Goal: Information Seeking & Learning: Find specific page/section

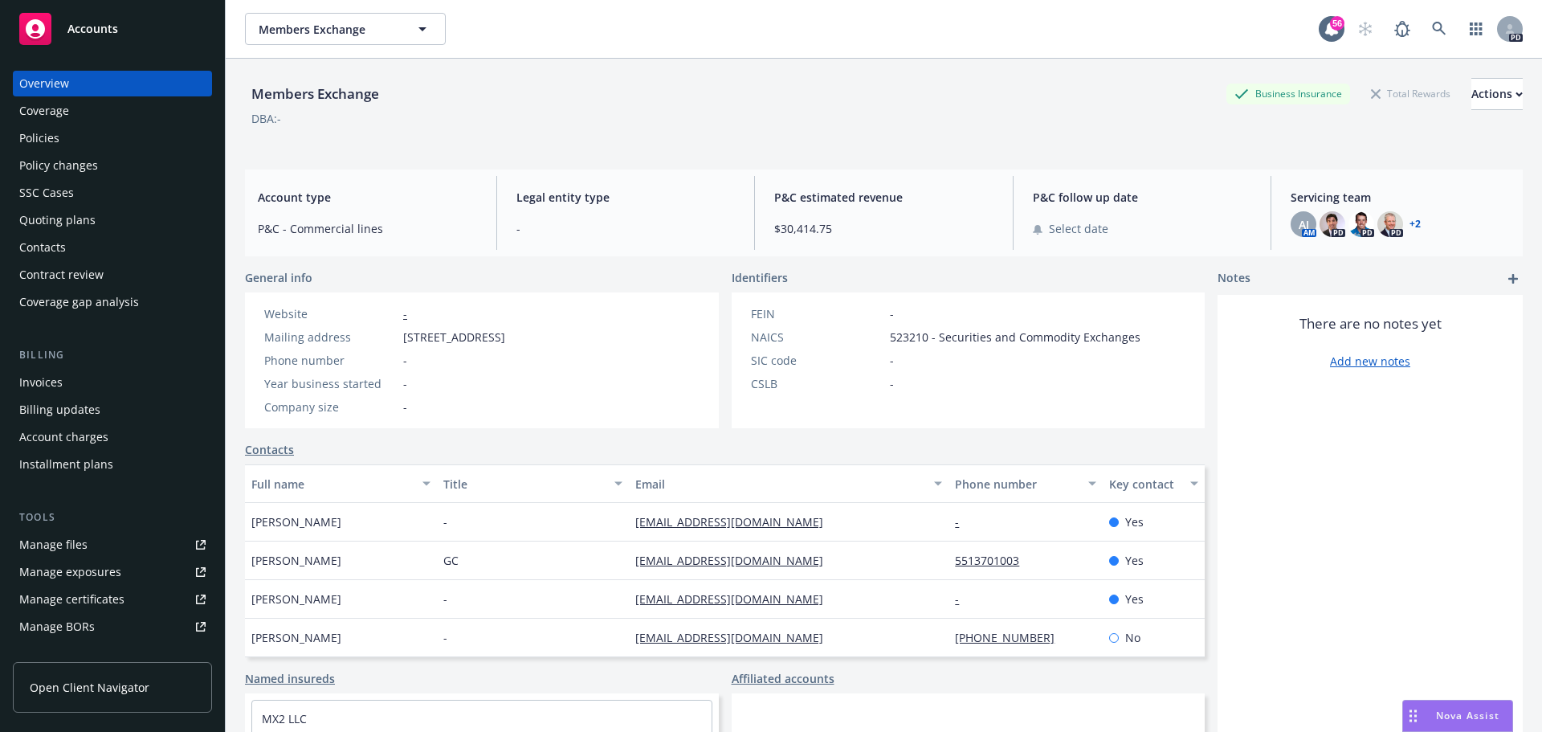
click at [359, 25] on span "Members Exchange" at bounding box center [328, 29] width 139 height 17
click at [0, 0] on input at bounding box center [0, 0] width 0 height 0
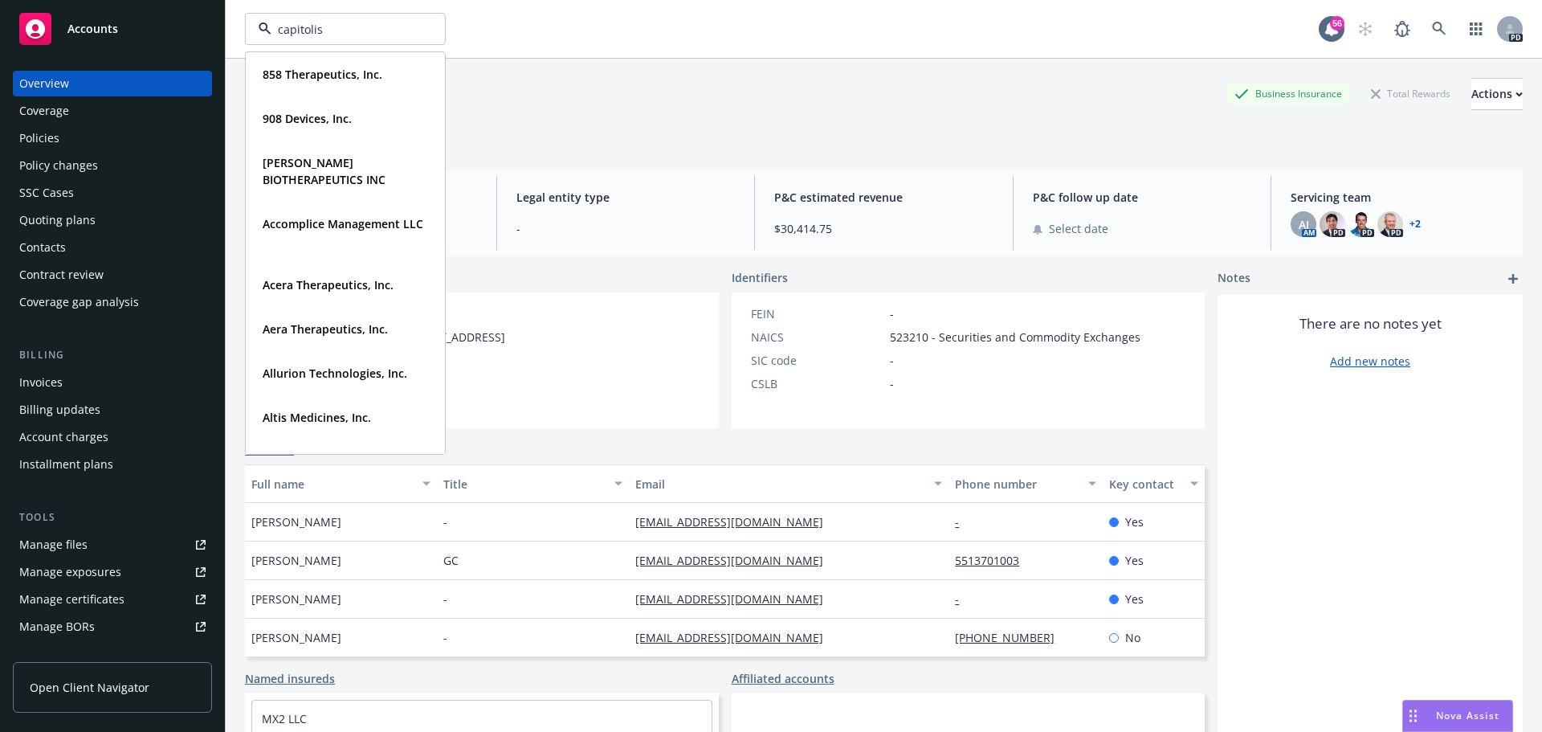
type input "capitolis"
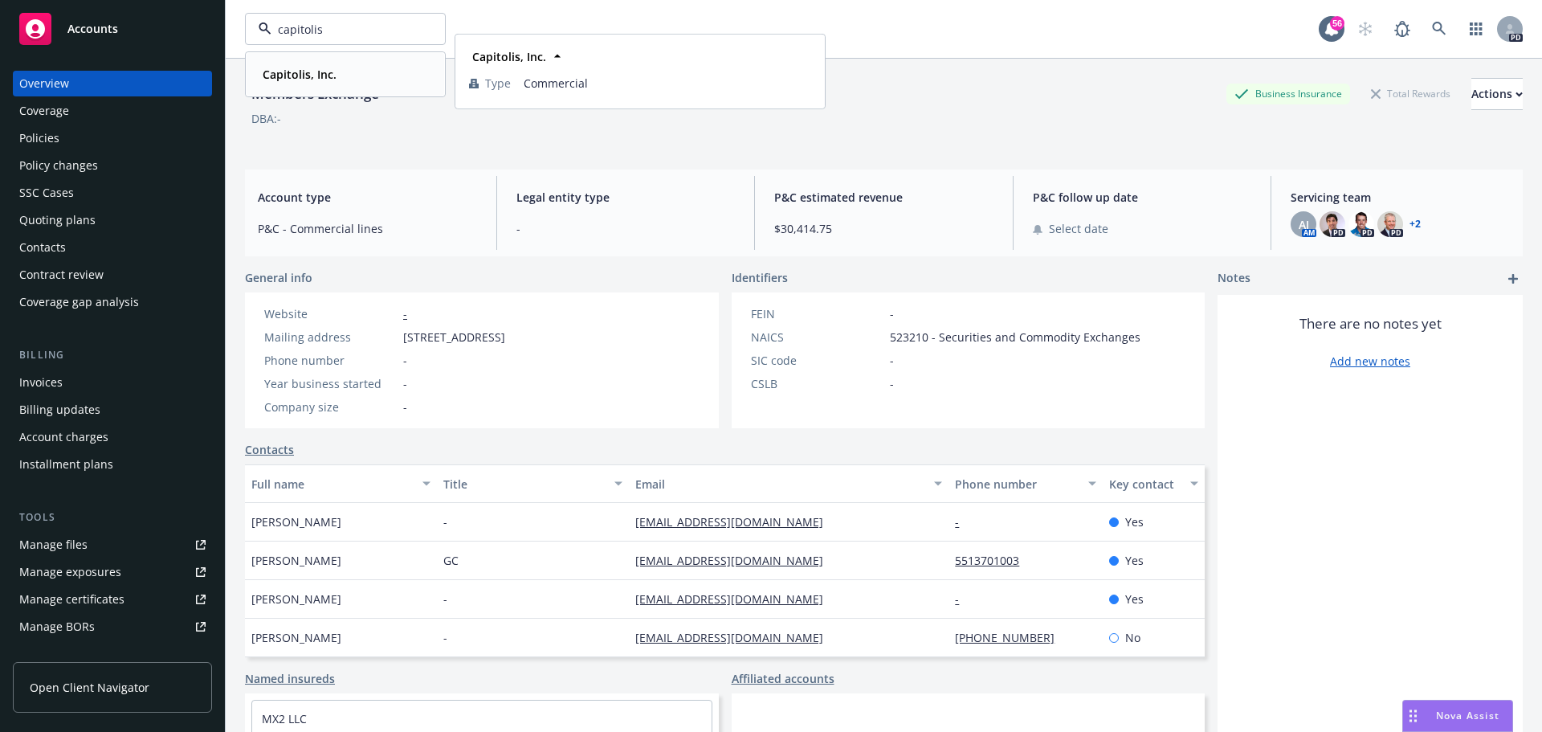
click at [351, 67] on div "Capitolis, Inc." at bounding box center [345, 74] width 178 height 23
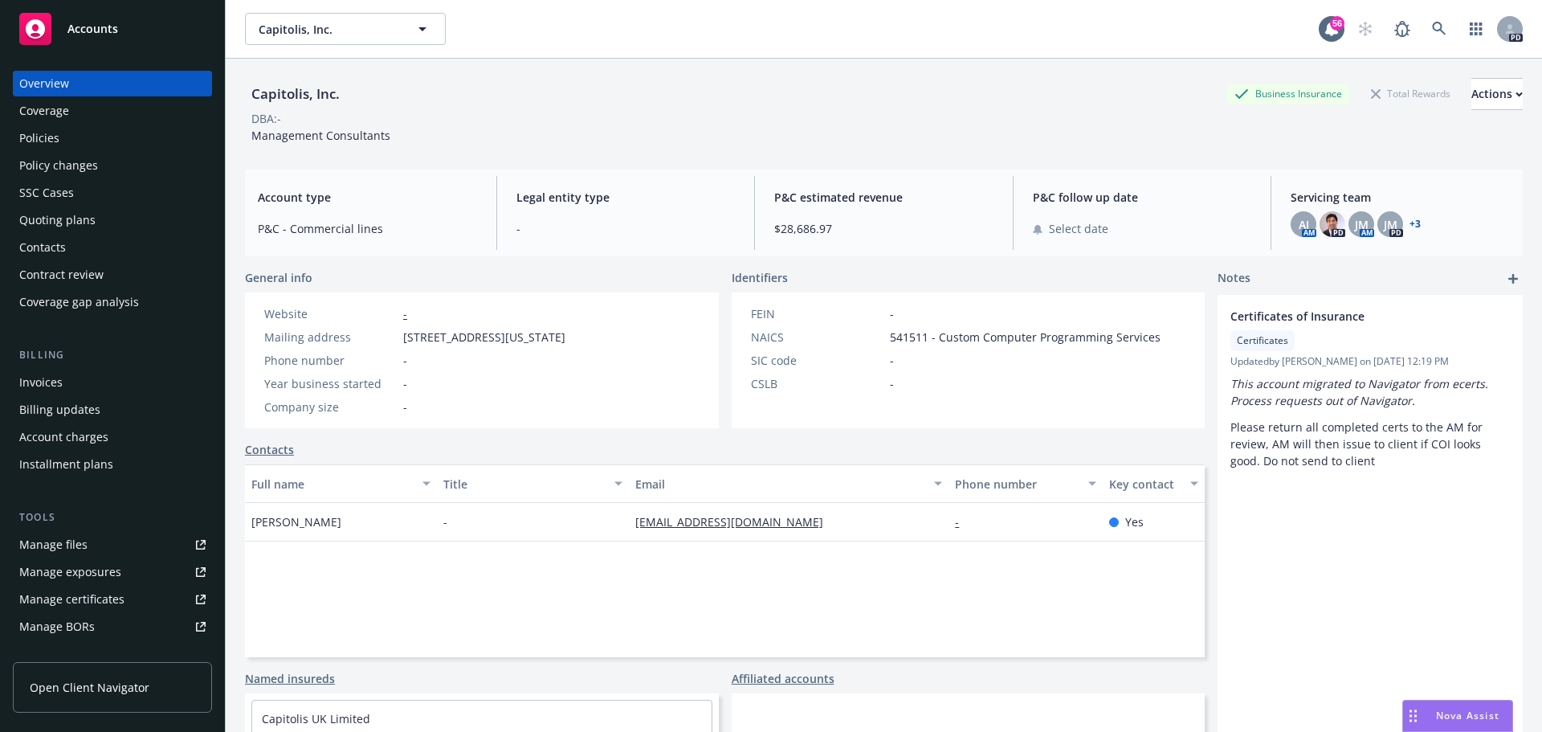
click at [42, 111] on div "Coverage" at bounding box center [44, 111] width 50 height 26
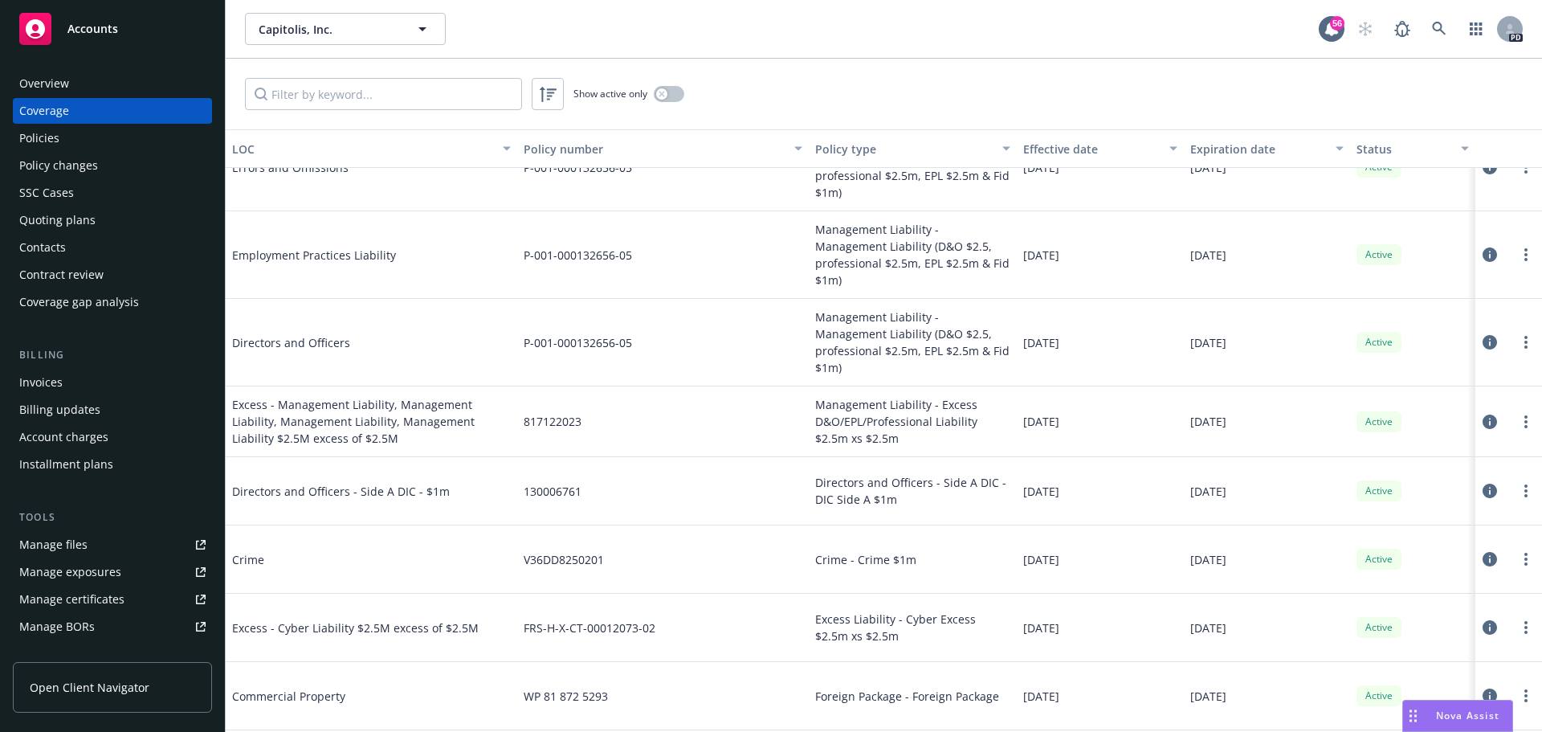
scroll to position [321, 0]
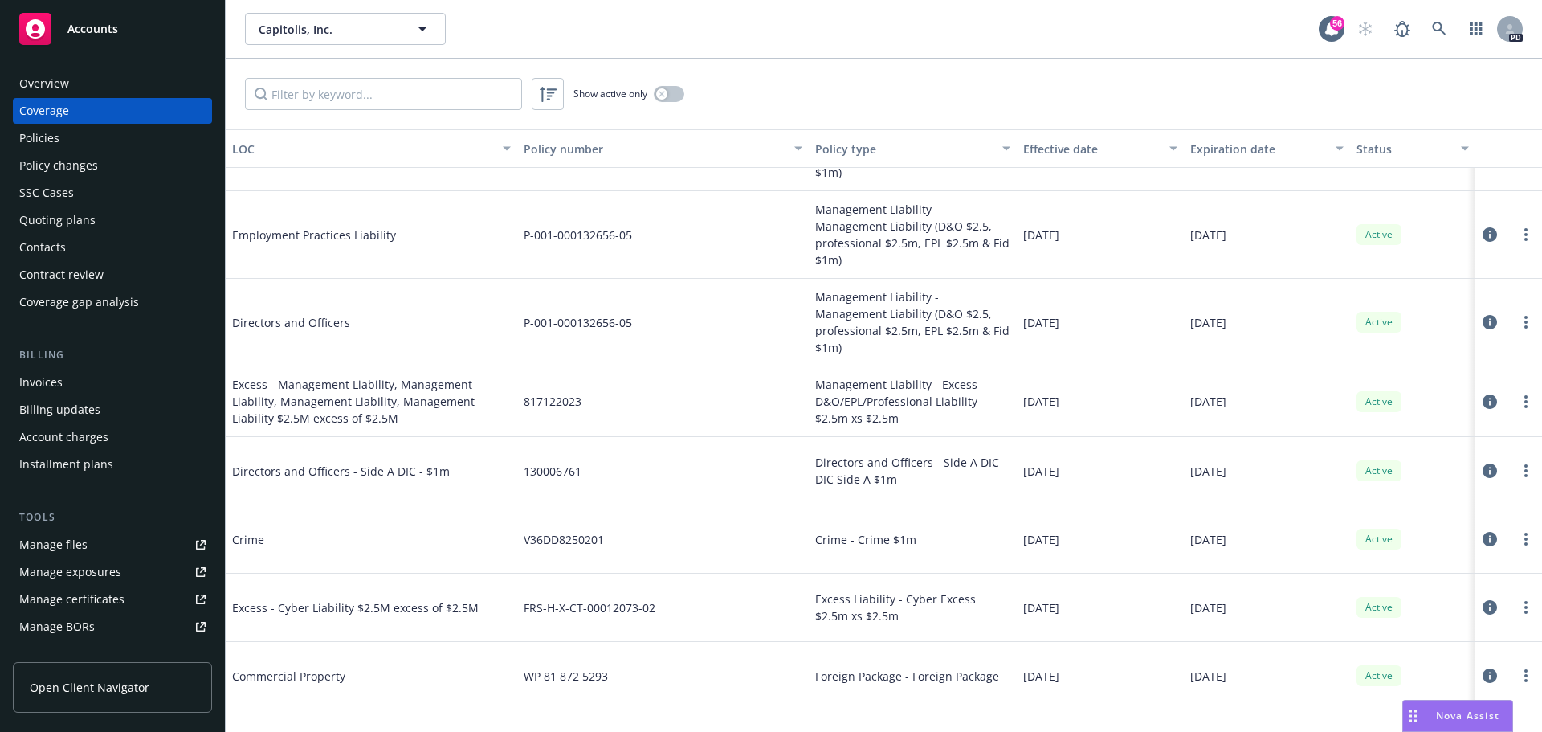
click at [35, 140] on div "Policies" at bounding box center [39, 138] width 40 height 26
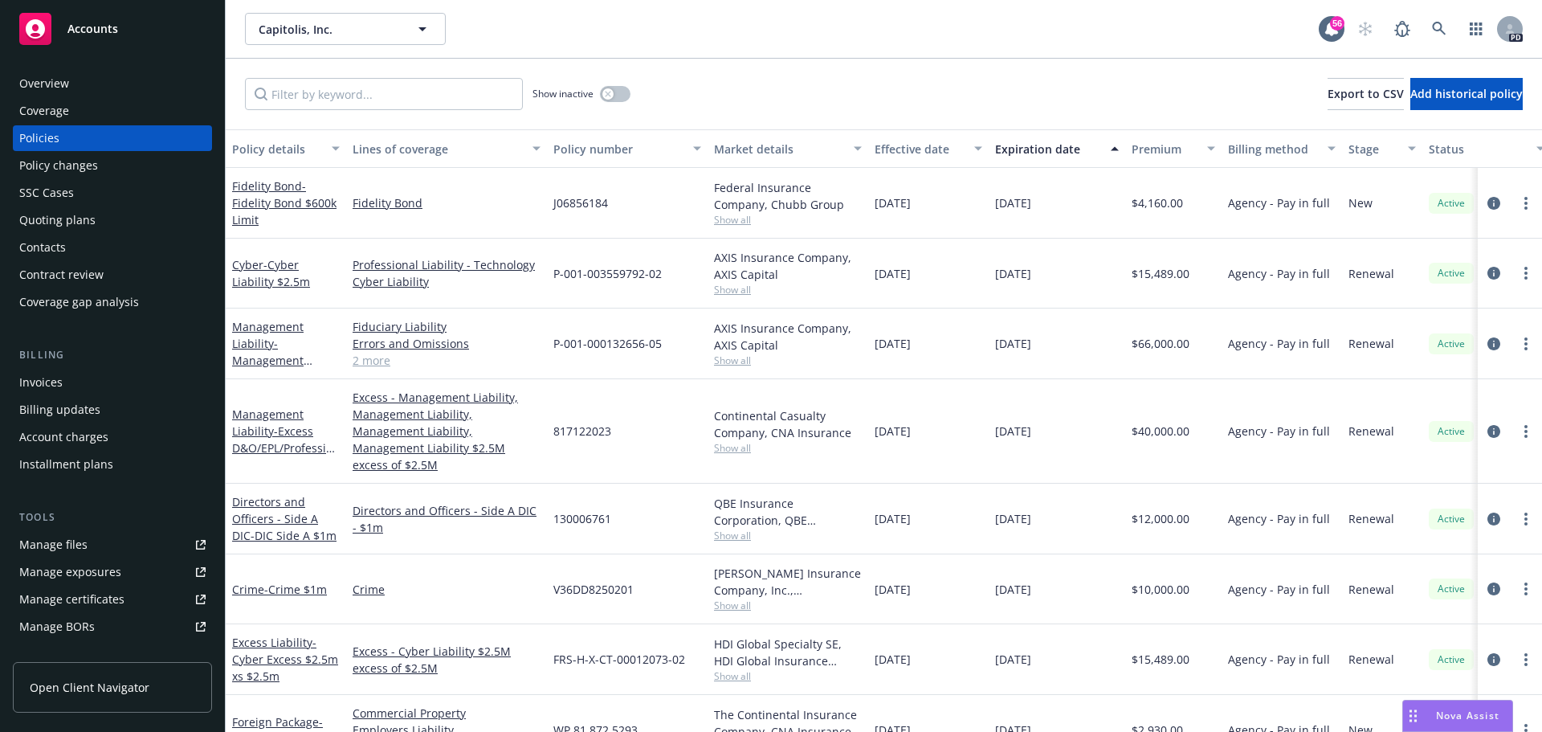
click at [43, 113] on div "Coverage" at bounding box center [44, 111] width 50 height 26
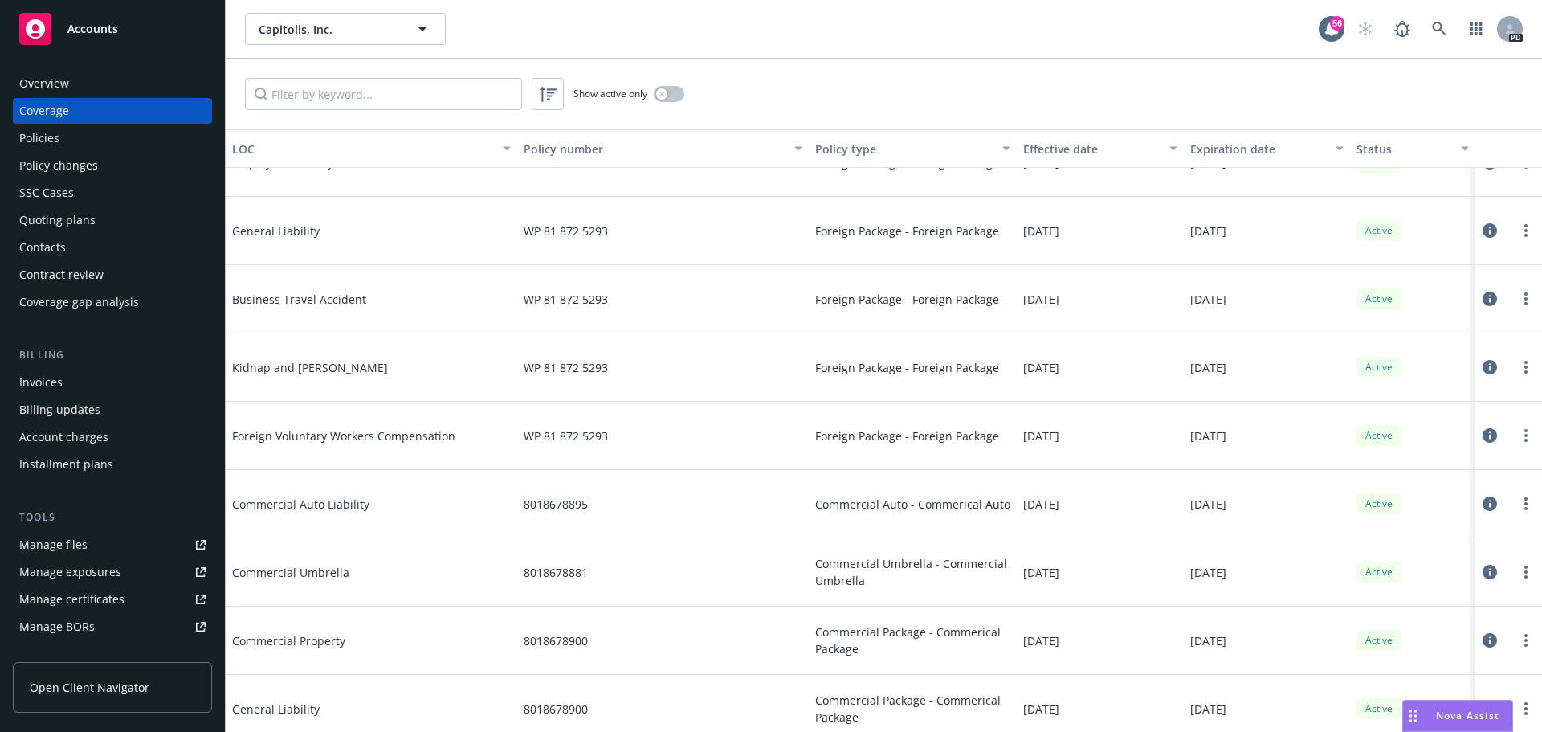
scroll to position [803, 0]
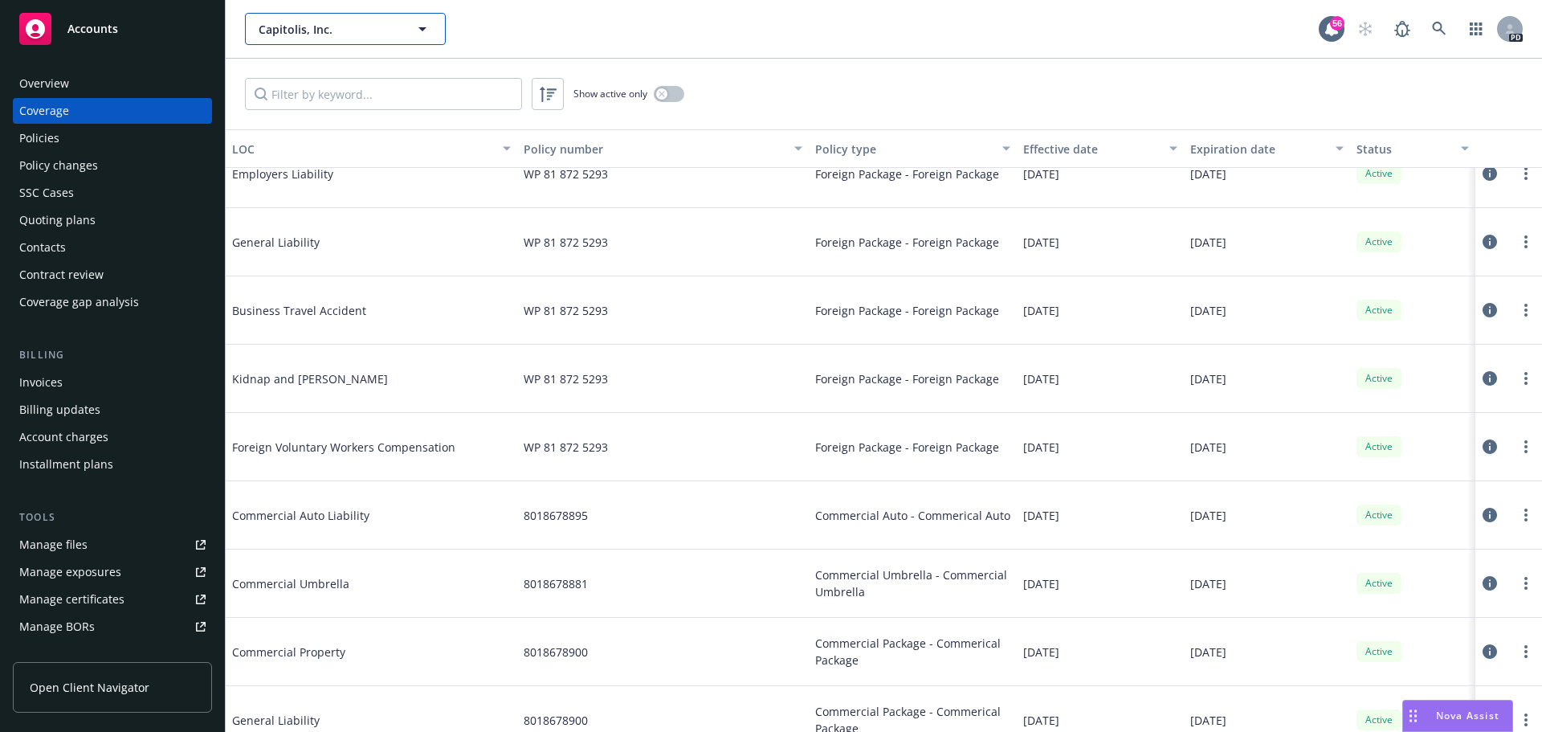
click at [273, 18] on button "Capitolis, Inc." at bounding box center [345, 29] width 201 height 32
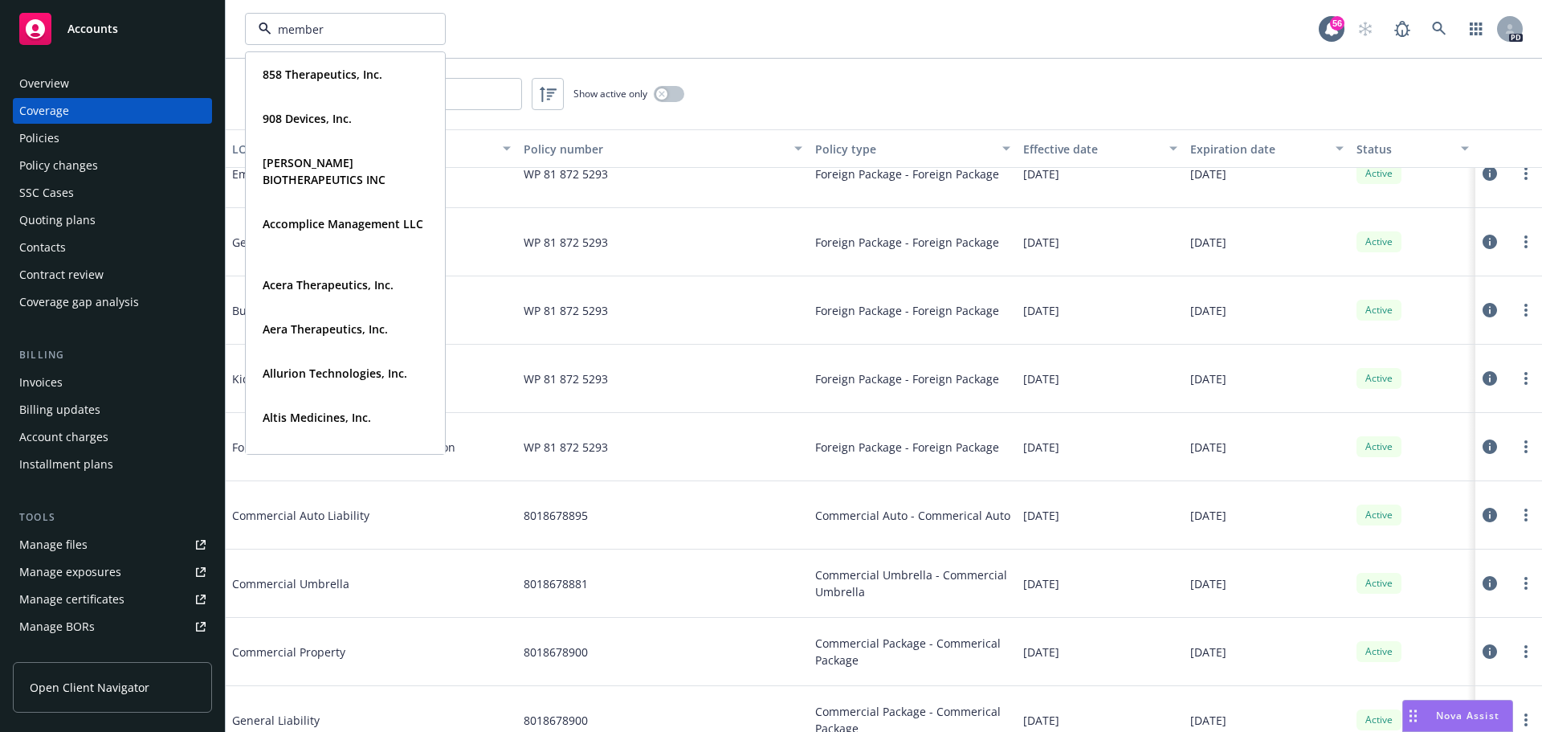
type input "members"
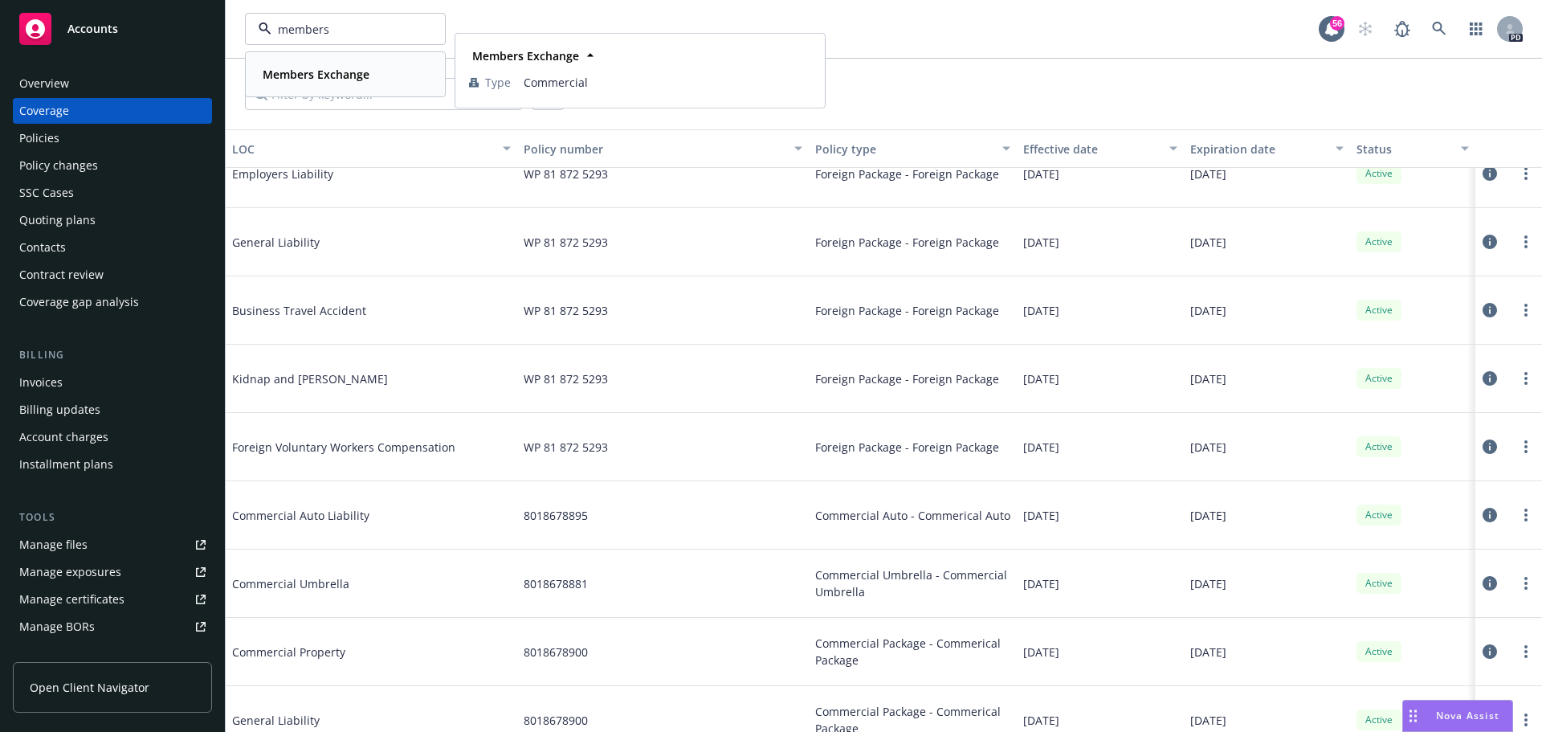
click at [290, 65] on div "Members Exchange" at bounding box center [314, 74] width 116 height 23
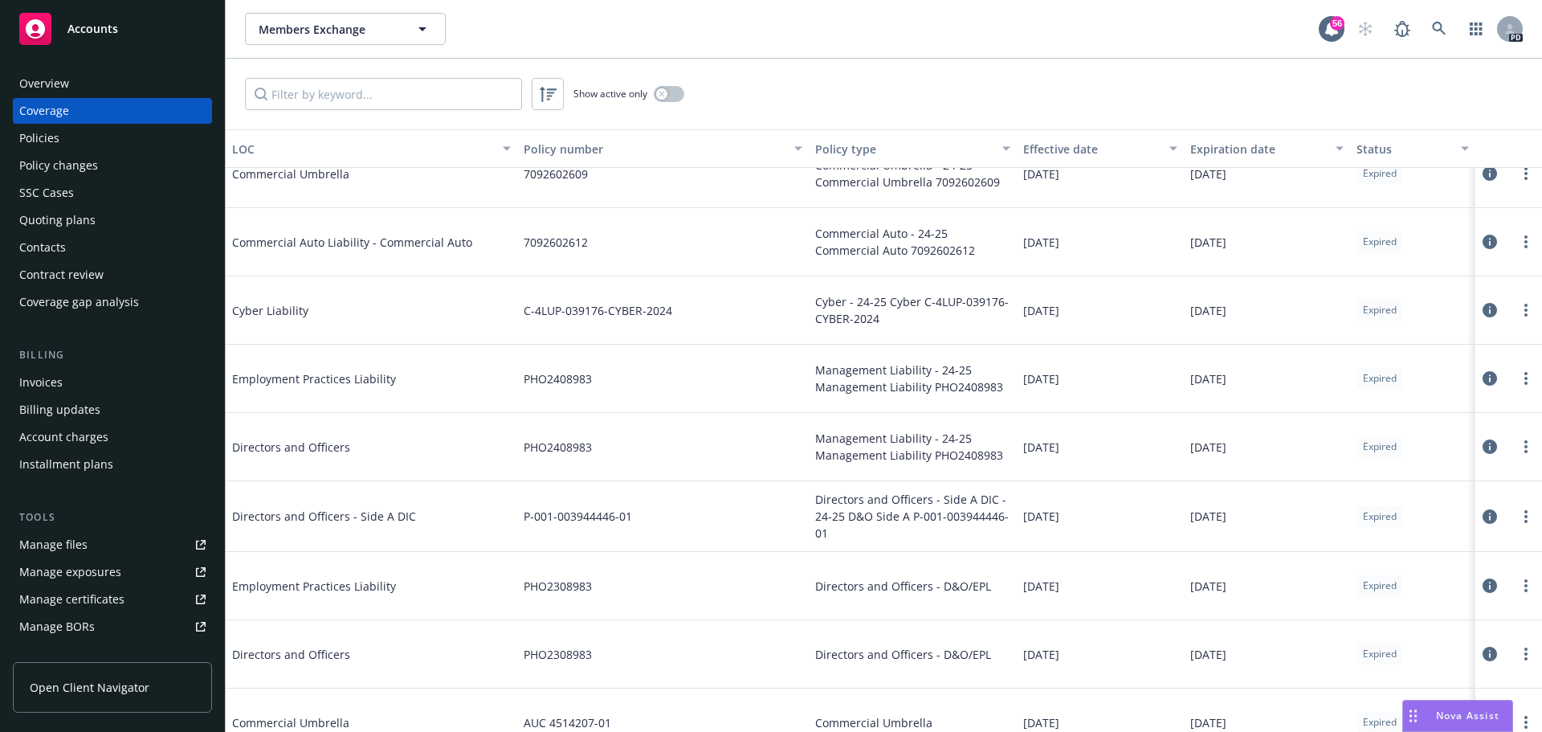
click at [133, 125] on div "Policies" at bounding box center [112, 138] width 186 height 26
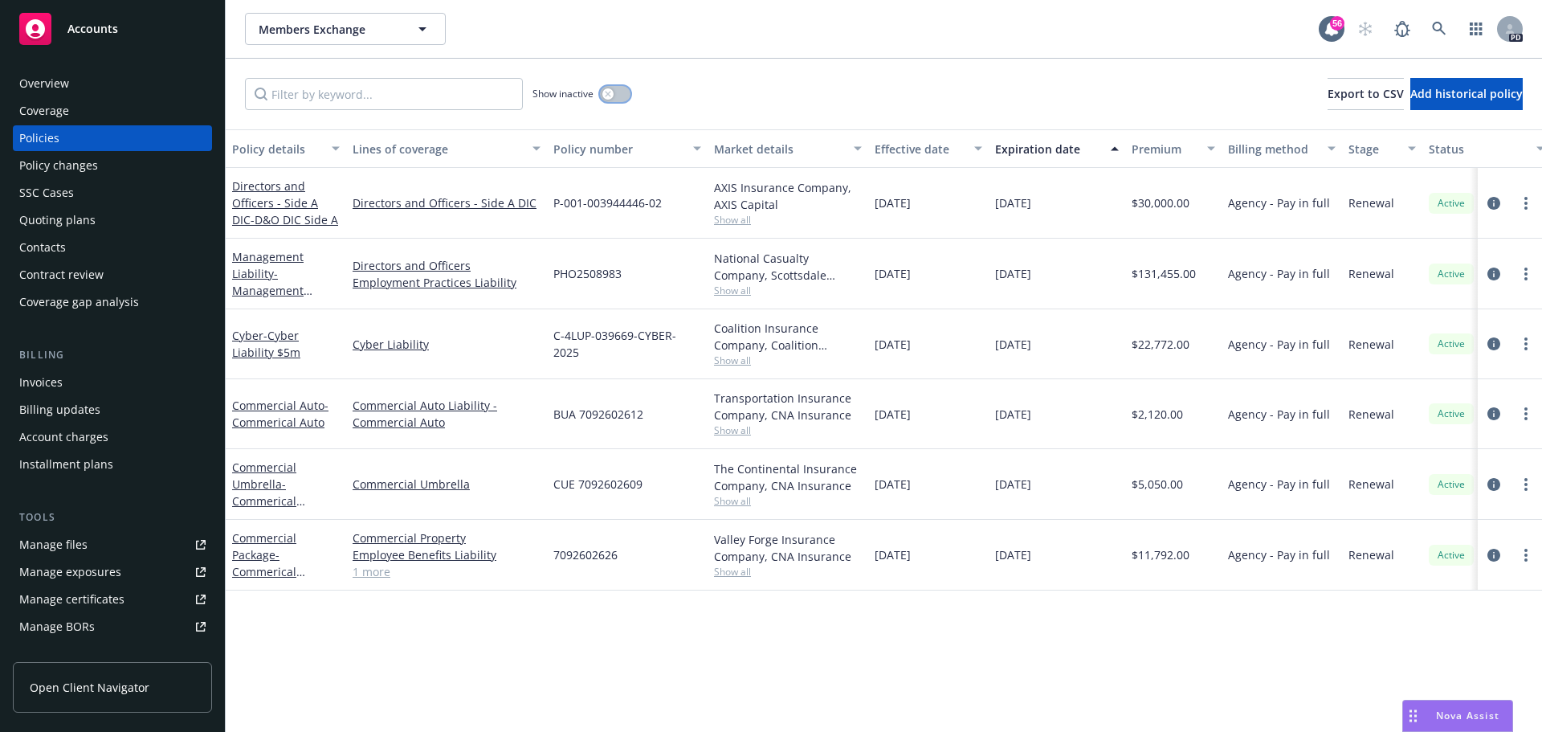
click at [619, 93] on button "button" at bounding box center [615, 94] width 31 height 16
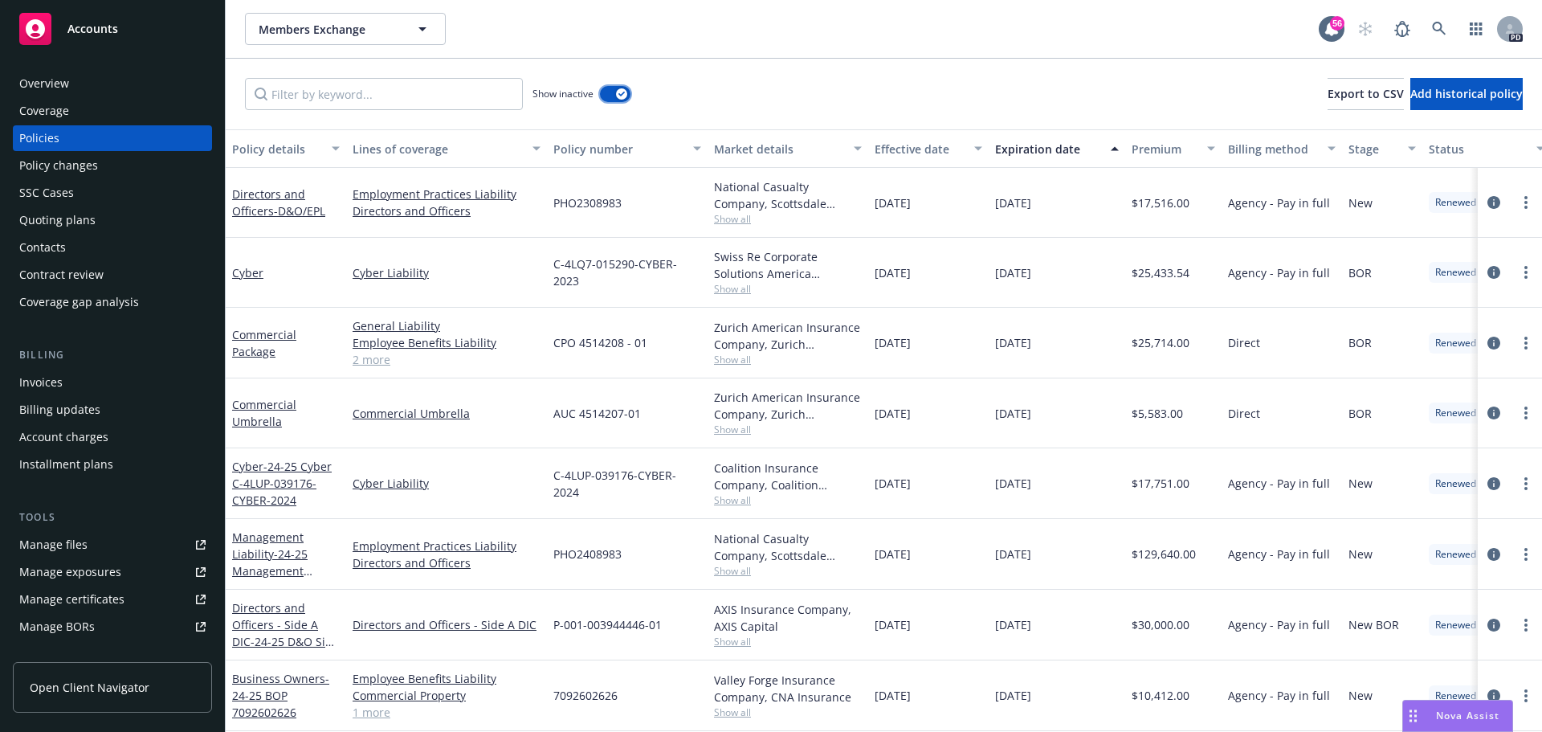
click at [619, 93] on icon "button" at bounding box center [622, 94] width 6 height 5
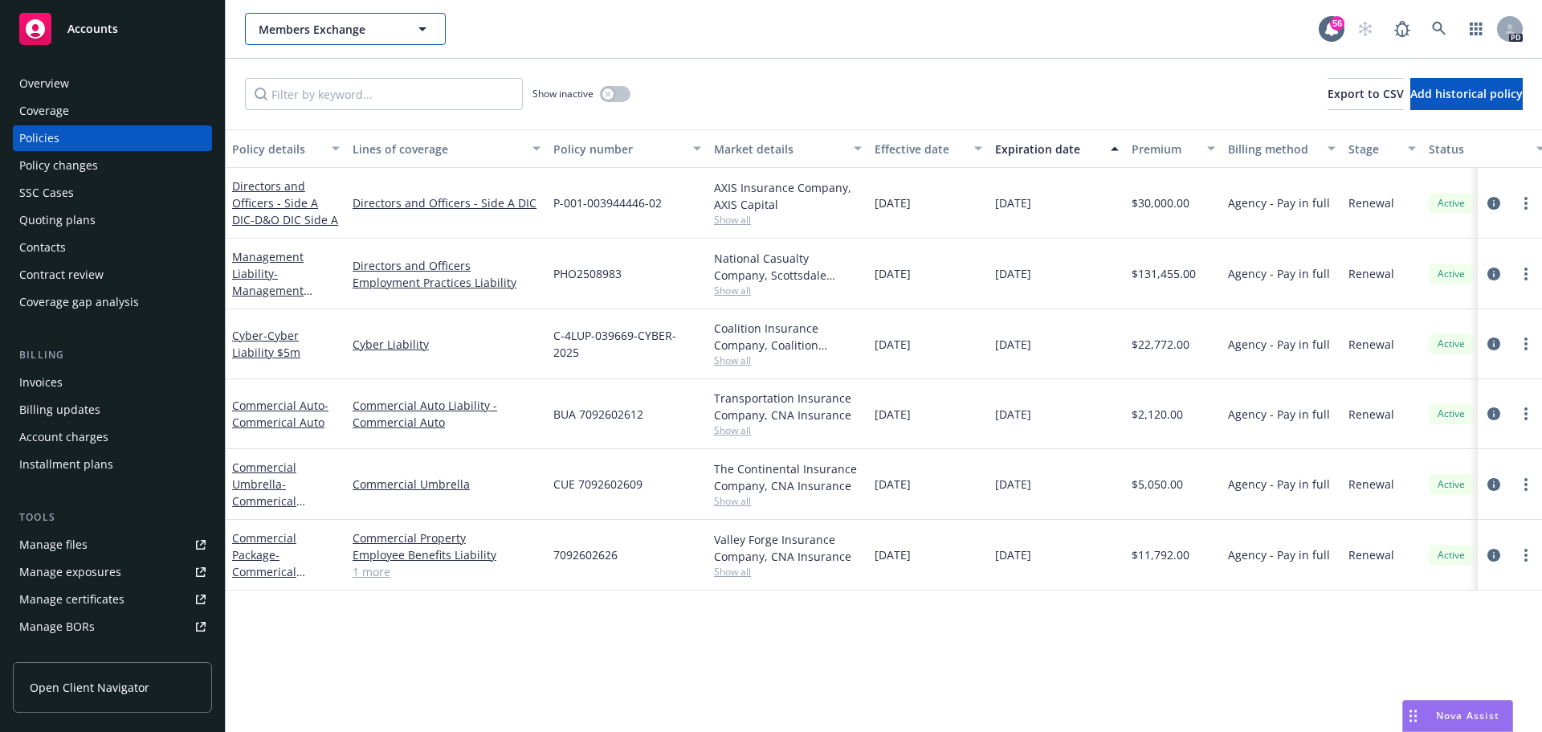
click at [322, 29] on span "Members Exchange" at bounding box center [328, 29] width 139 height 17
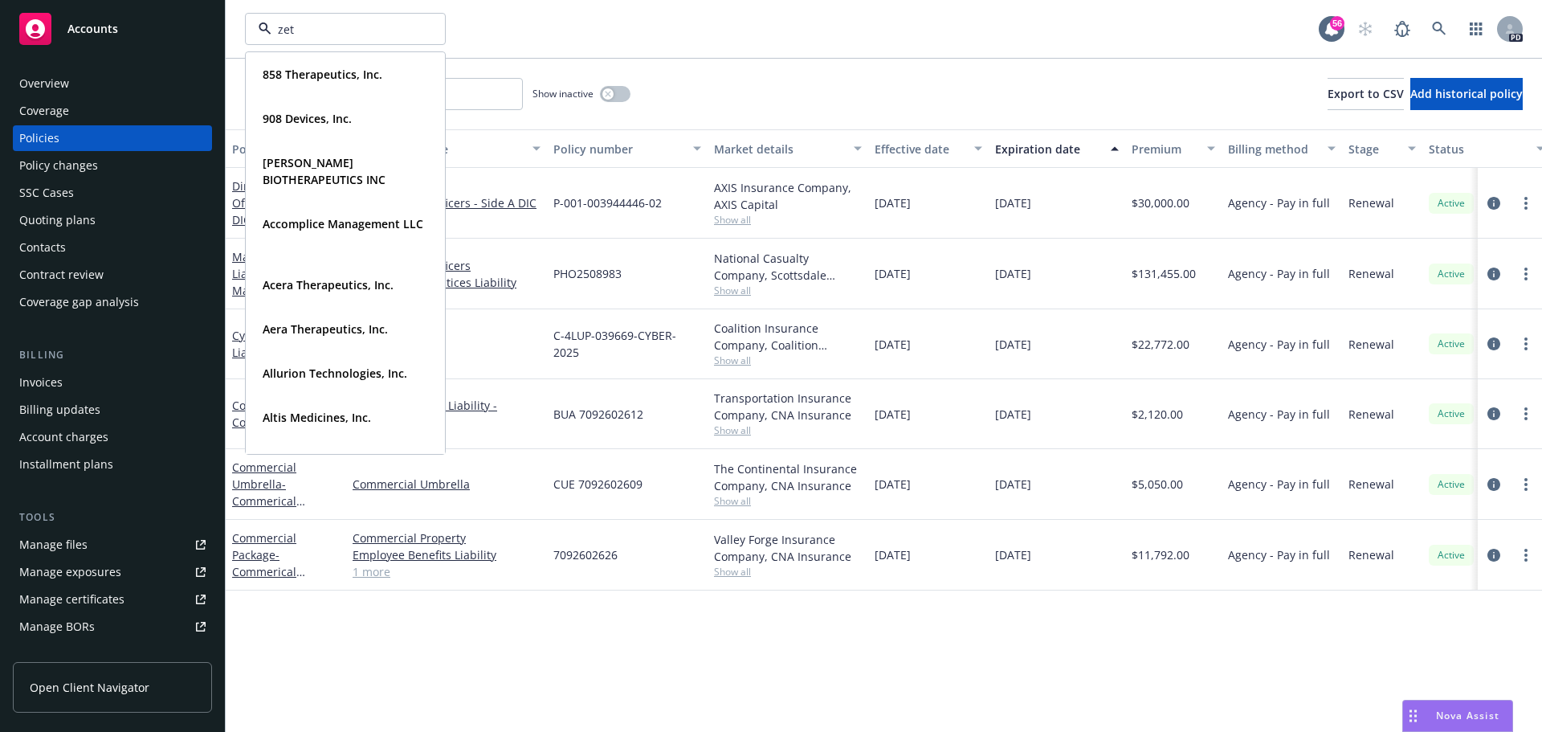
type input "zeta"
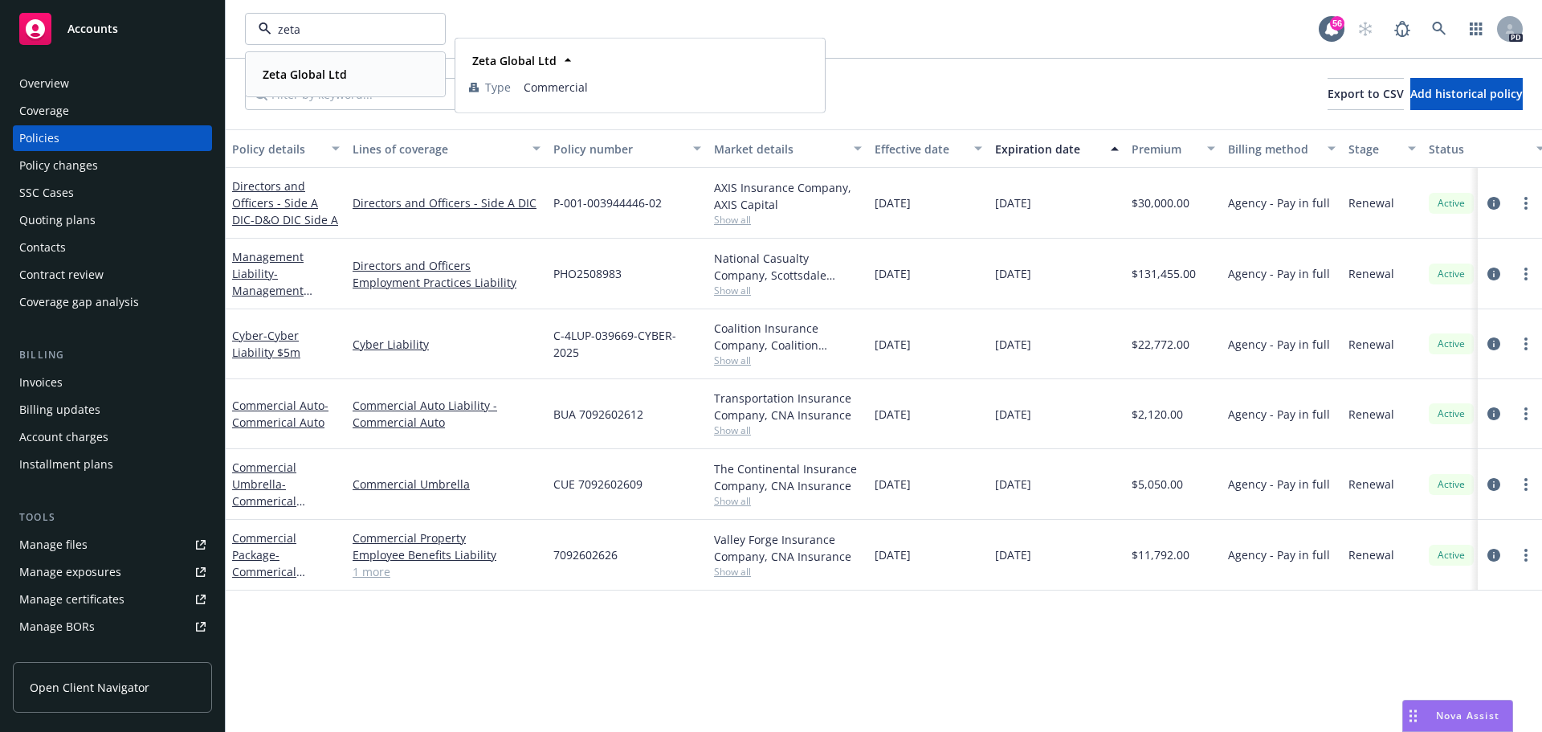
click at [320, 67] on strong "Zeta Global Ltd" at bounding box center [305, 74] width 84 height 15
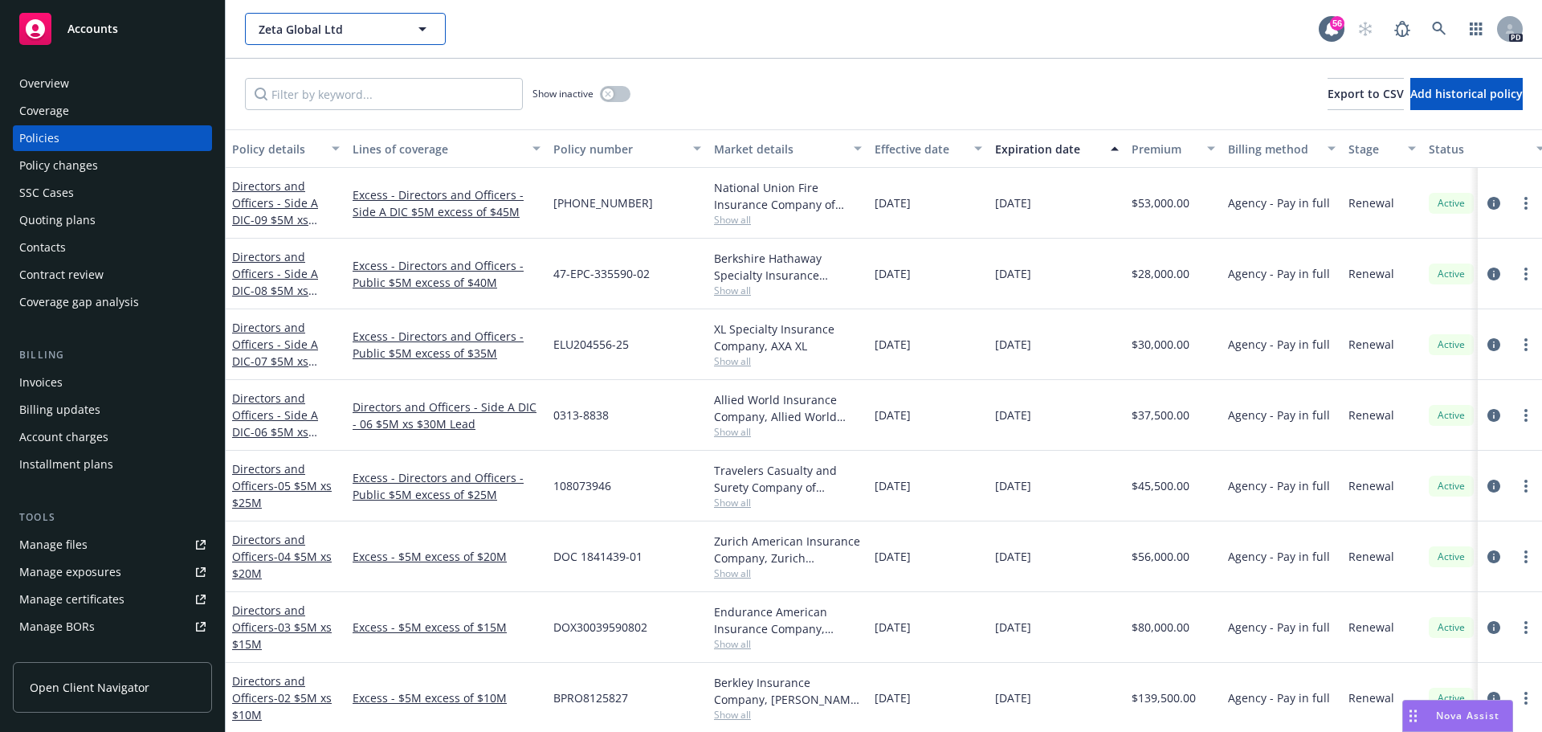
click at [322, 27] on span "Zeta Global Ltd" at bounding box center [328, 29] width 139 height 17
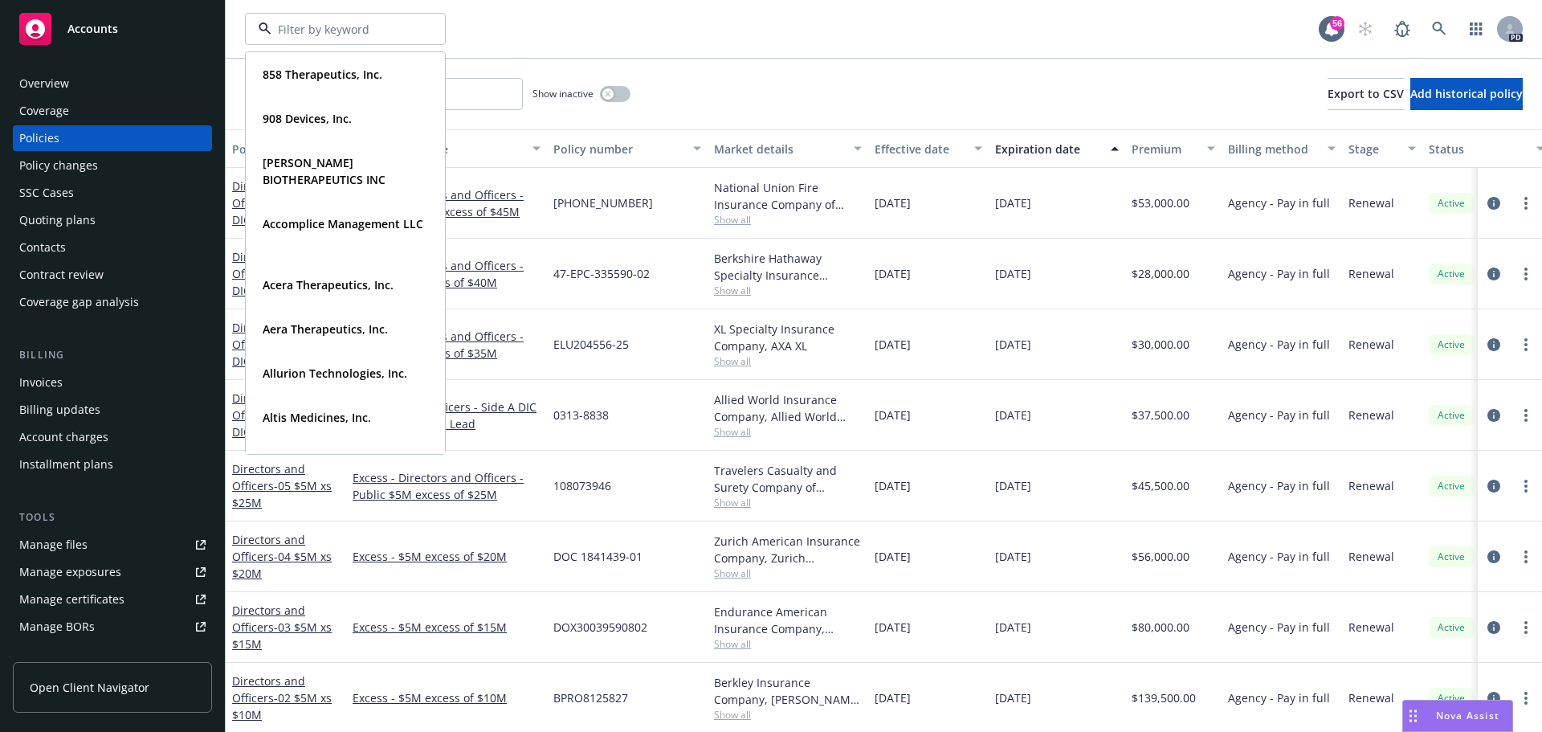
type input "v"
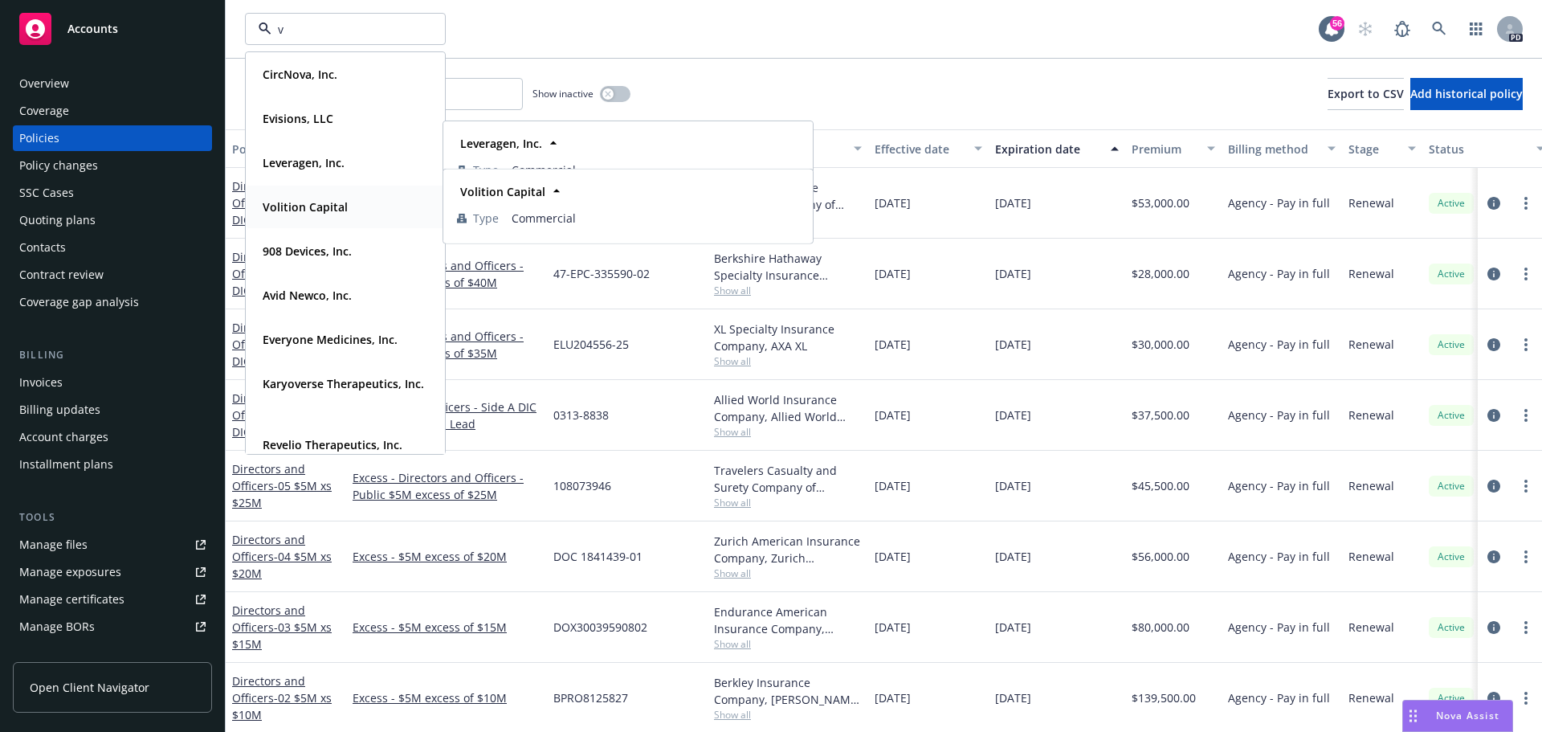
click at [330, 207] on strong "Volition Capital" at bounding box center [305, 206] width 85 height 15
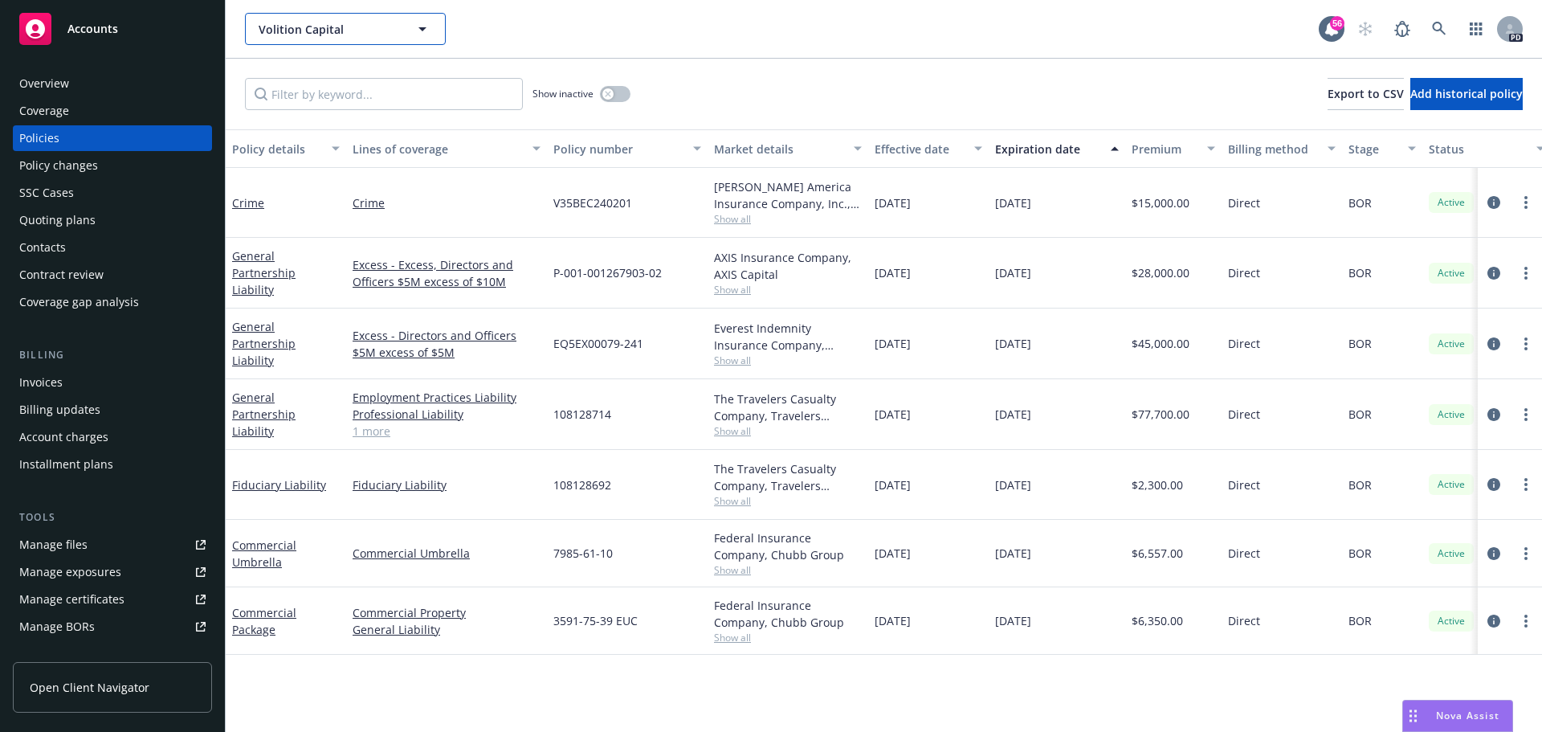
click at [319, 34] on span "Volition Capital" at bounding box center [328, 29] width 139 height 17
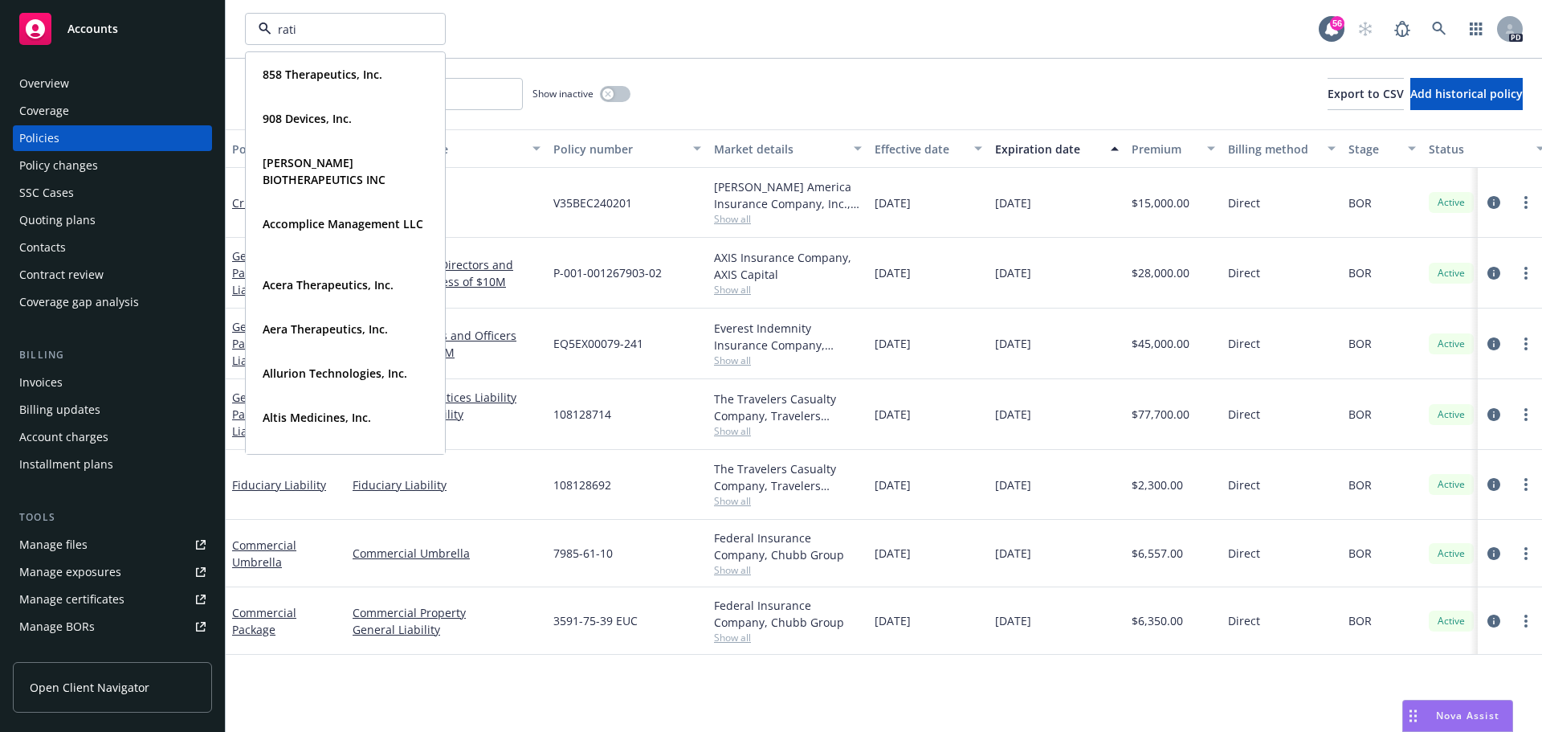
type input "ratio"
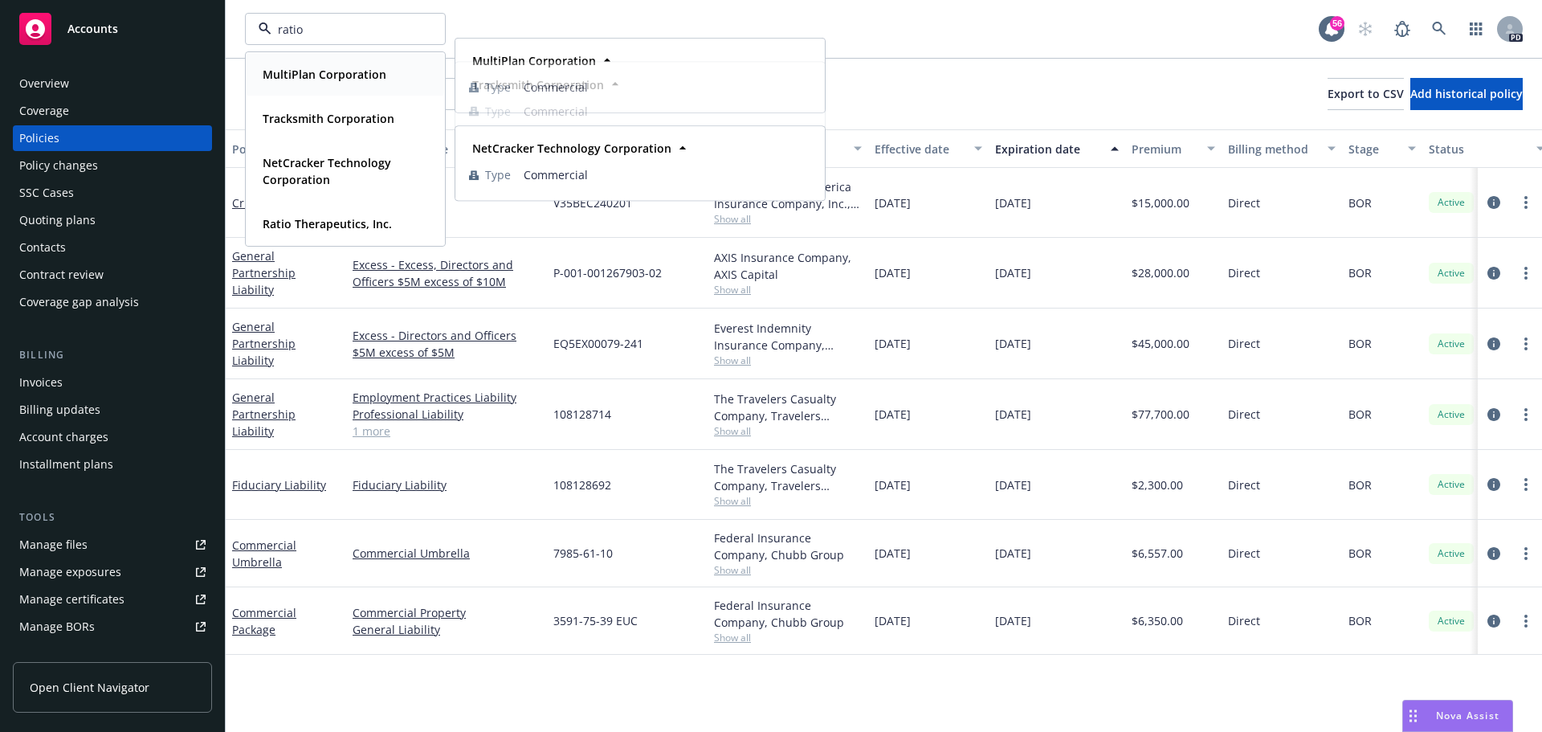
click at [325, 56] on div "MultiPlan Corporation Type Commercial" at bounding box center [346, 74] width 198 height 43
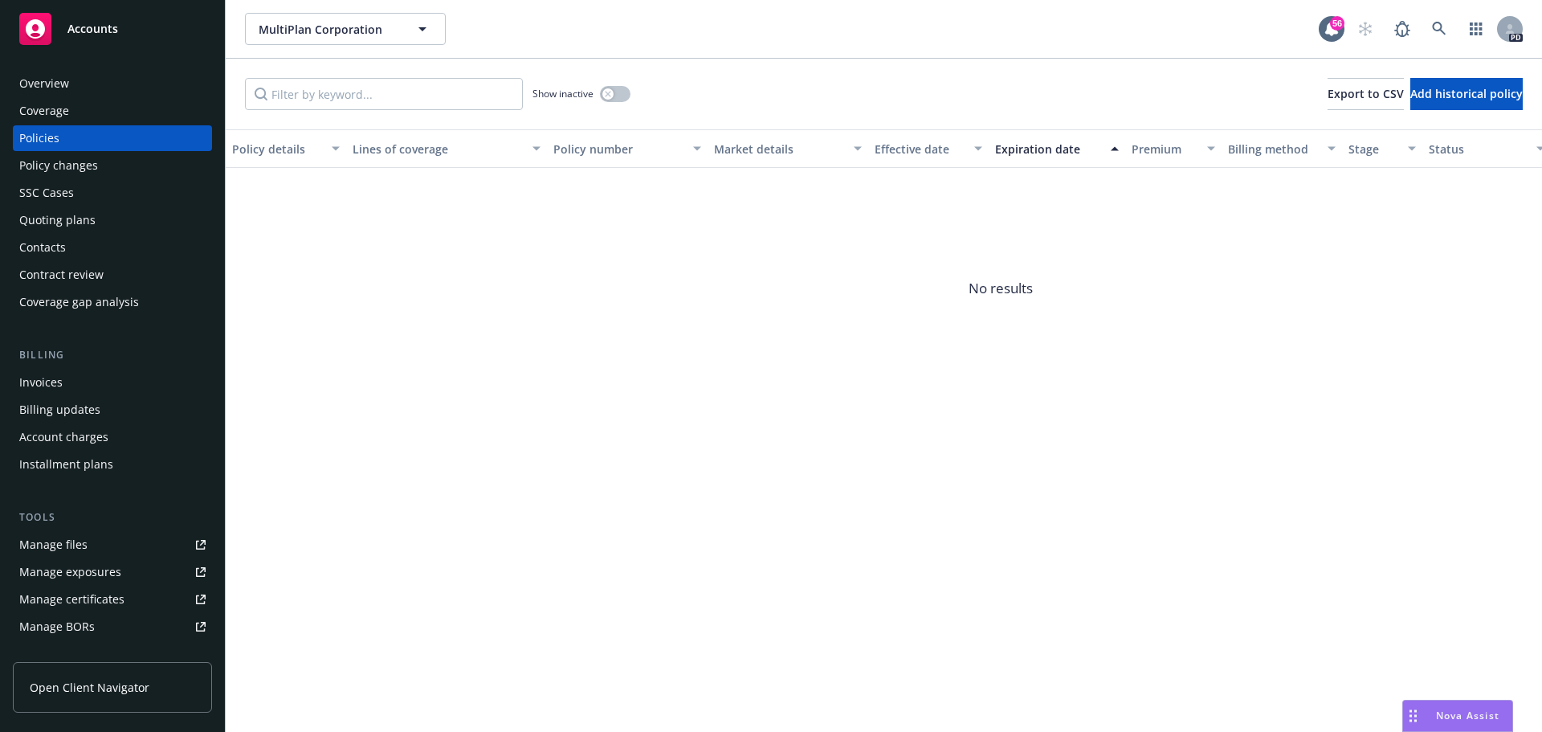
click at [152, 82] on div "Overview" at bounding box center [112, 84] width 186 height 26
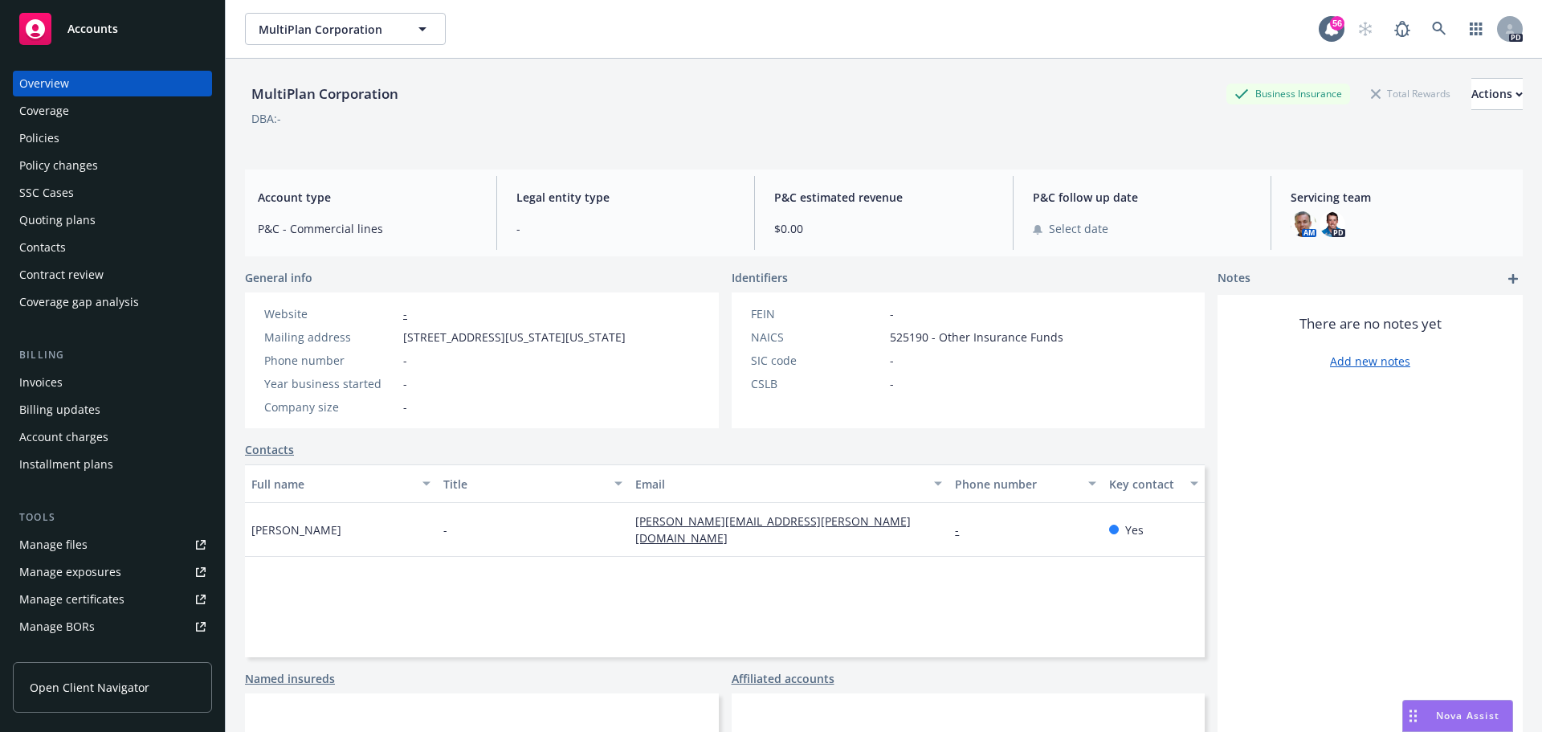
click at [647, 36] on div "MultiPlan Corporation MultiPlan Corporation MultiPlan Corporation Type Commerci…" at bounding box center [782, 29] width 1074 height 32
click at [386, 27] on span "MultiPlan Corporation" at bounding box center [328, 29] width 139 height 17
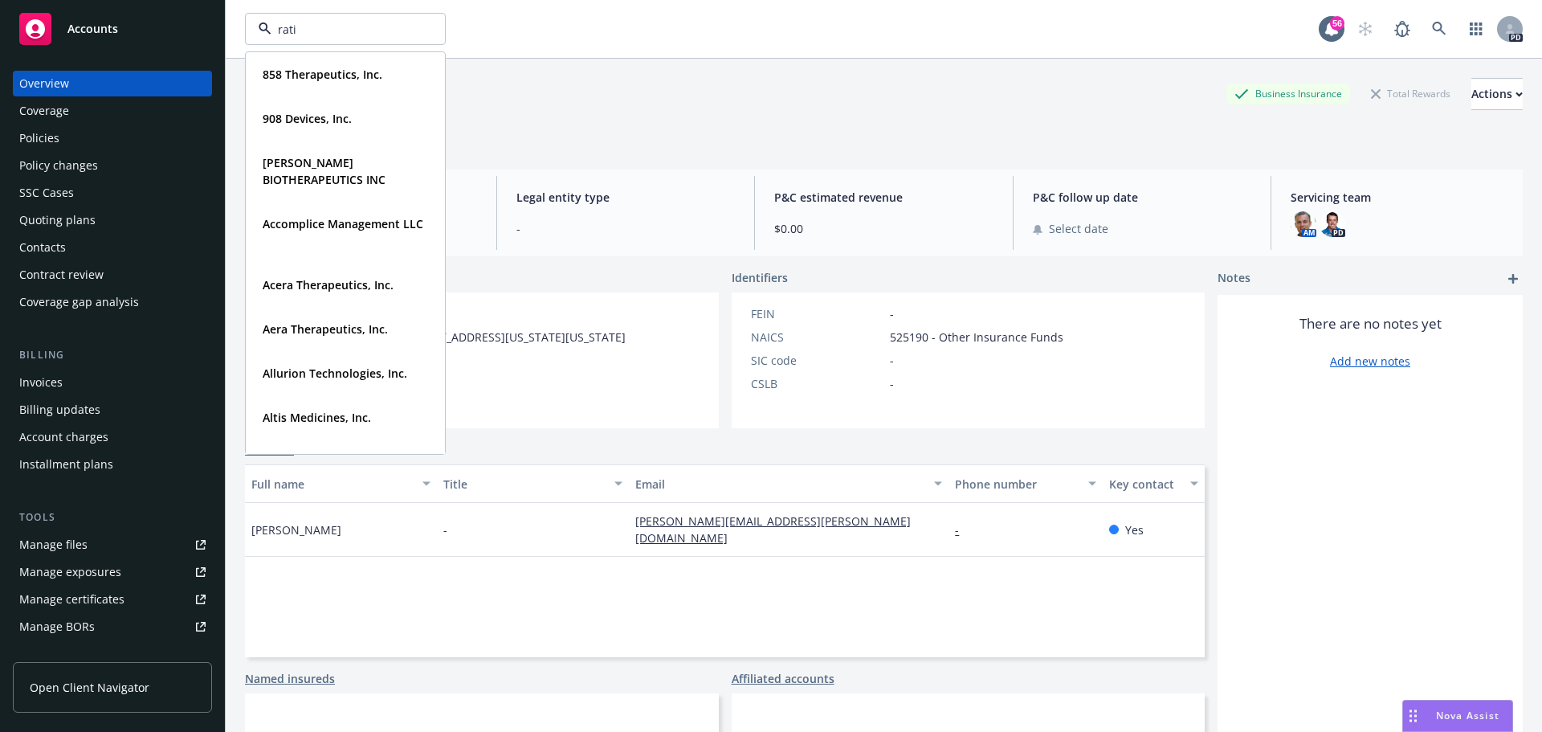
type input "ratio"
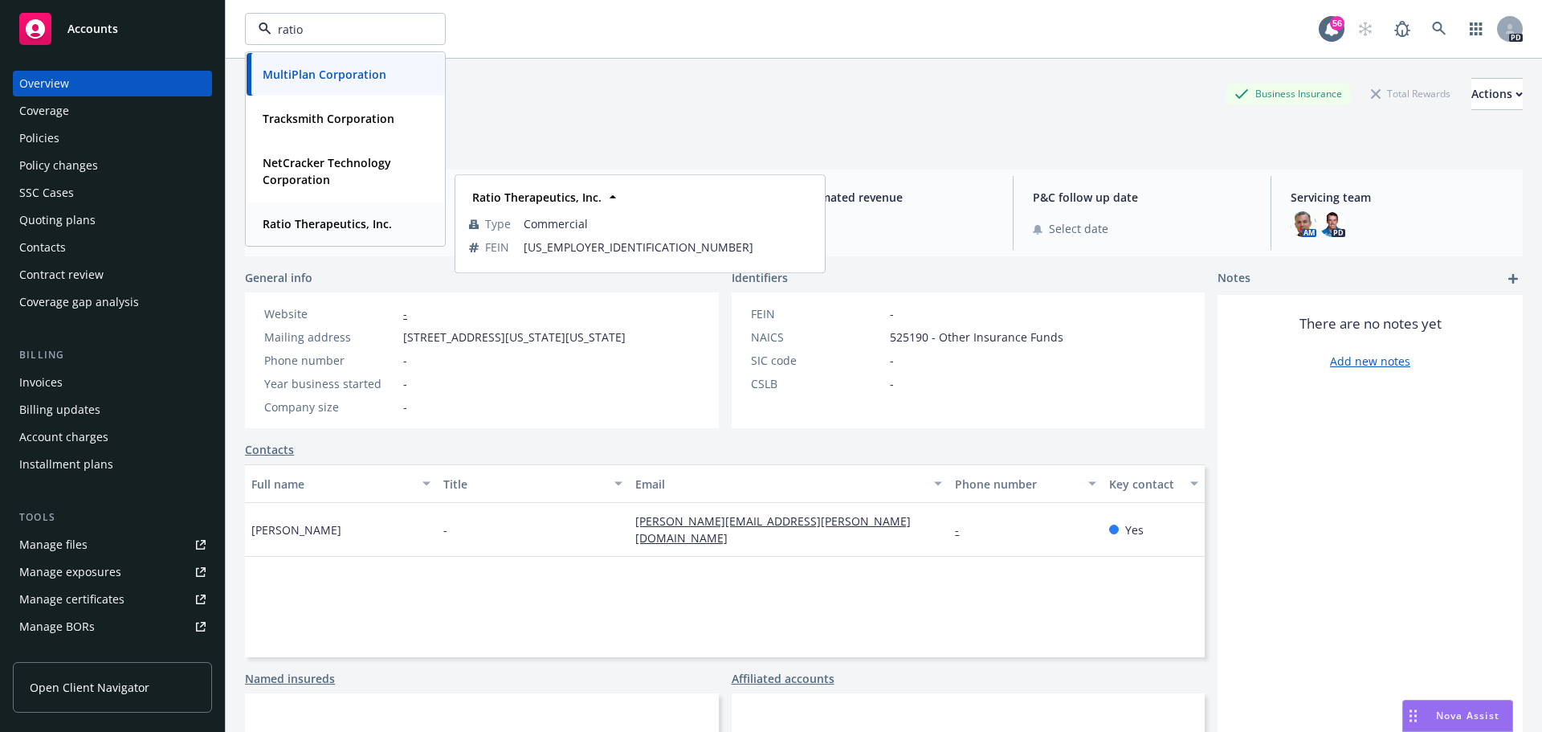
click at [297, 235] on div "Ratio Therapeutics, Inc. Type Commercial FEIN 86-3818343" at bounding box center [346, 223] width 198 height 43
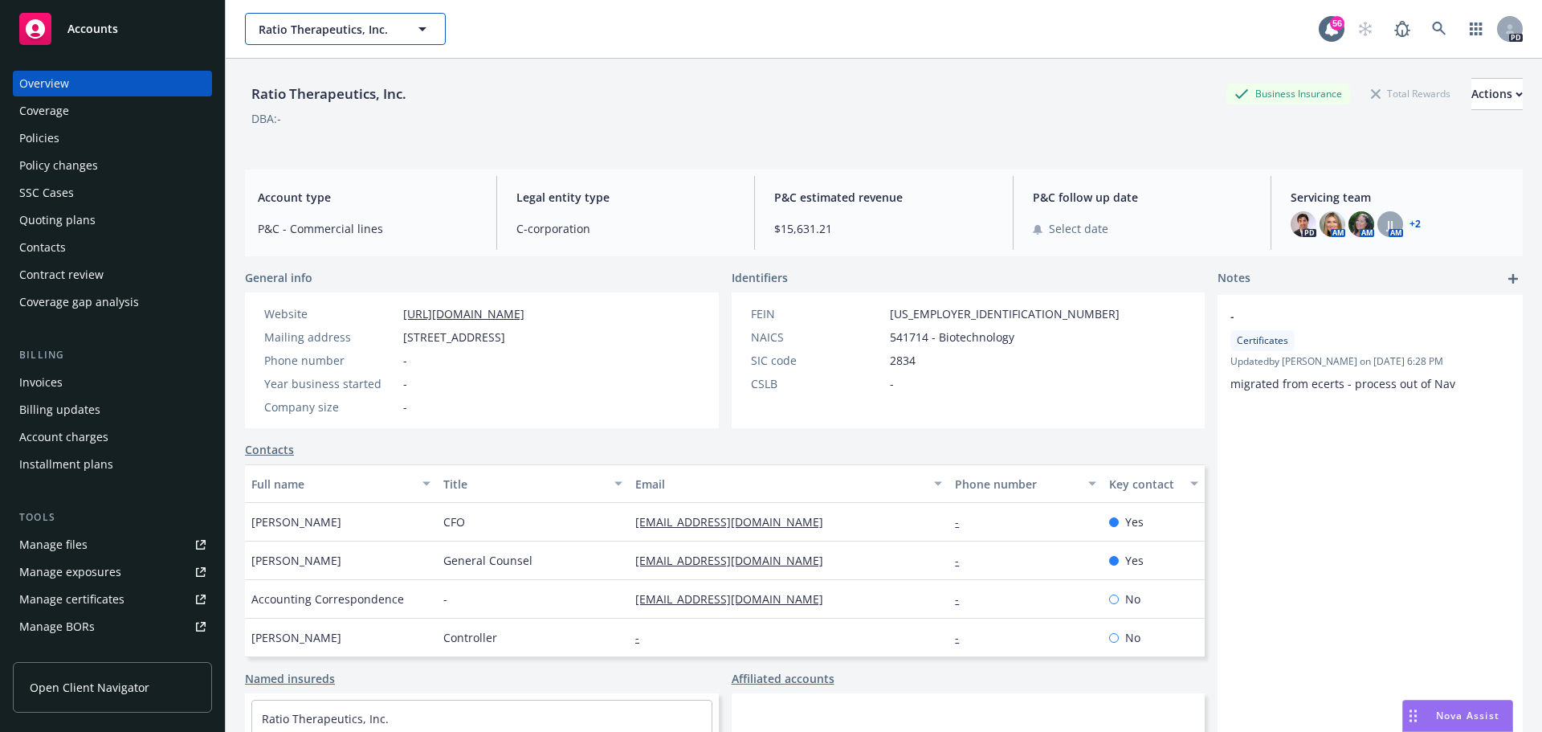
click at [304, 30] on span "Ratio Therapeutics, Inc." at bounding box center [328, 29] width 139 height 17
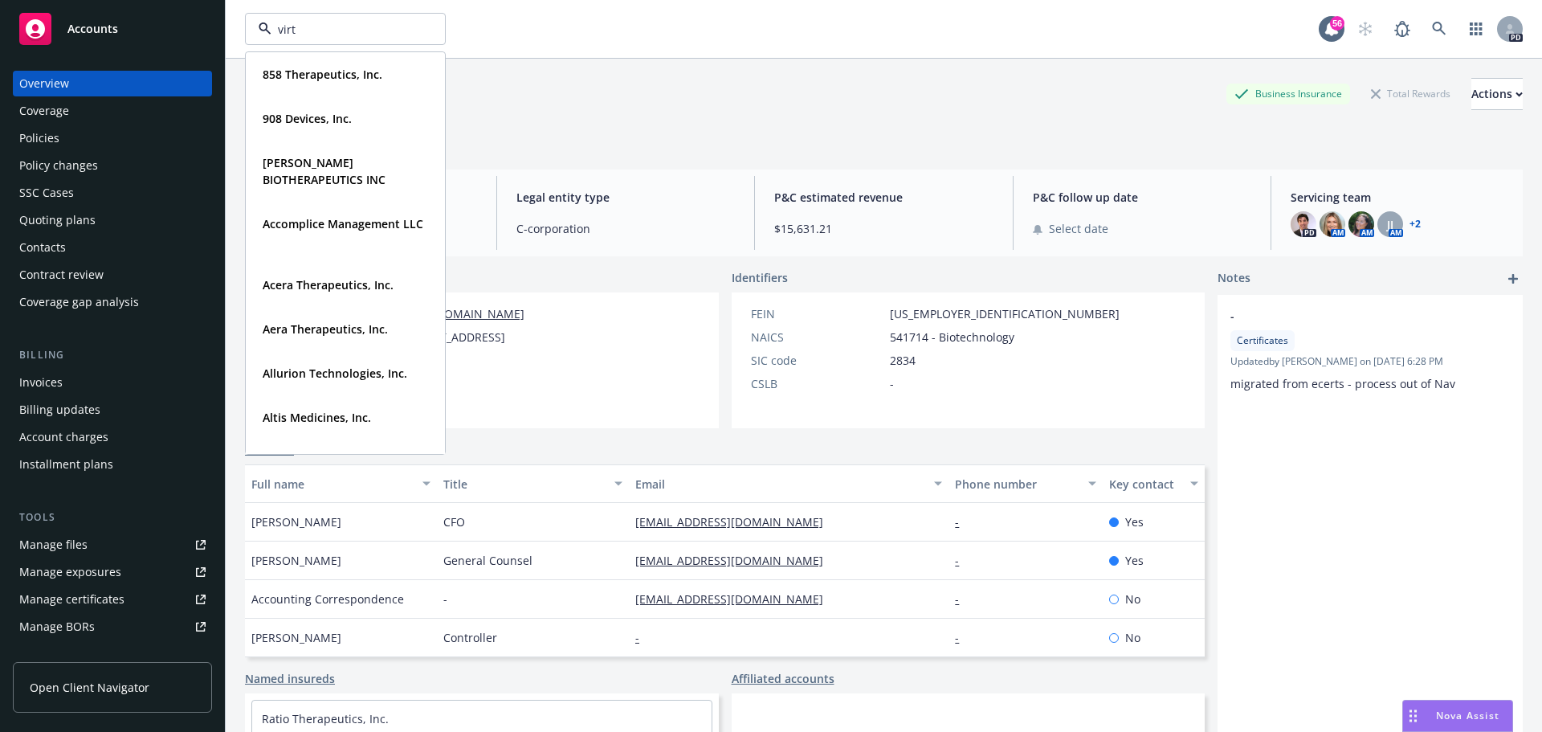
type input "virtu"
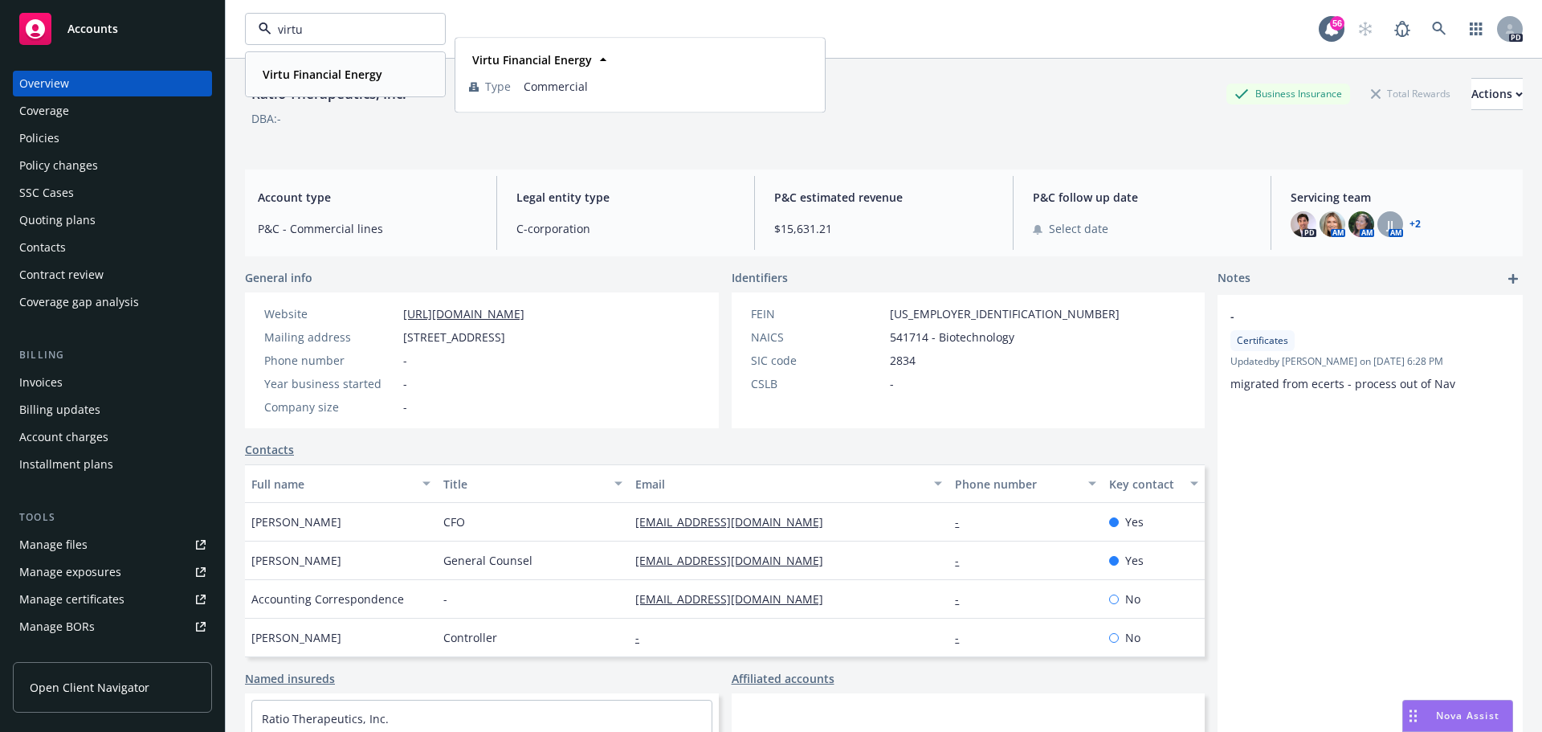
click at [335, 80] on strong "Virtu Financial Energy" at bounding box center [323, 74] width 120 height 15
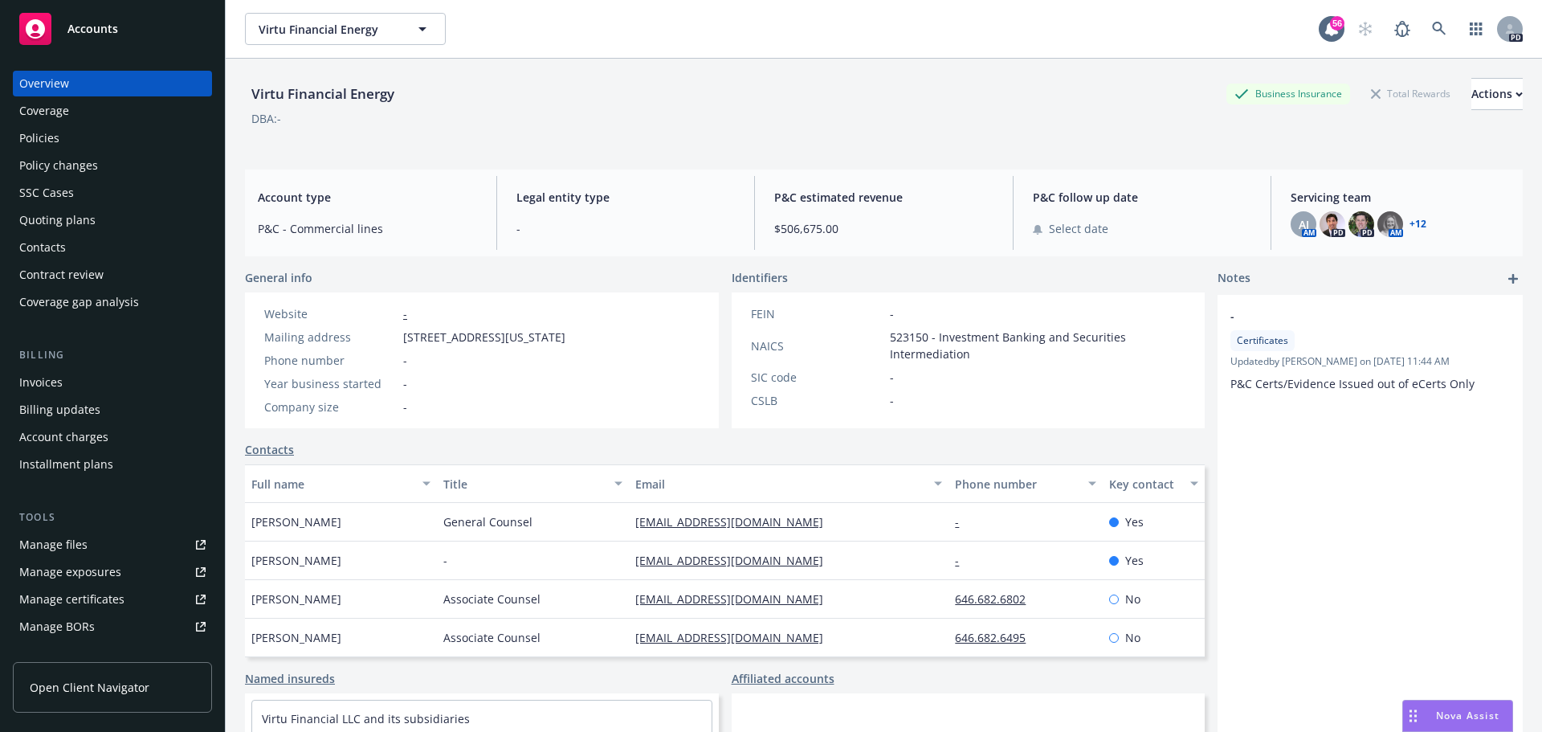
click at [110, 134] on div "Policies" at bounding box center [112, 138] width 186 height 26
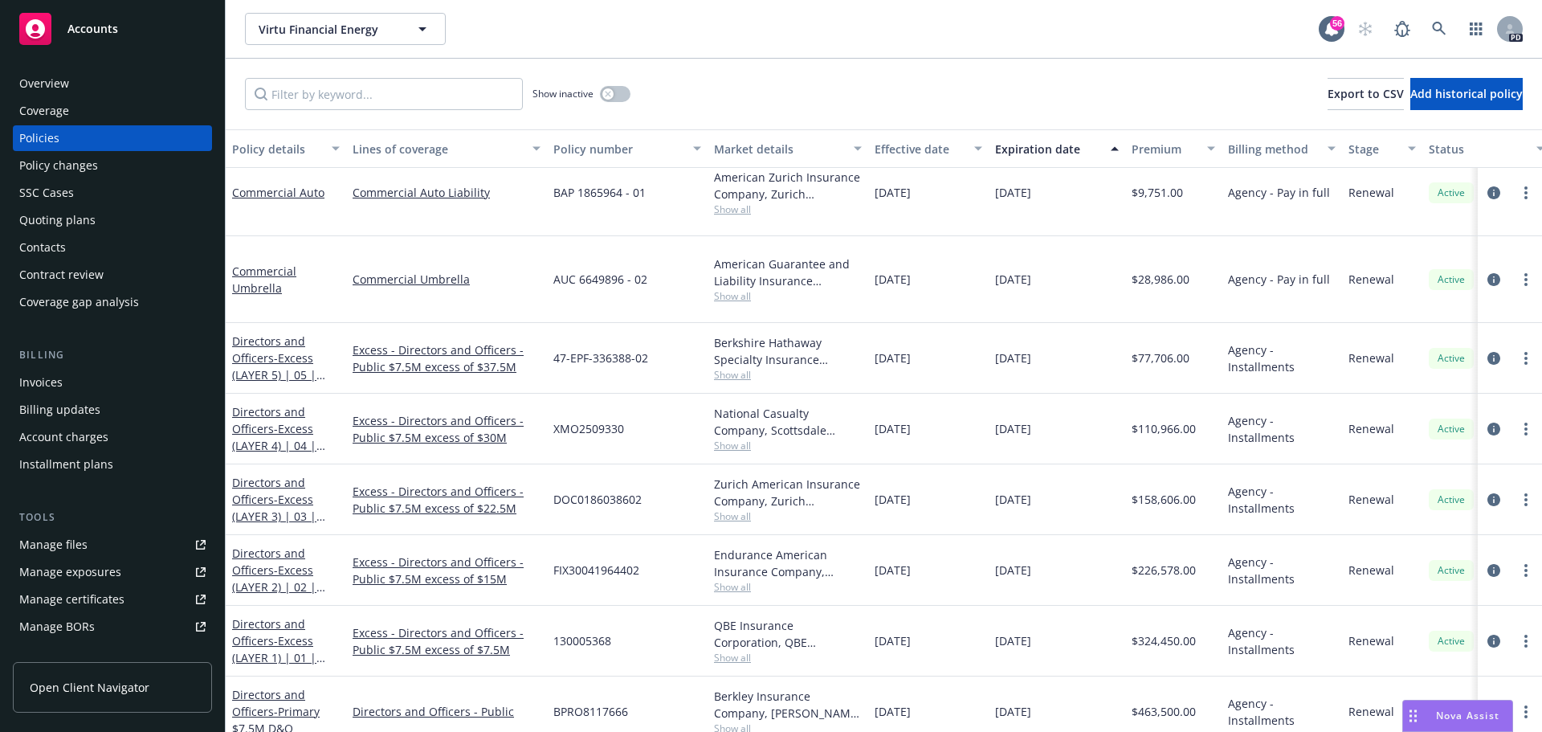
scroll to position [6123, 0]
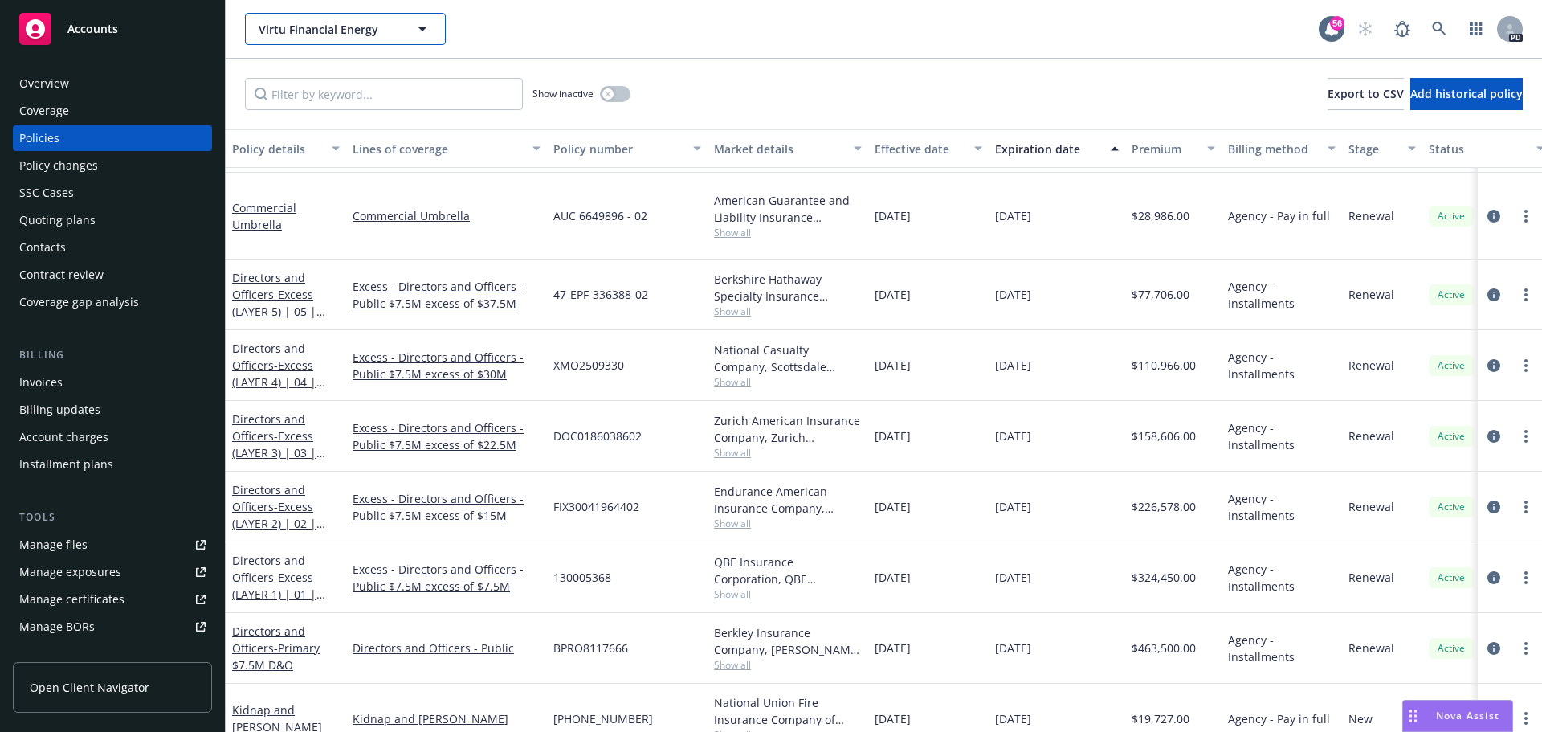
click at [359, 39] on button "Virtu Financial Energy" at bounding box center [345, 29] width 201 height 32
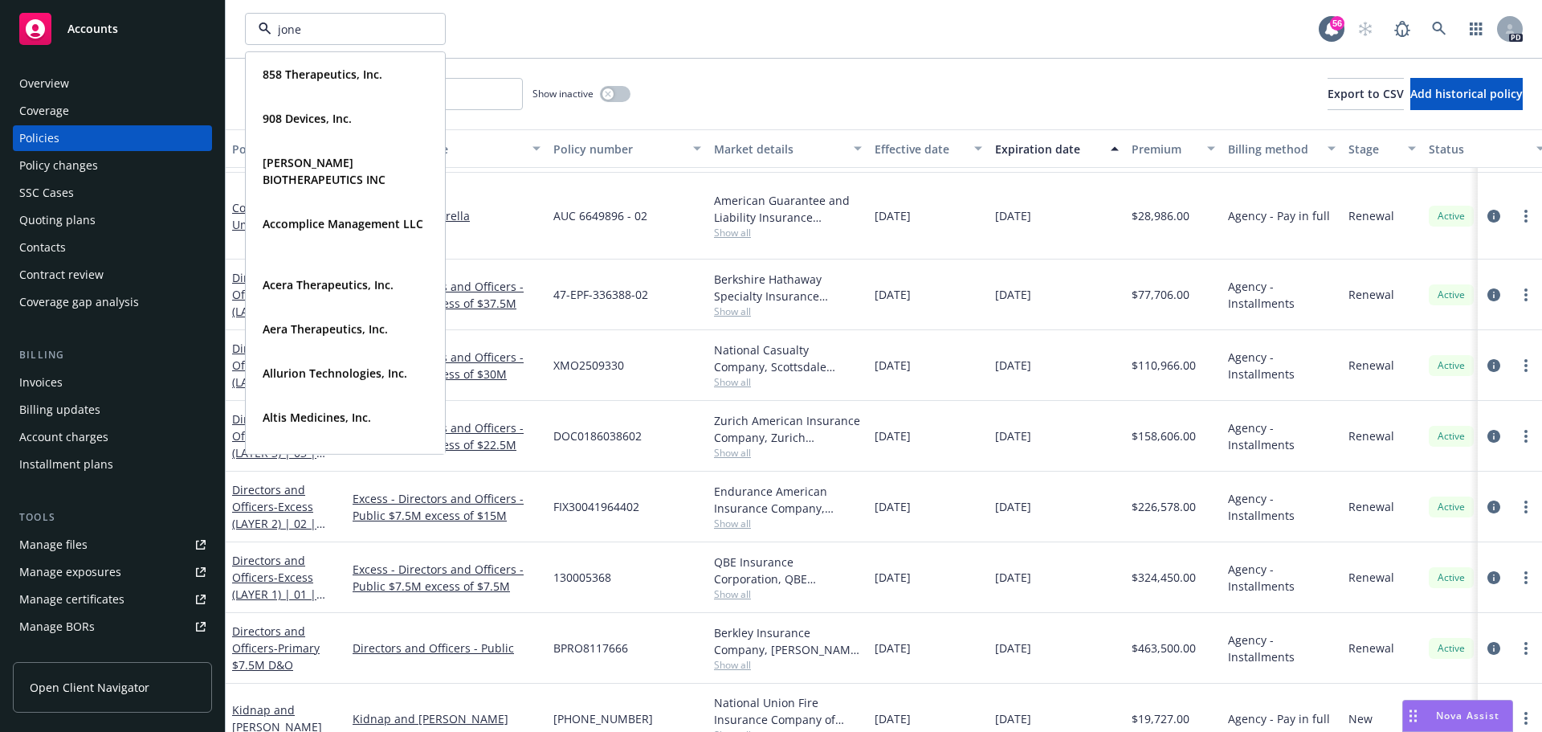
type input "jones"
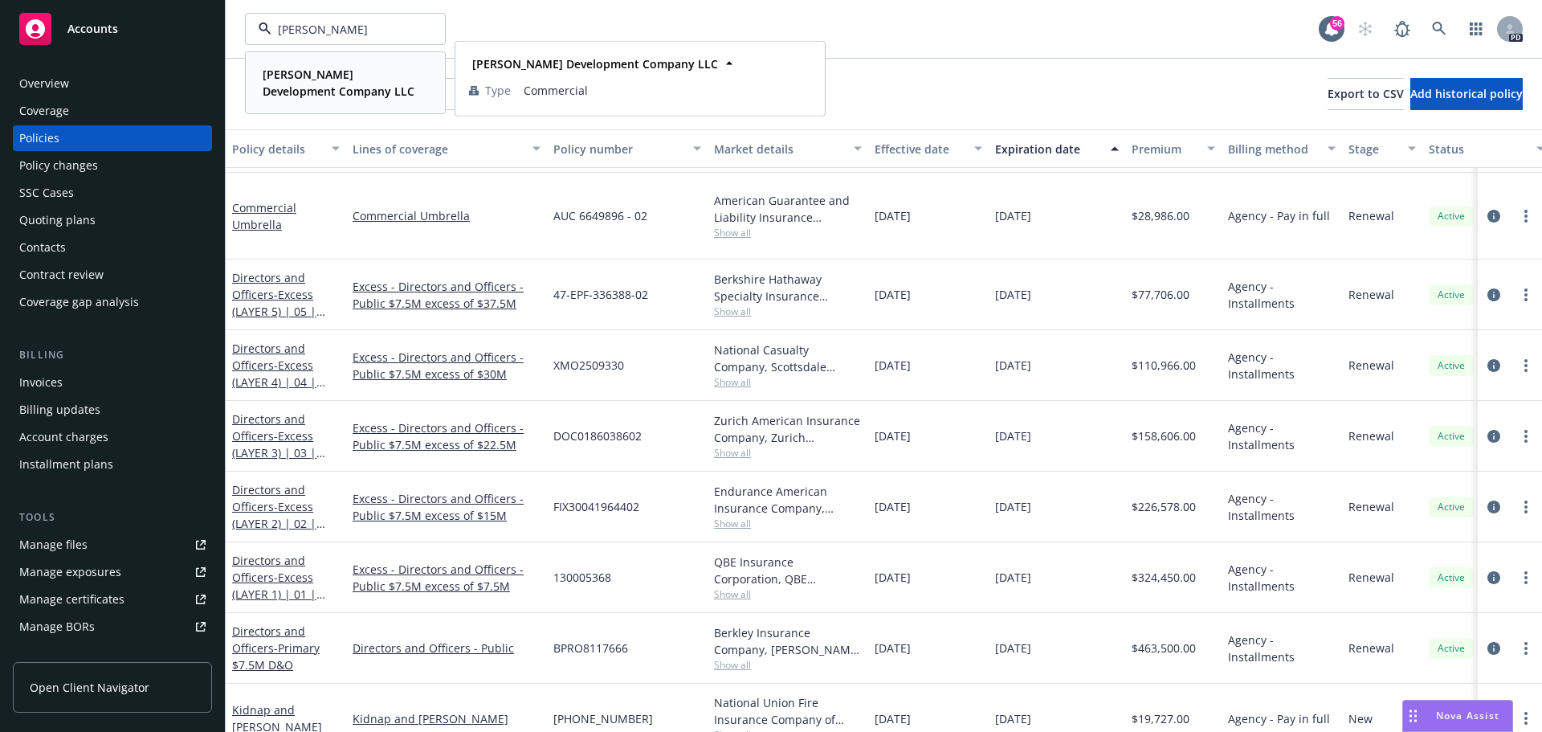
click at [343, 82] on span "Jones Development Company LLC" at bounding box center [344, 83] width 162 height 34
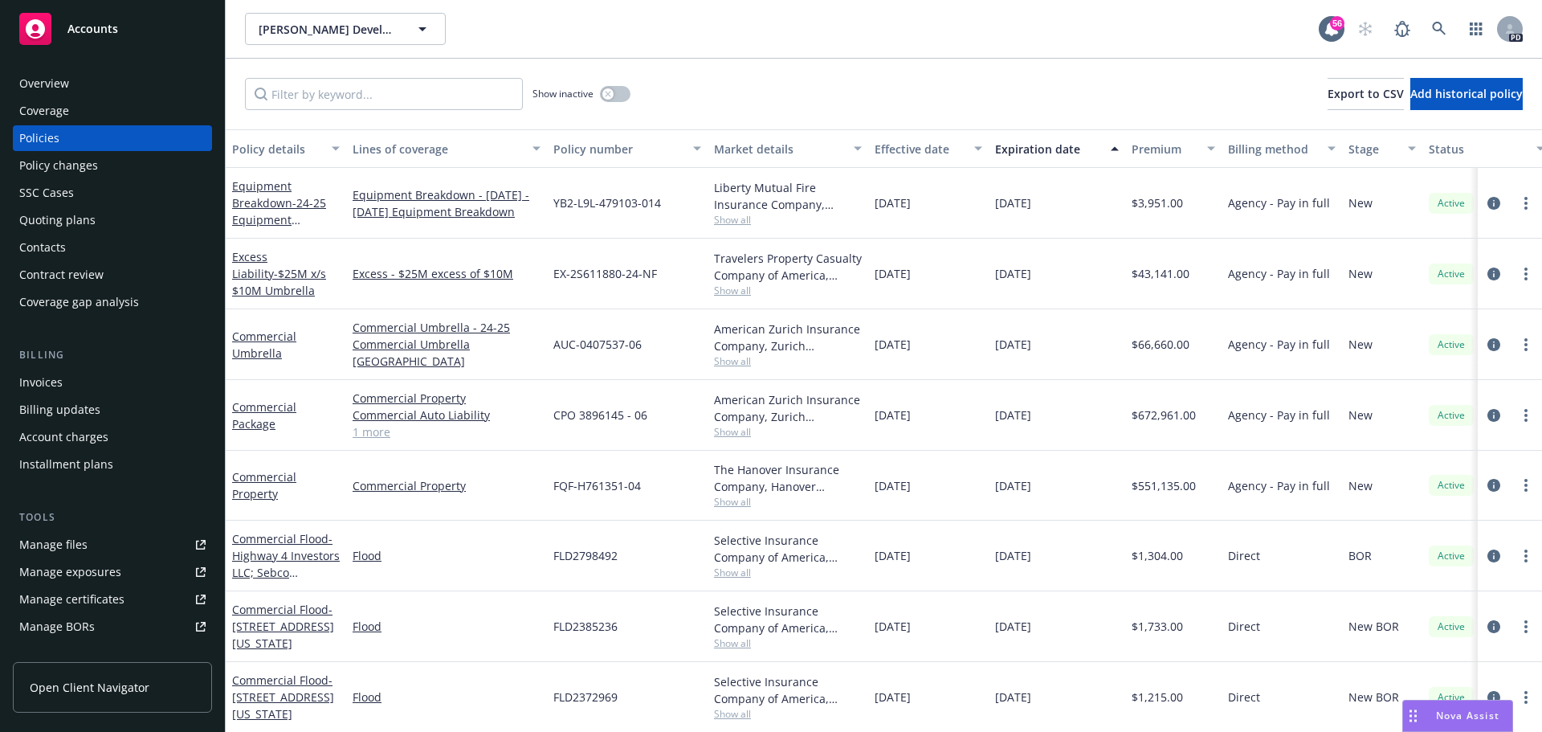
scroll to position [11, 0]
click at [283, 540] on span "- Highway 4 Investors LLC; Sebco Properties LLC" at bounding box center [286, 563] width 108 height 66
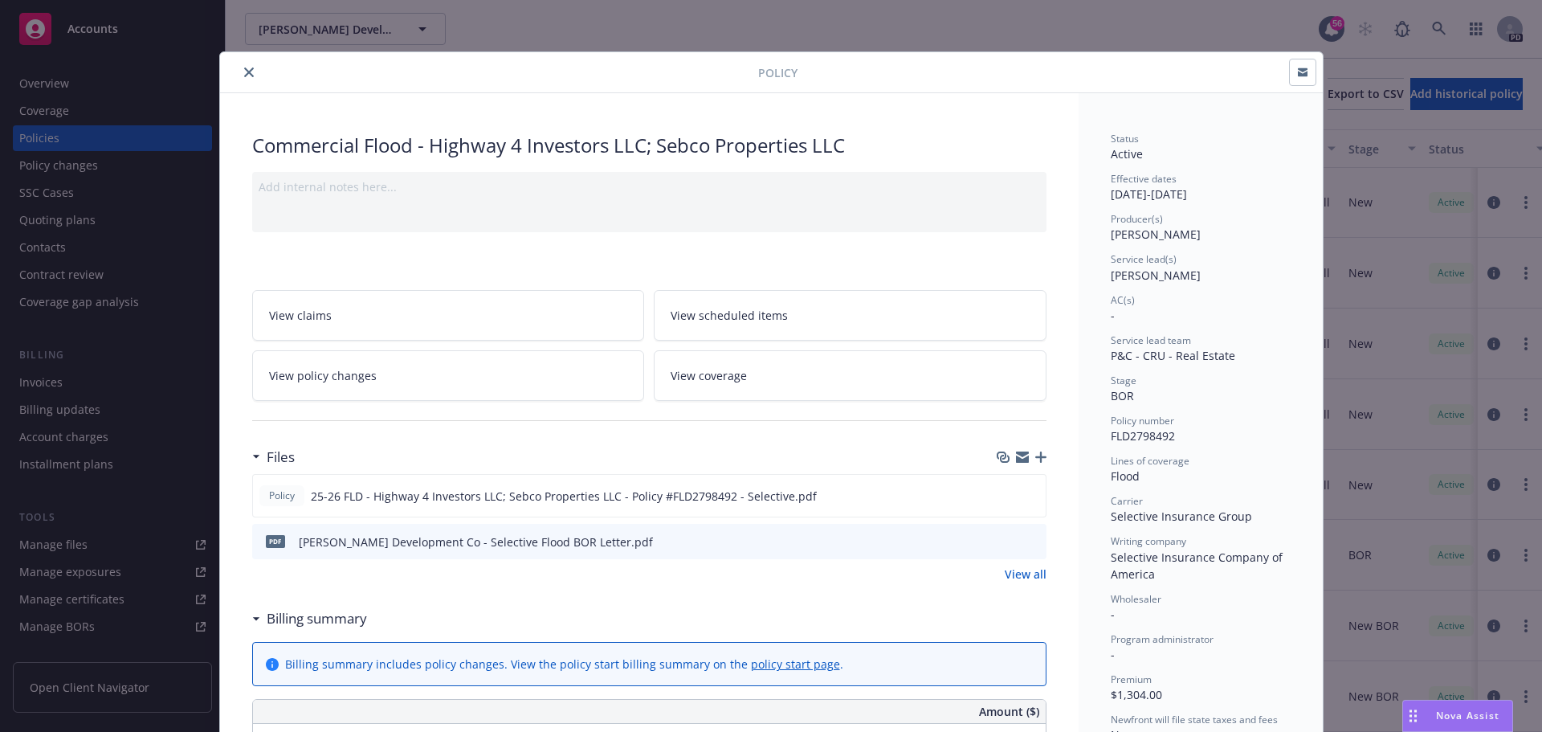
click at [250, 77] on button "close" at bounding box center [248, 72] width 19 height 19
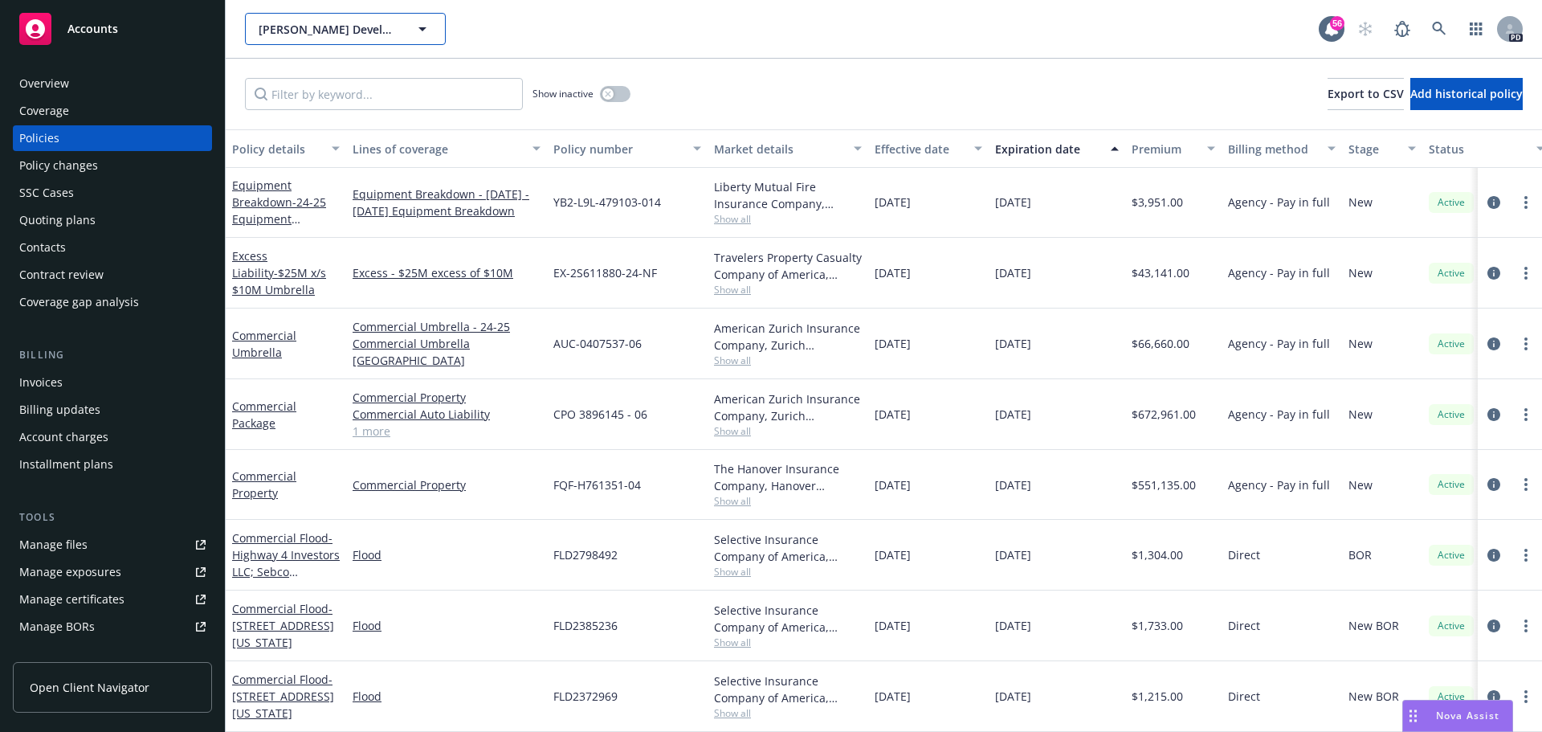
click at [349, 32] on span "Jones Development Company LLC" at bounding box center [328, 29] width 139 height 17
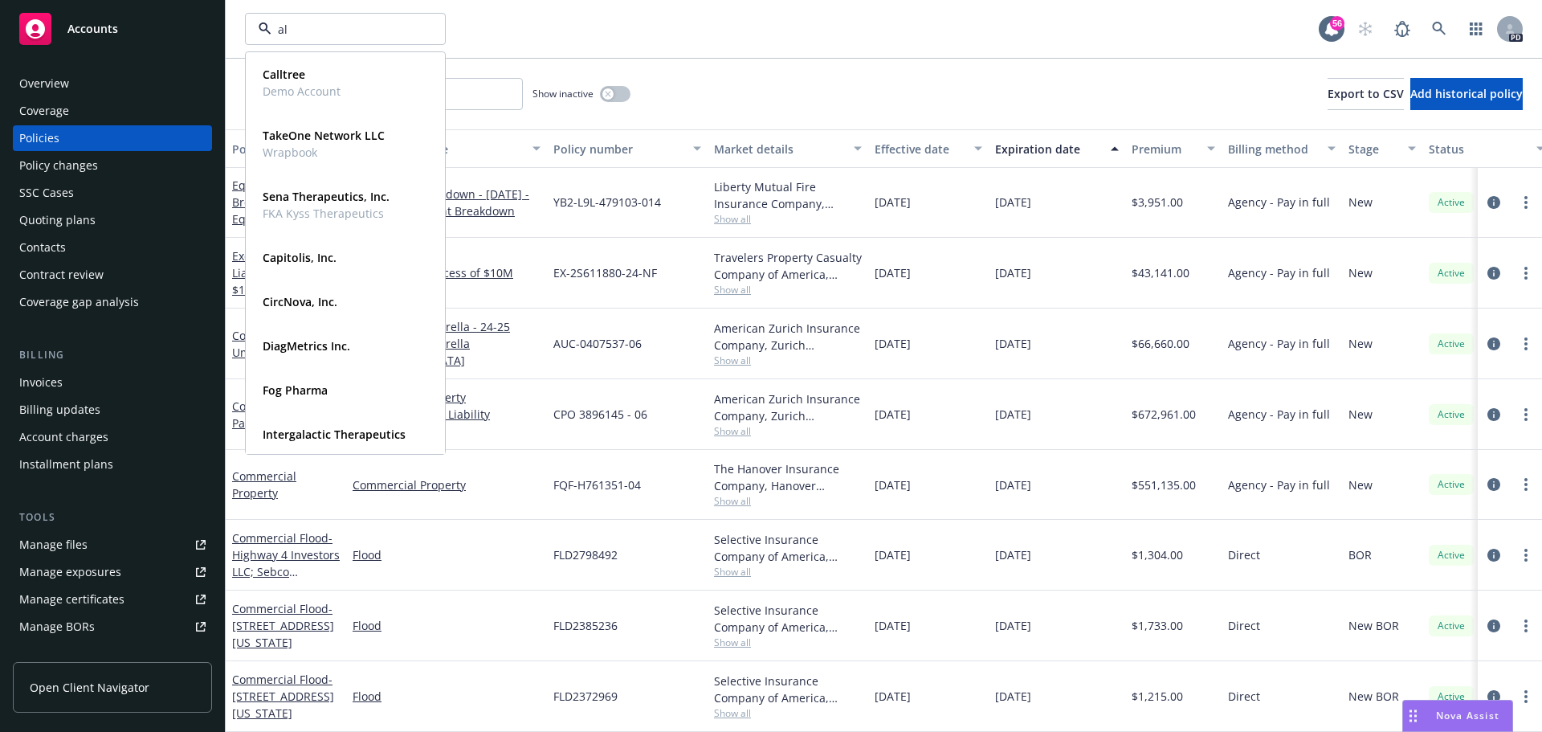
type input "all"
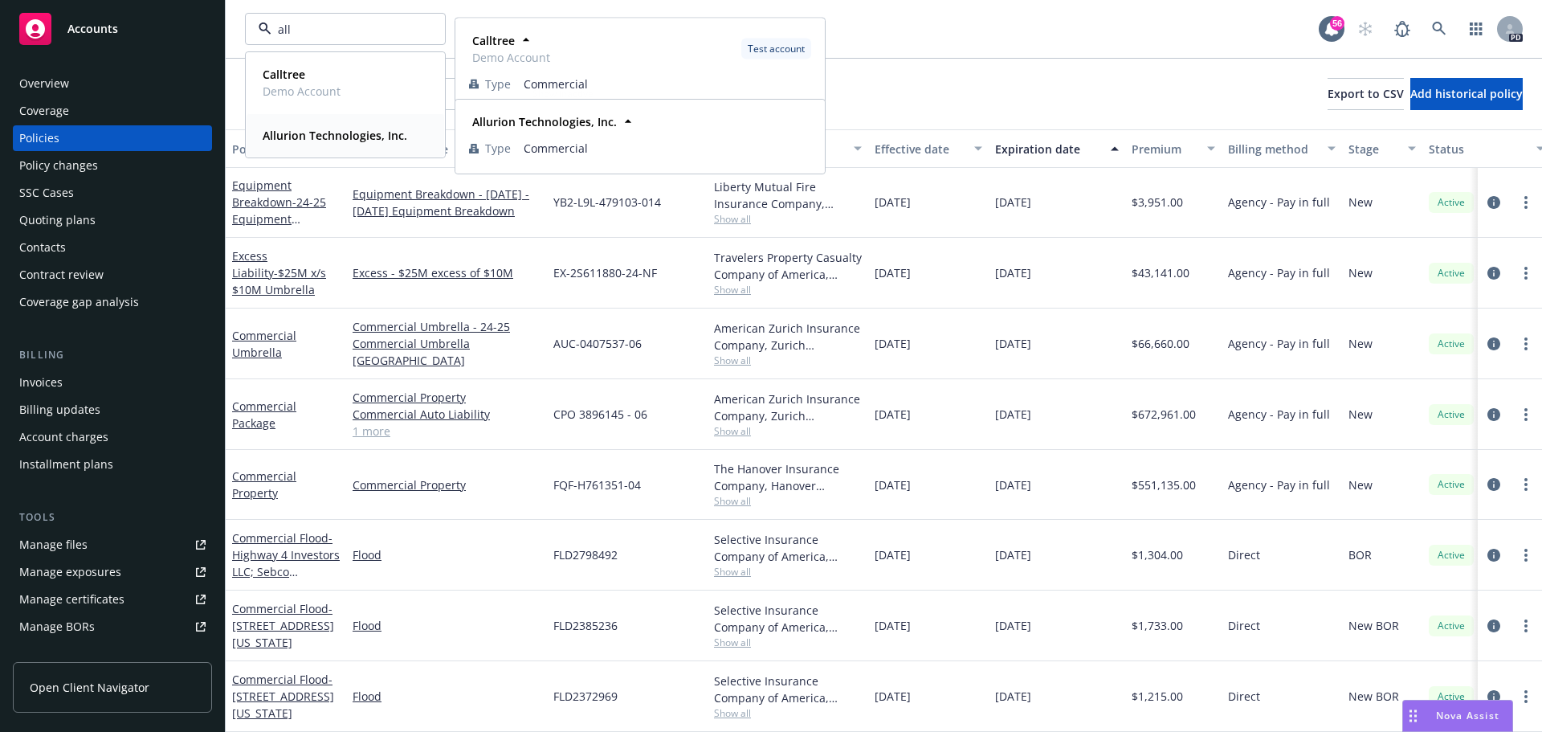
click at [336, 137] on strong "Allurion Technologies, Inc." at bounding box center [335, 135] width 145 height 15
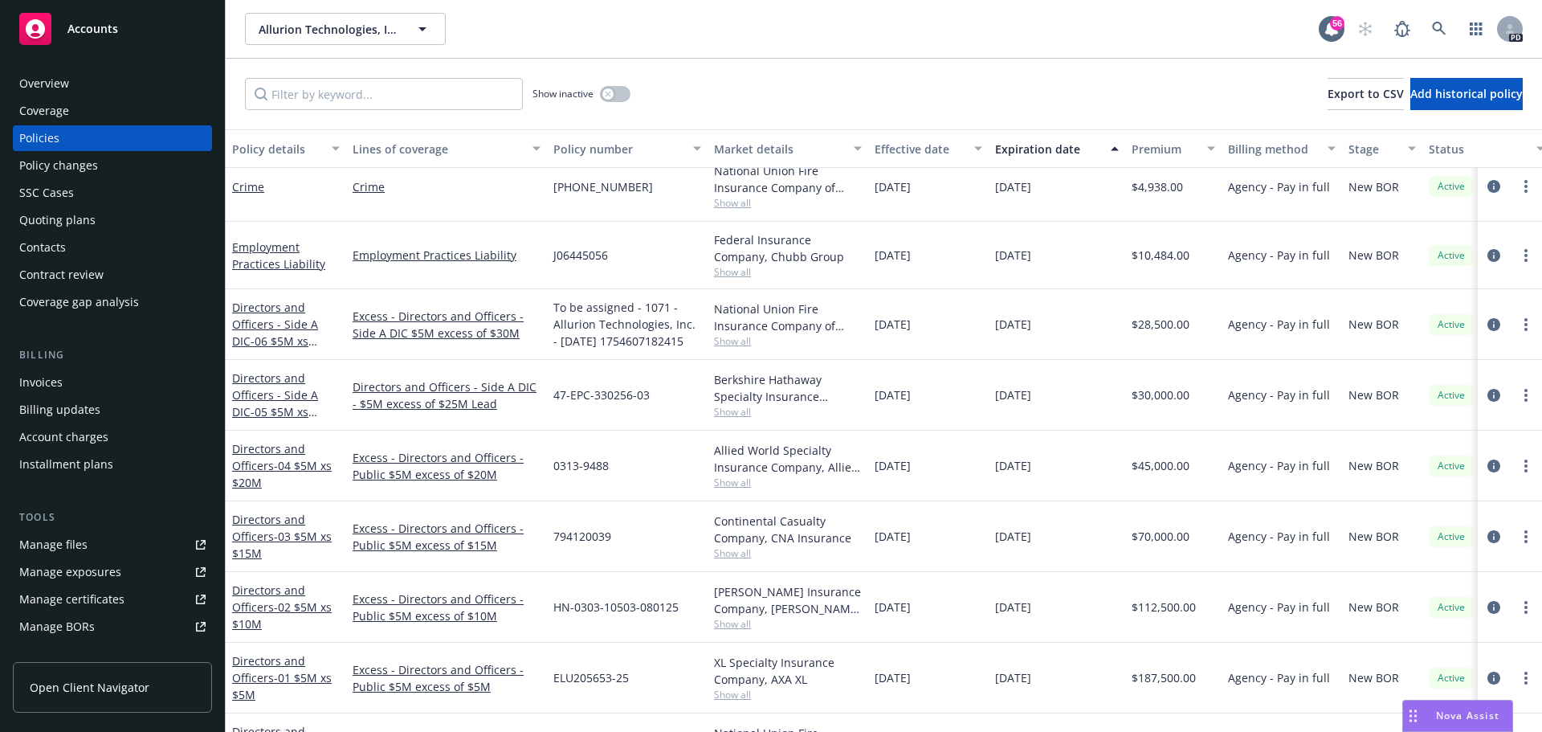
scroll to position [659, 0]
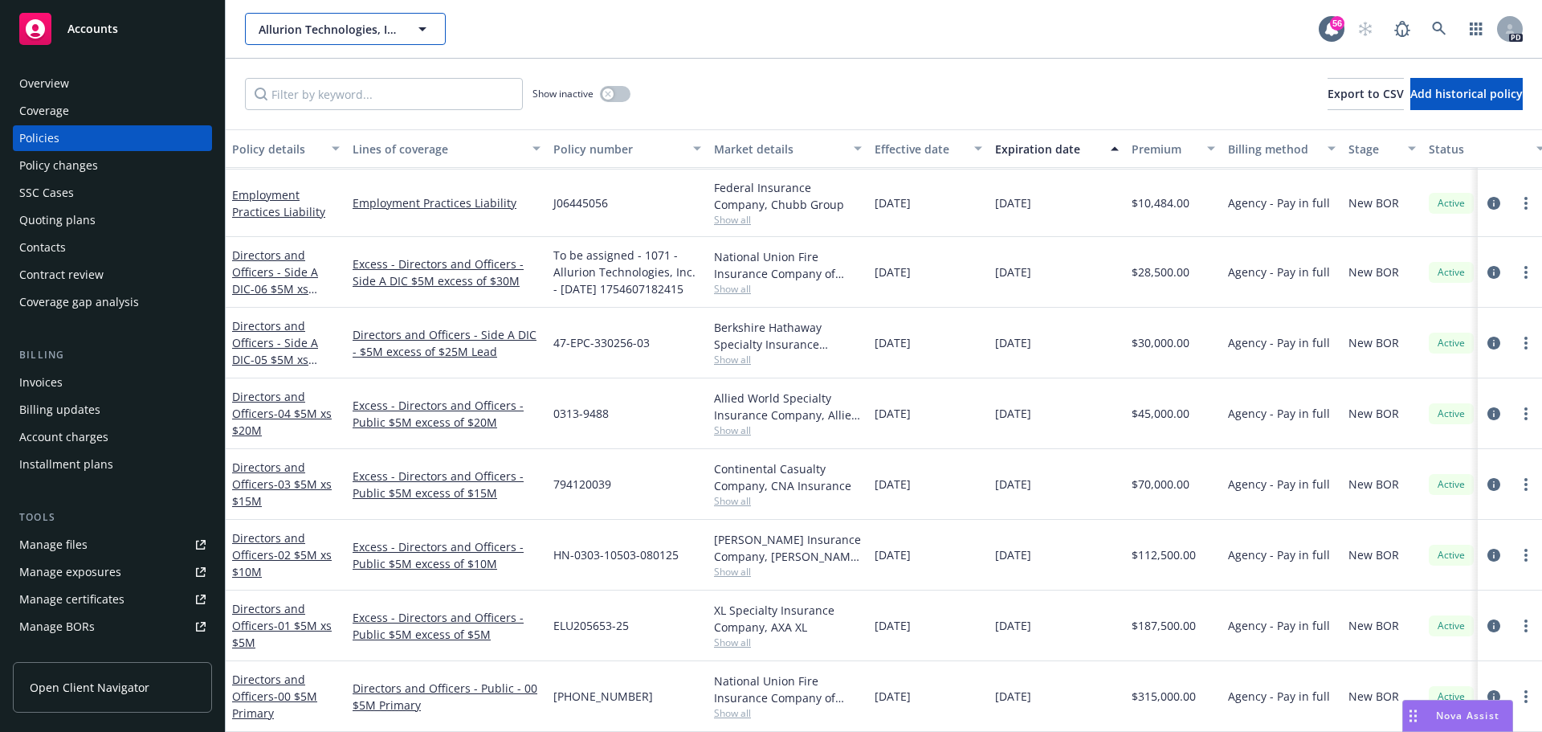
click at [356, 31] on span "Allurion Technologies, Inc." at bounding box center [328, 29] width 139 height 17
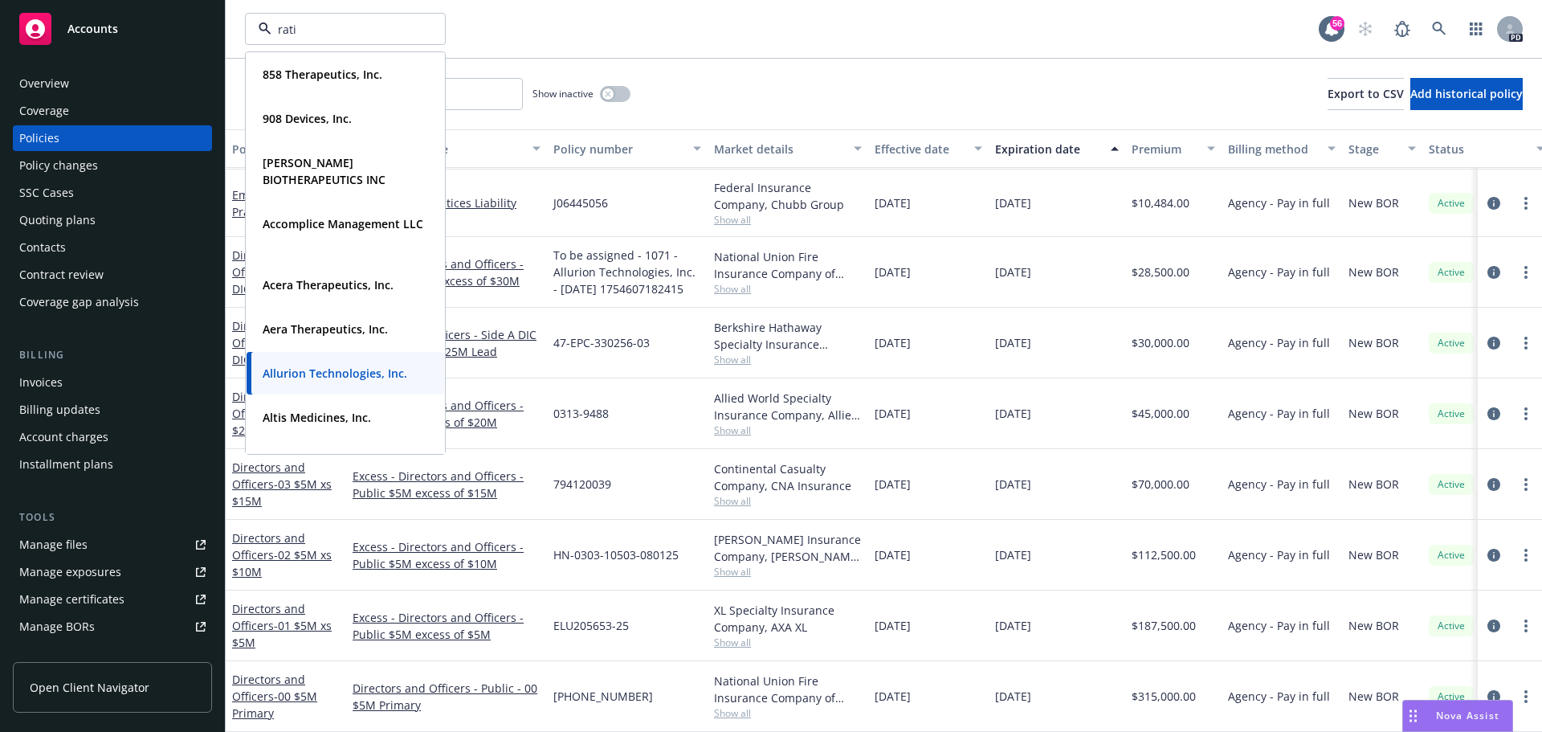
type input "ratio"
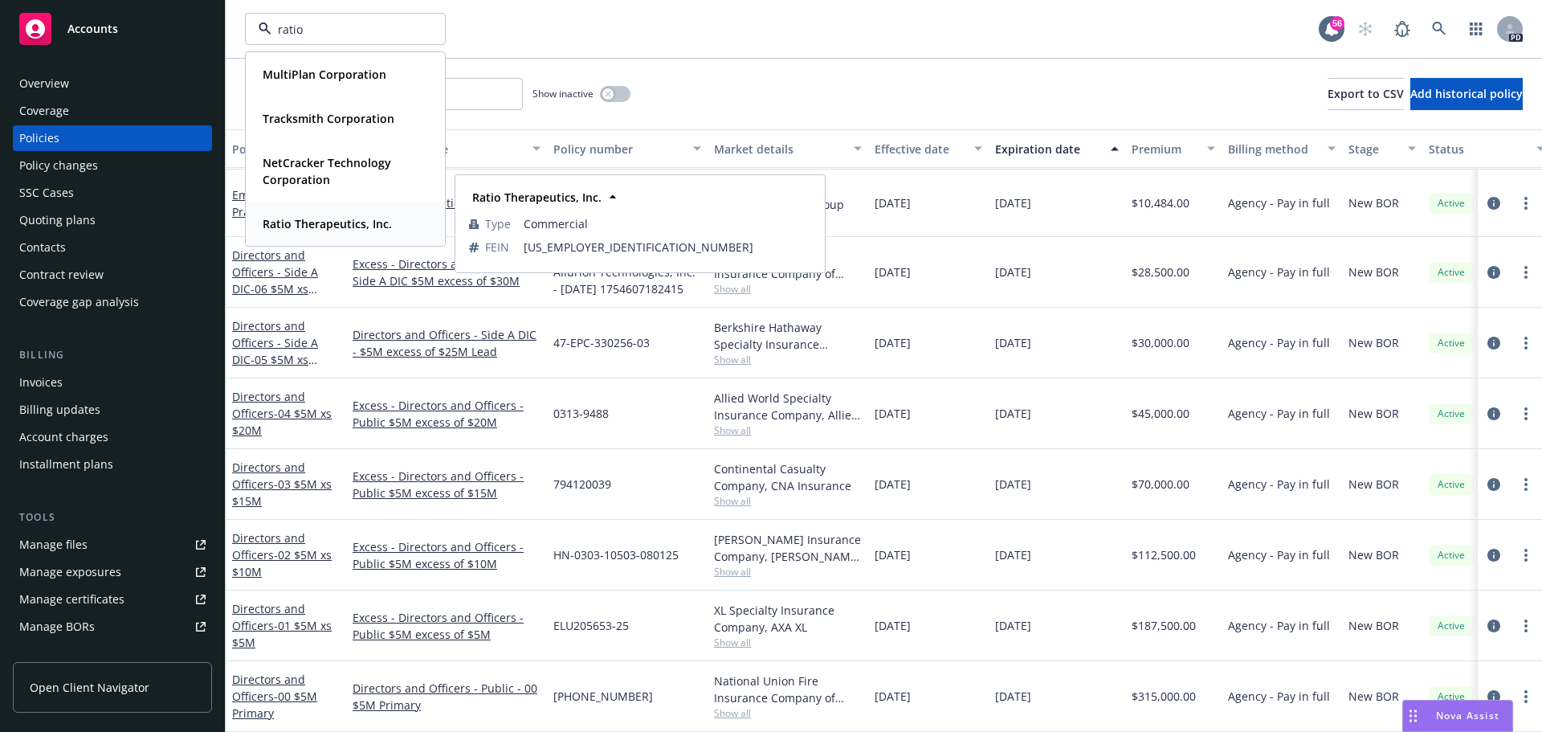
click at [317, 214] on div "Ratio Therapeutics, Inc." at bounding box center [325, 223] width 139 height 23
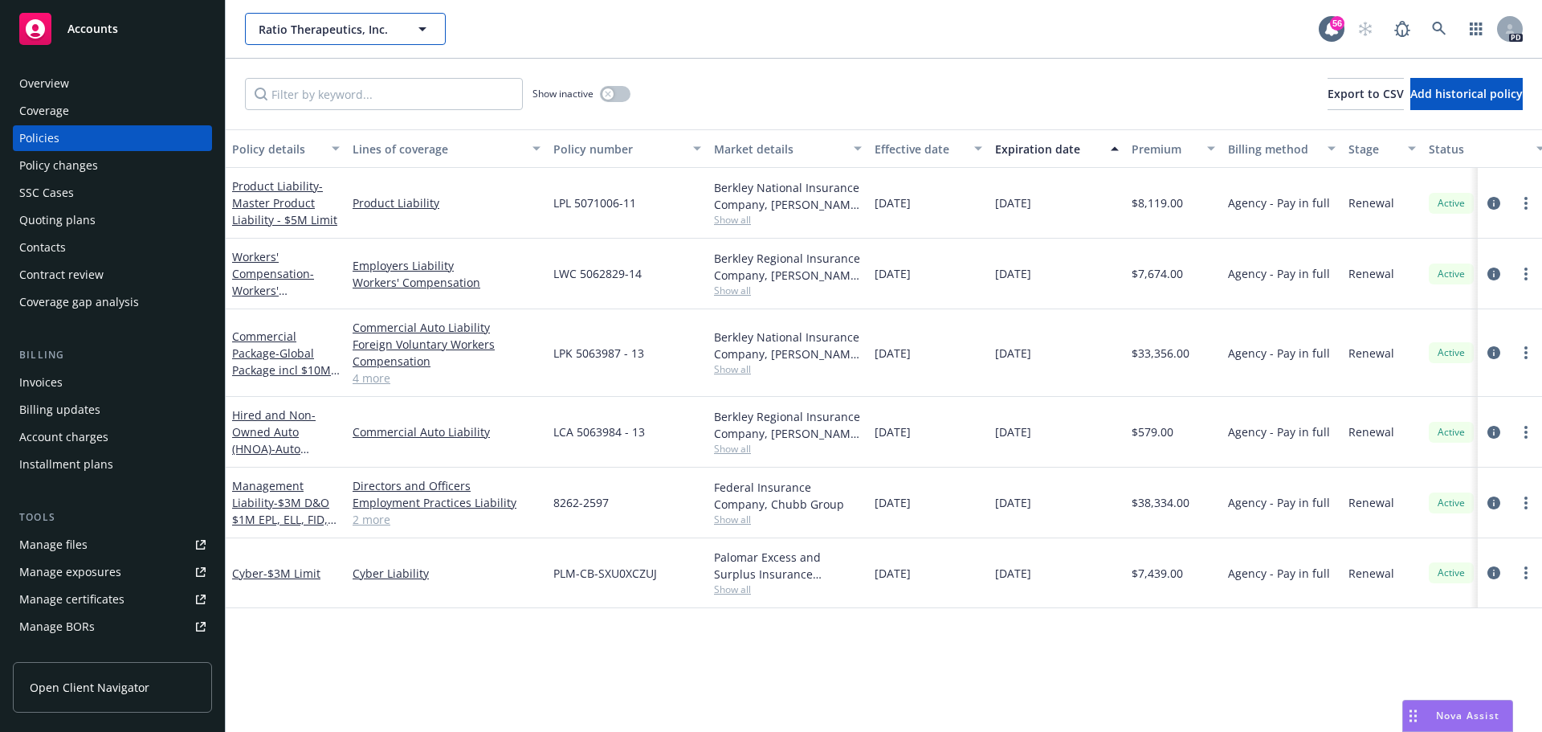
click at [318, 32] on span "Ratio Therapeutics, Inc." at bounding box center [328, 29] width 139 height 17
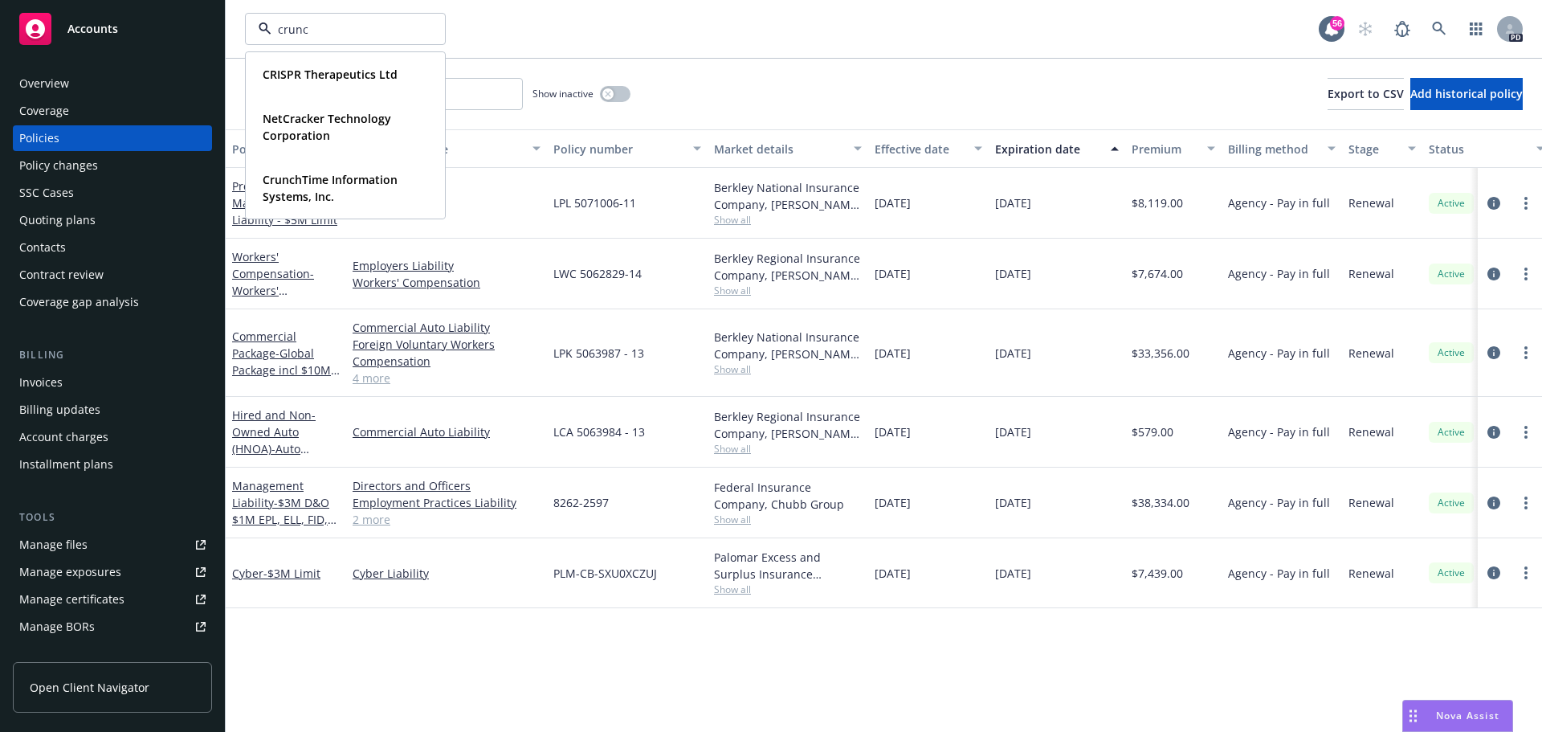
type input "crunch"
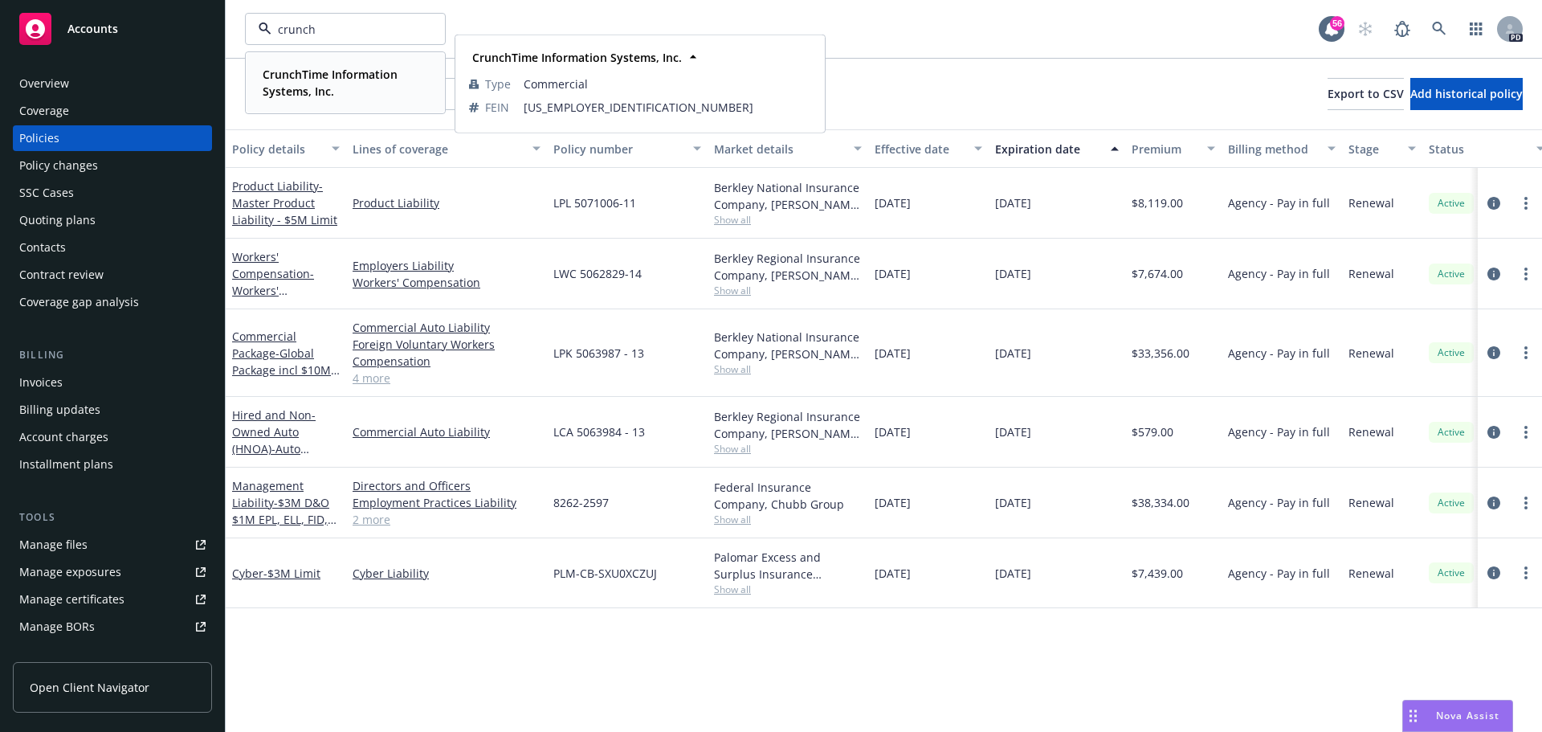
click at [309, 77] on strong "CrunchTime Information Systems, Inc." at bounding box center [330, 83] width 135 height 32
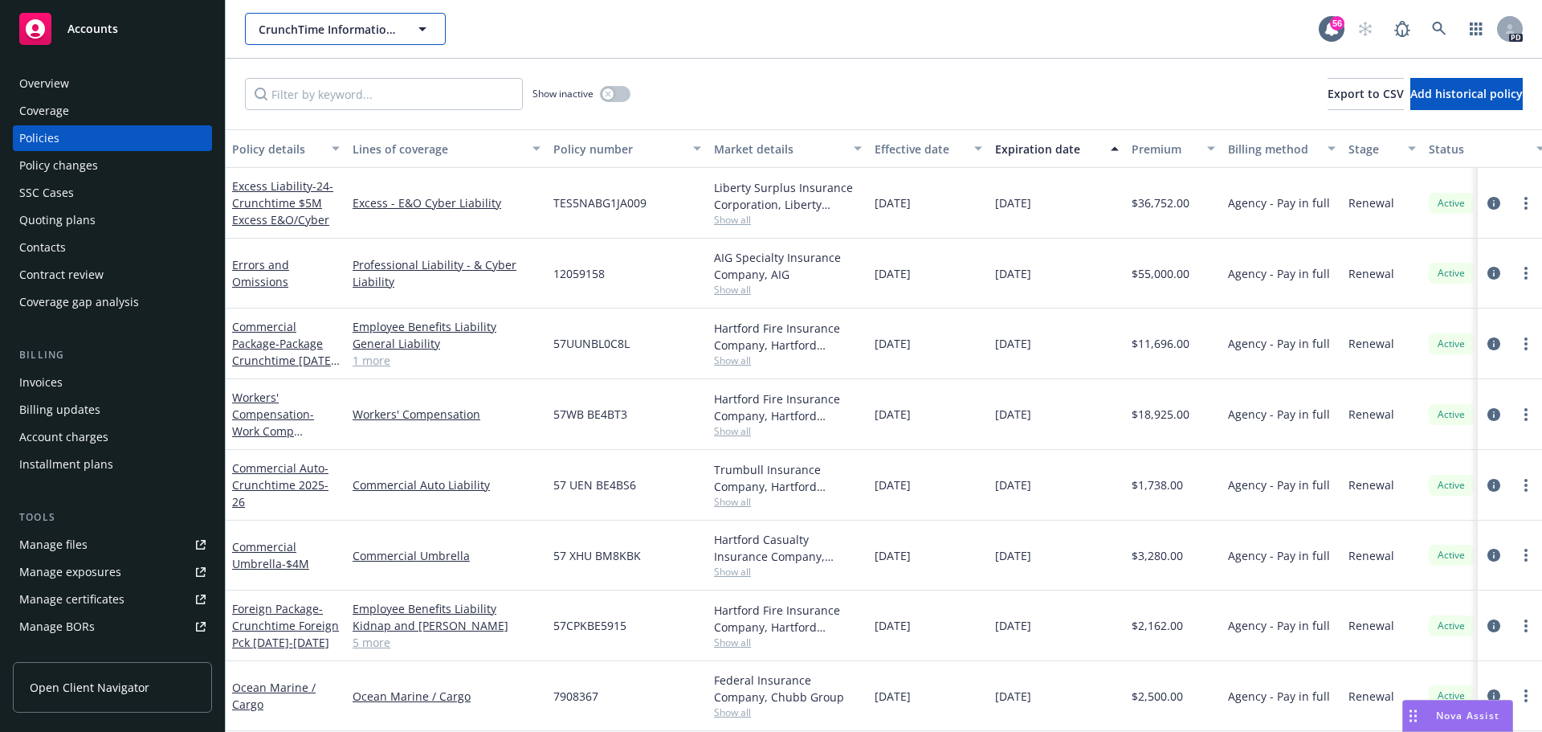
click at [300, 27] on span "CrunchTime Information Systems, Inc." at bounding box center [328, 29] width 139 height 17
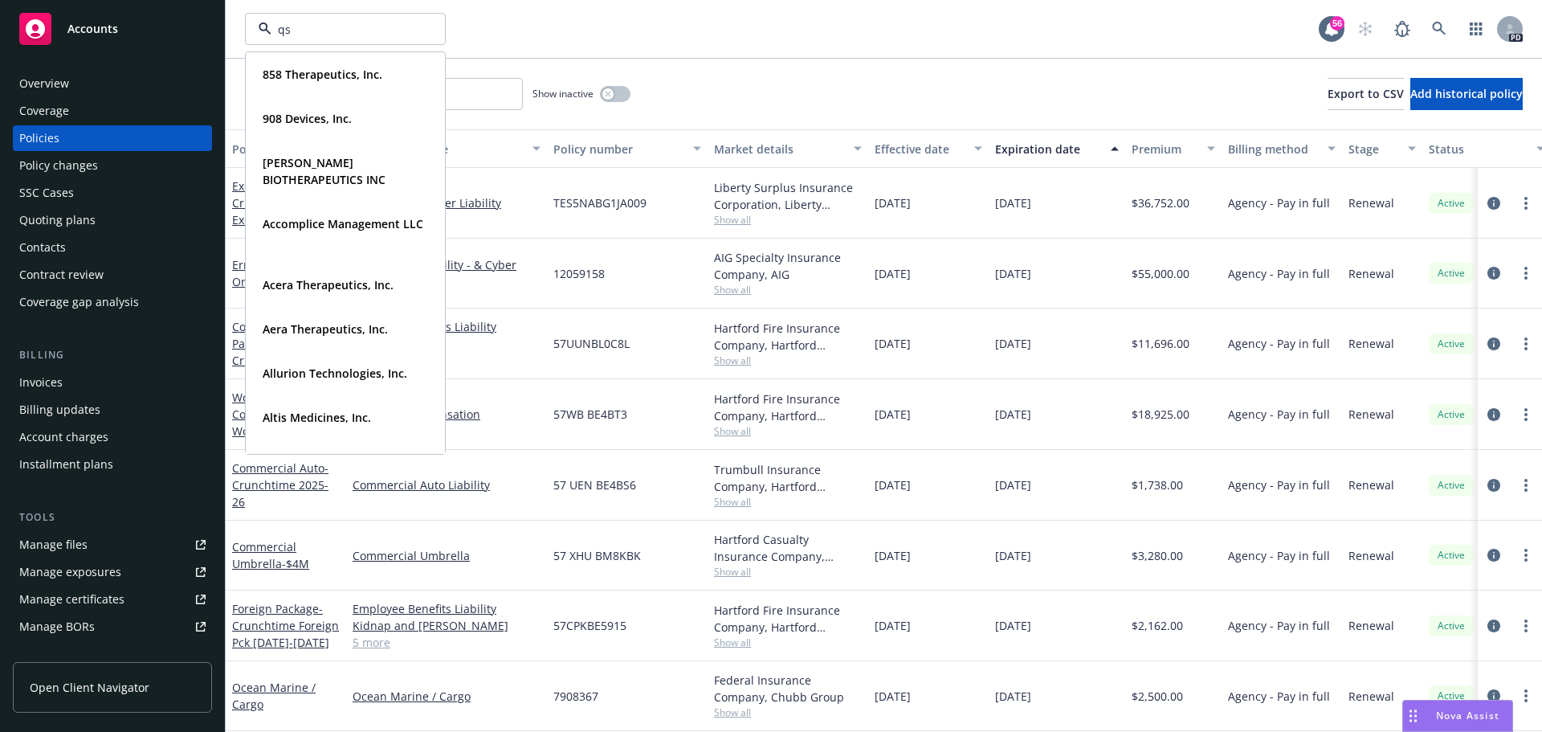
type input "qsr"
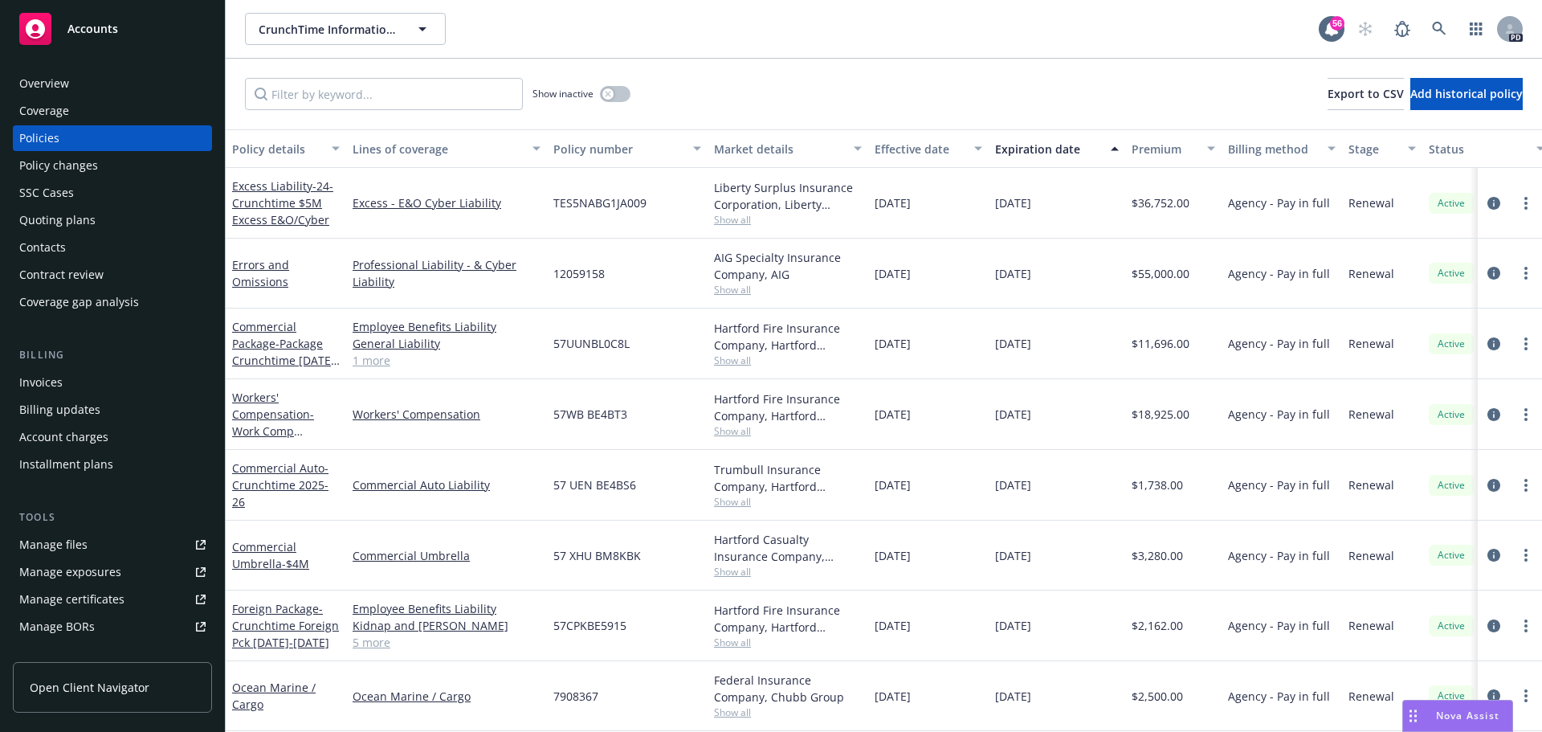
click at [141, 85] on div "Overview" at bounding box center [112, 84] width 186 height 26
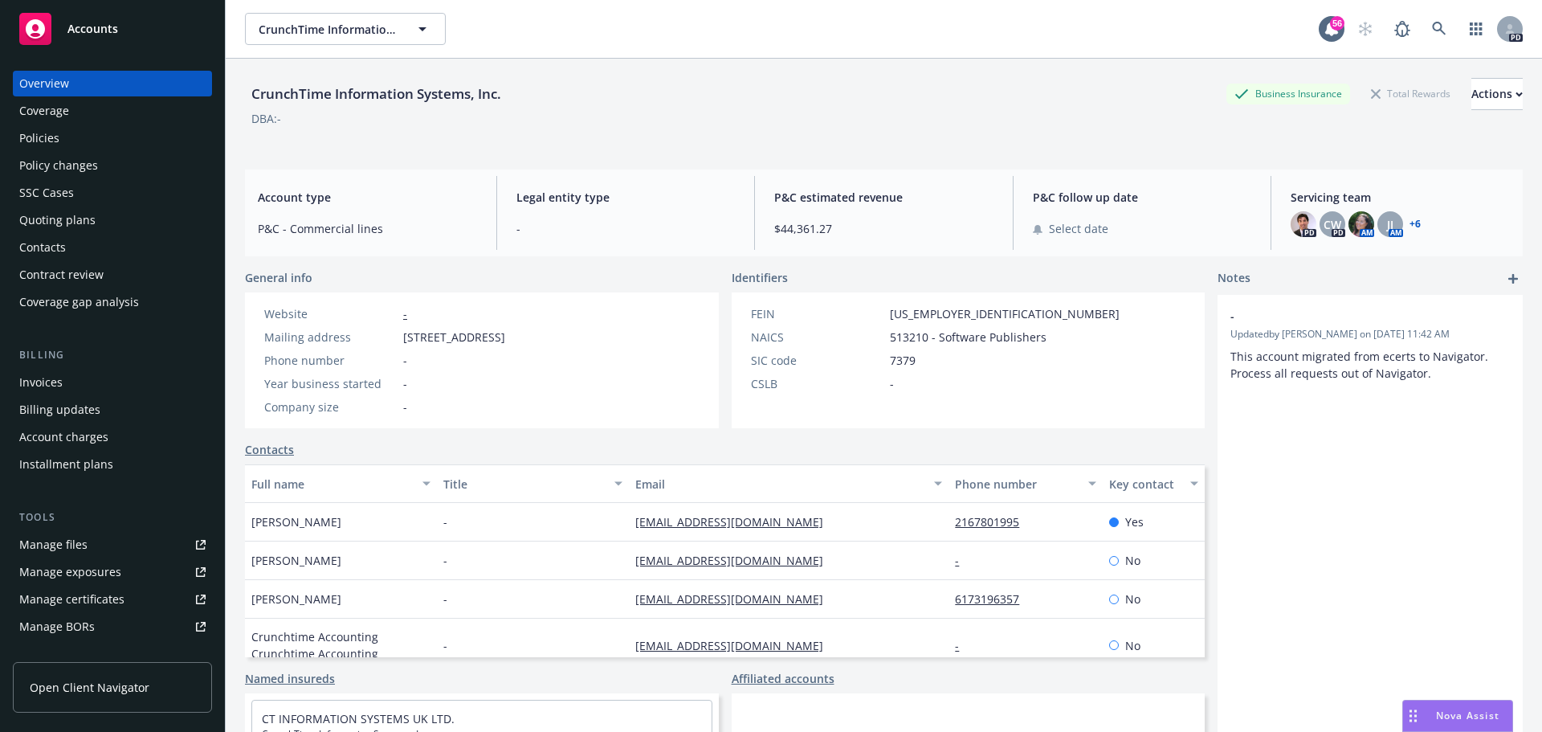
click at [129, 134] on div "Policies" at bounding box center [112, 138] width 186 height 26
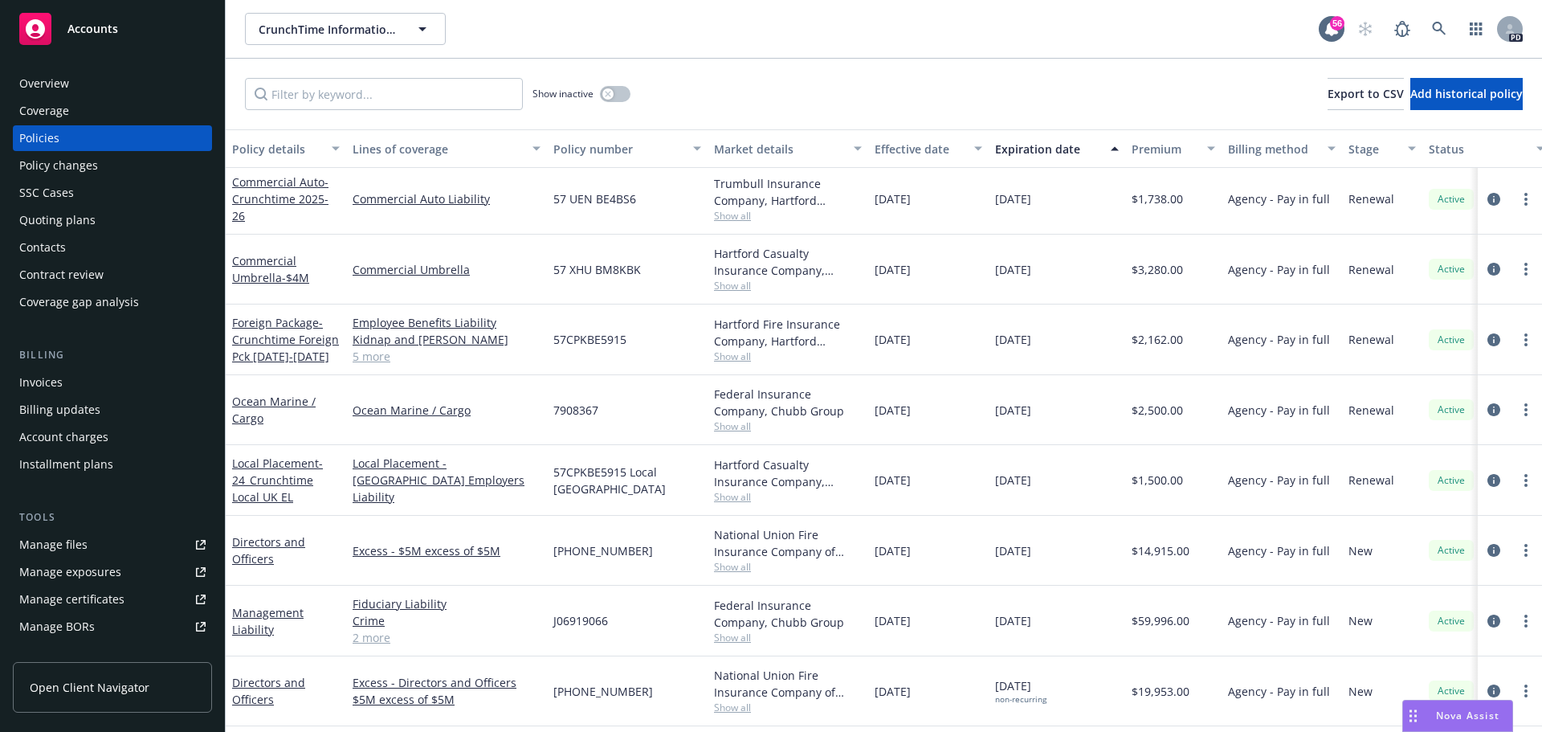
scroll to position [284, 0]
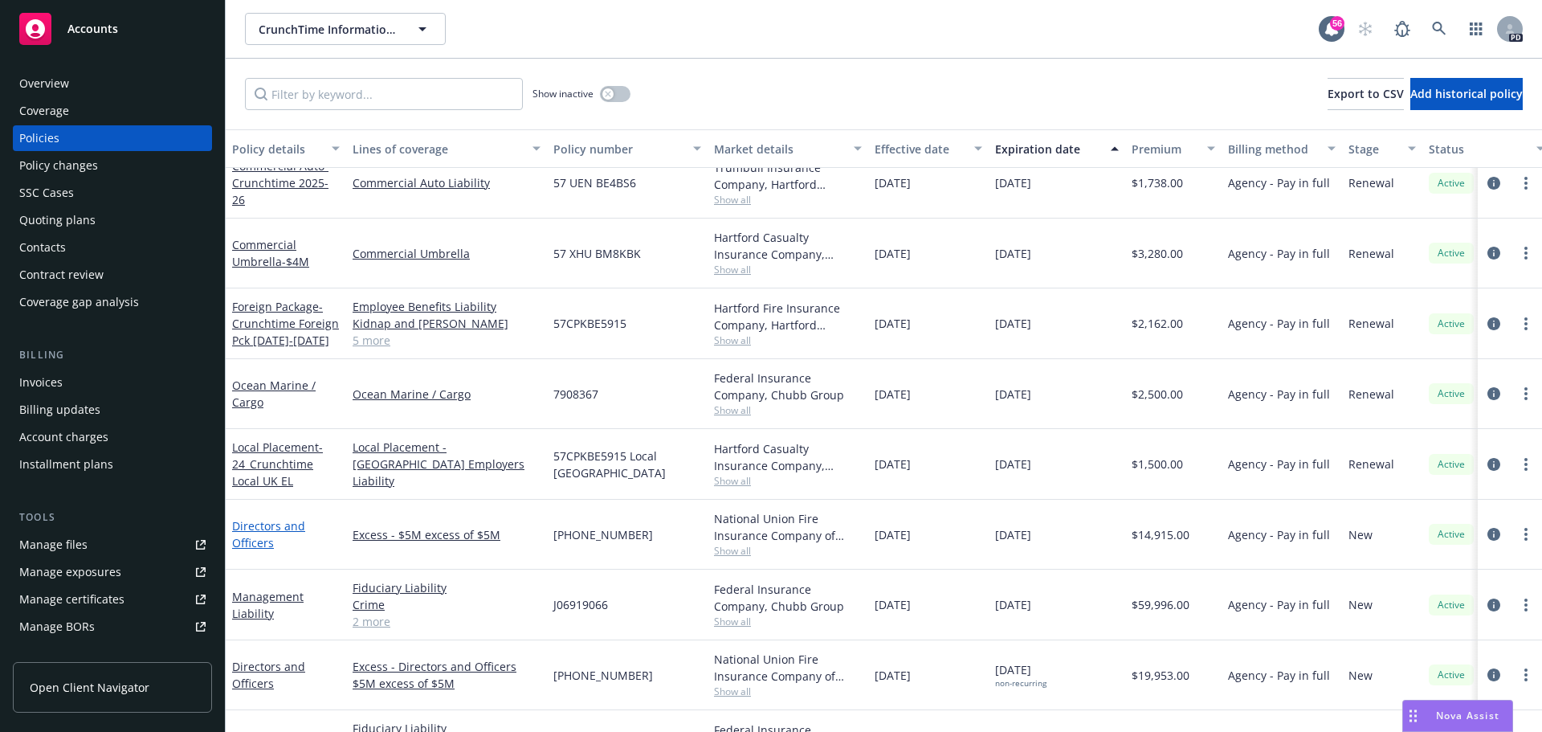
click at [259, 525] on link "Directors and Officers" at bounding box center [268, 534] width 73 height 32
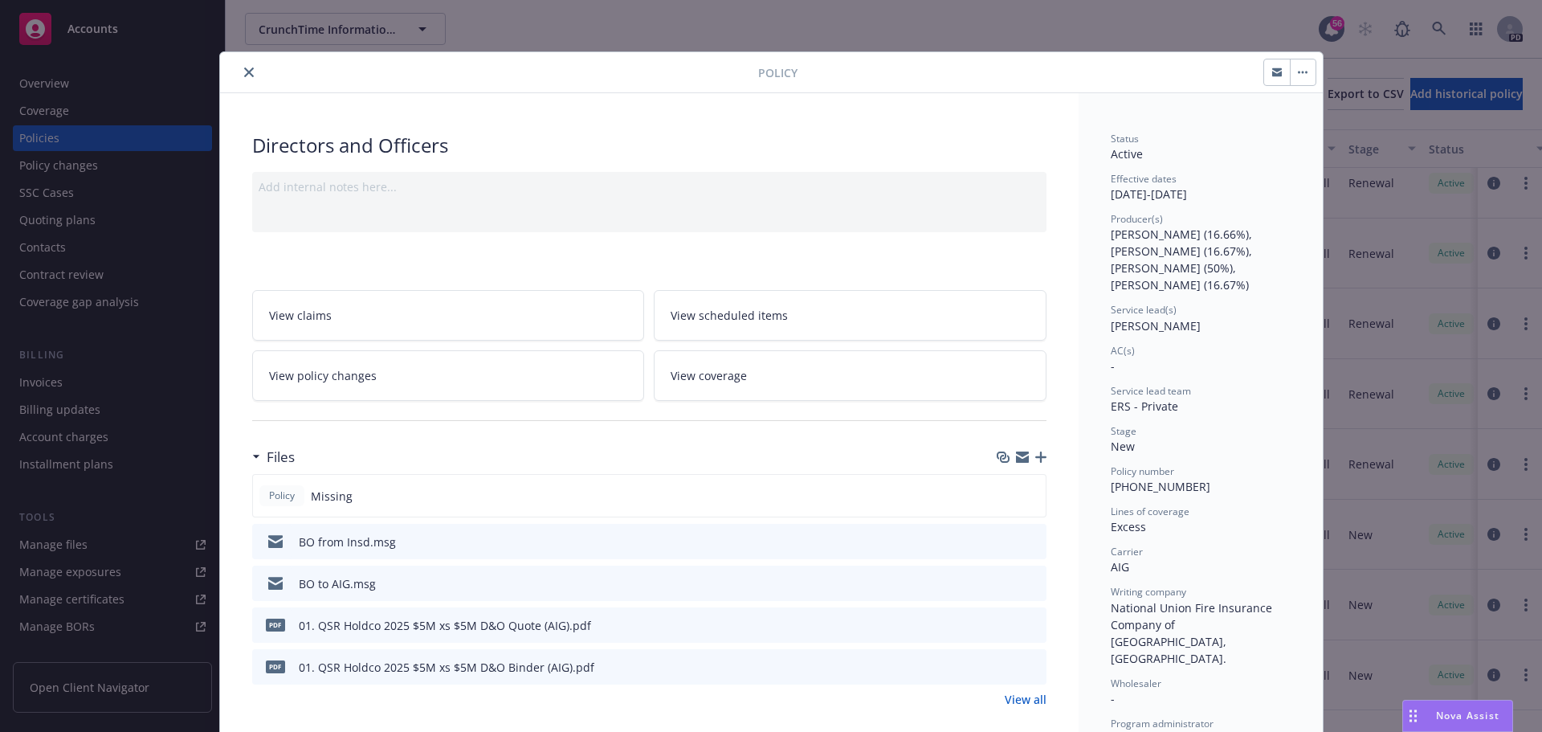
click at [248, 74] on button "close" at bounding box center [248, 72] width 19 height 19
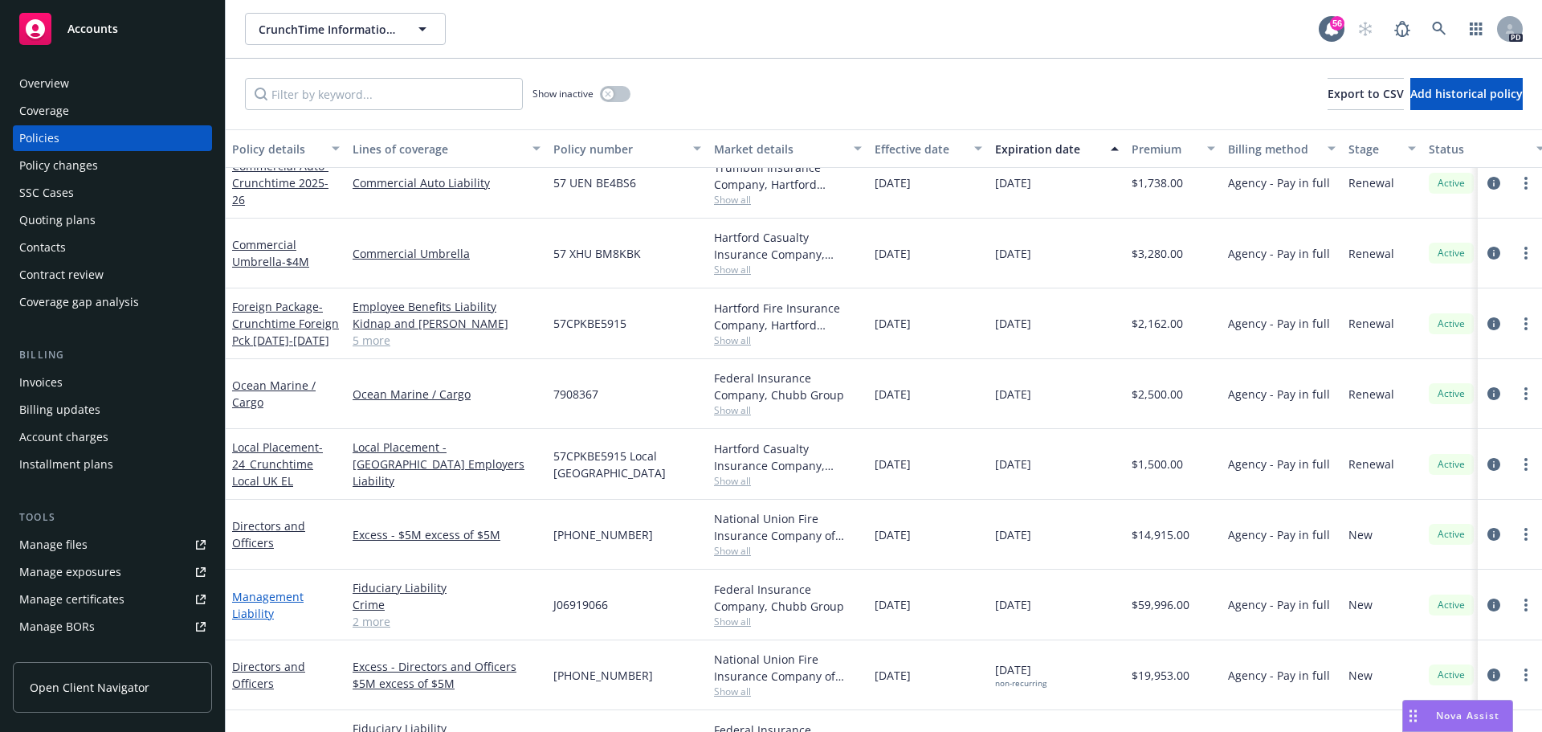
click at [258, 605] on link "Management Liability" at bounding box center [267, 605] width 71 height 32
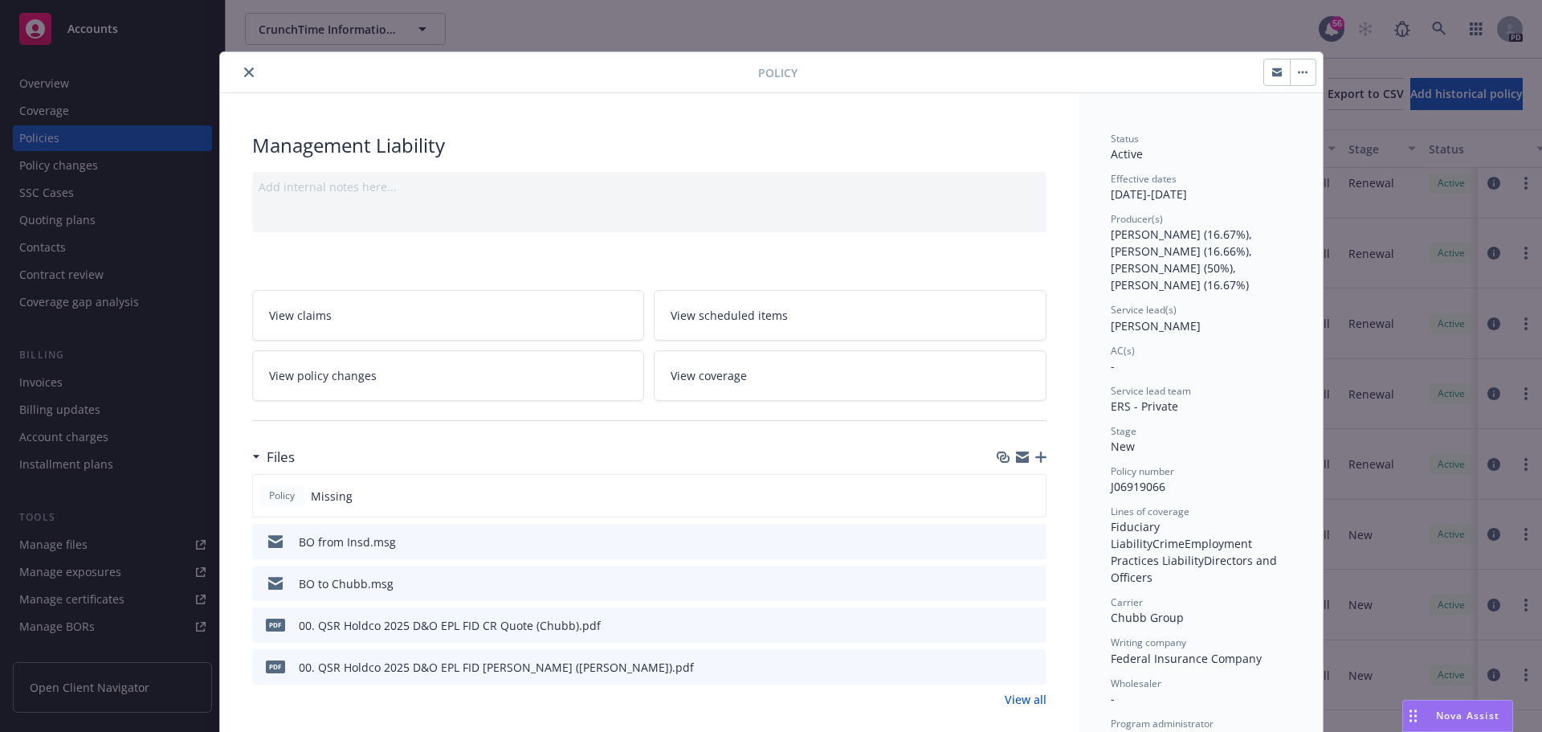
click at [239, 76] on button "close" at bounding box center [248, 72] width 19 height 19
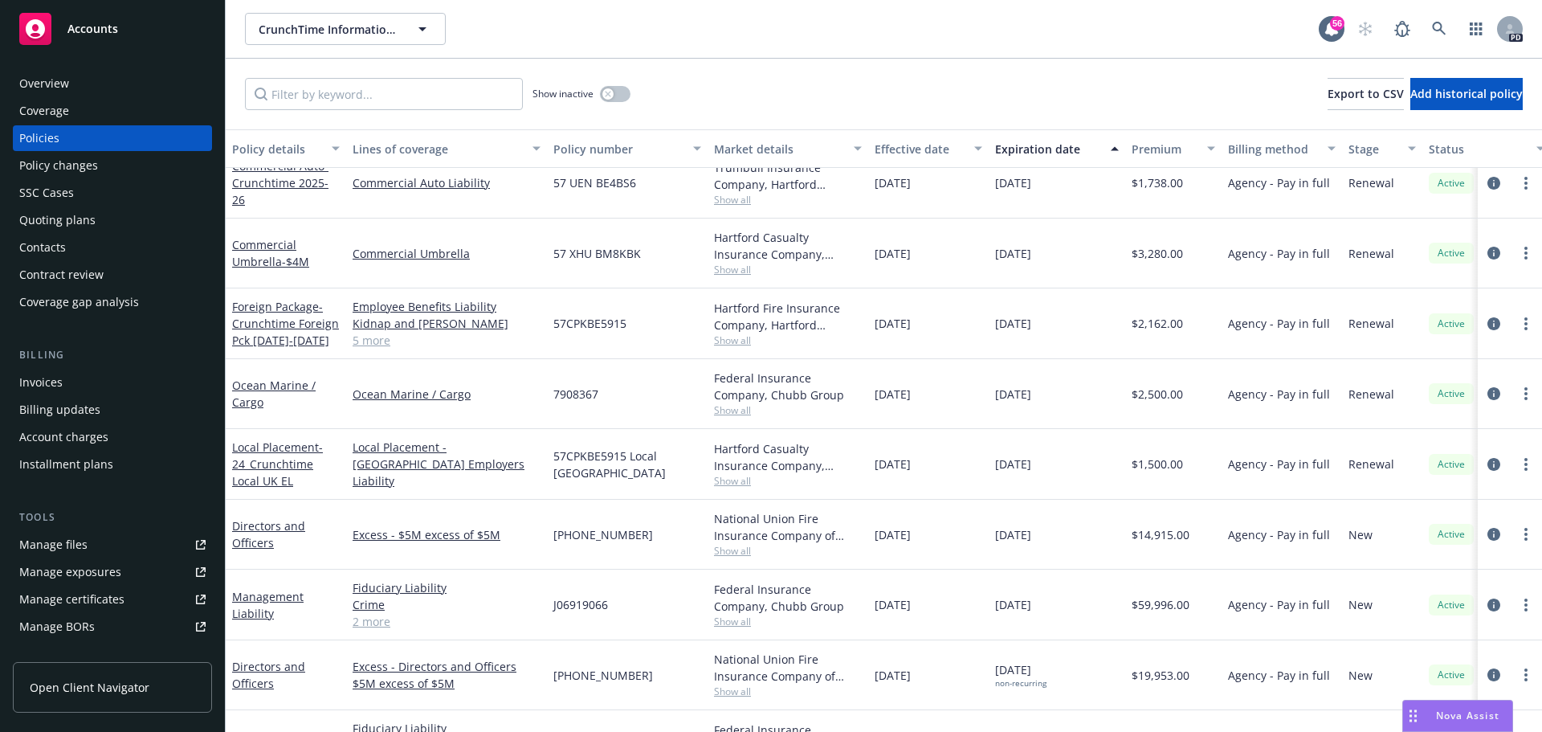
scroll to position [337, 0]
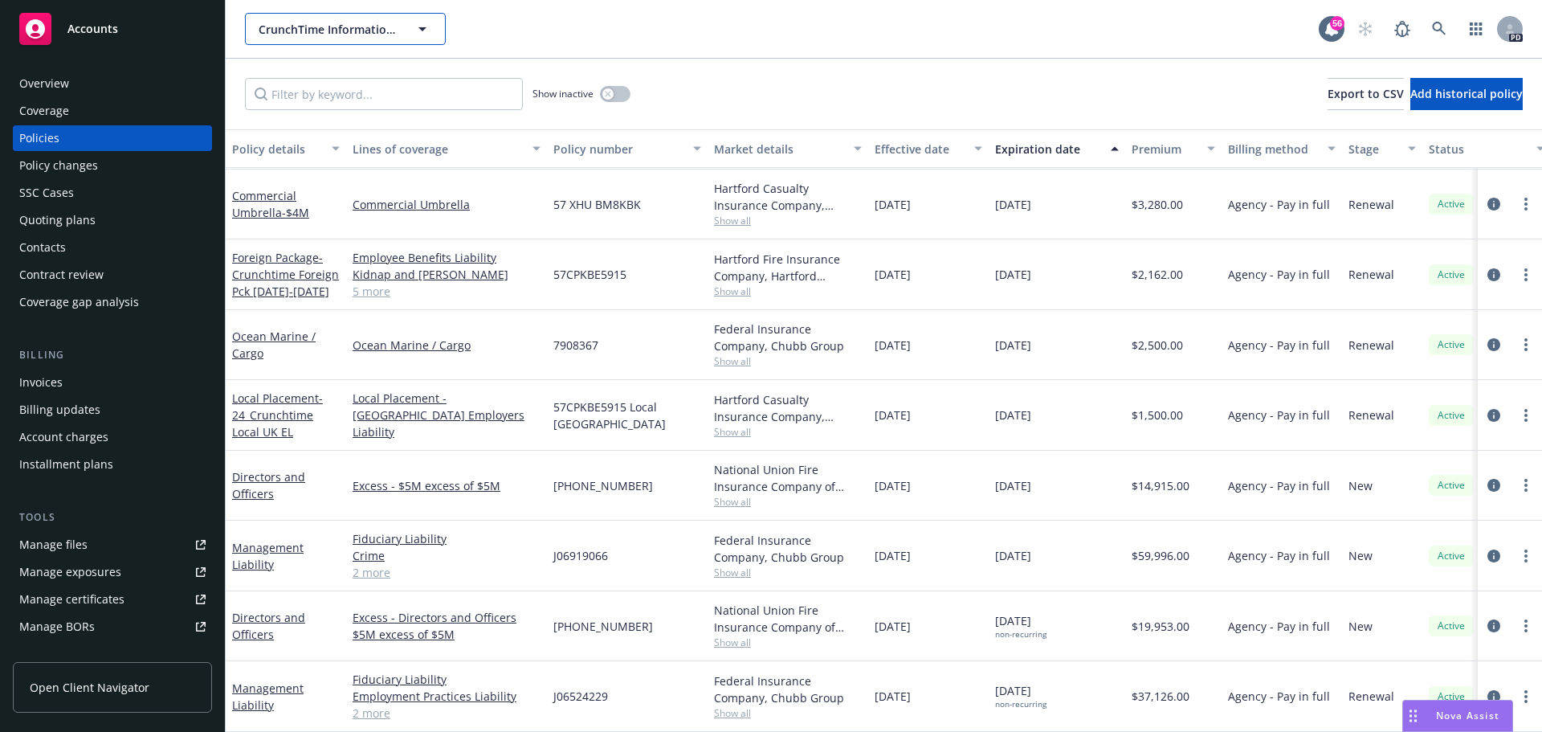
click at [345, 34] on span "CrunchTime Information Systems, Inc." at bounding box center [328, 29] width 139 height 17
type input "qsr holdco"
click at [1432, 31] on link at bounding box center [1440, 29] width 32 height 32
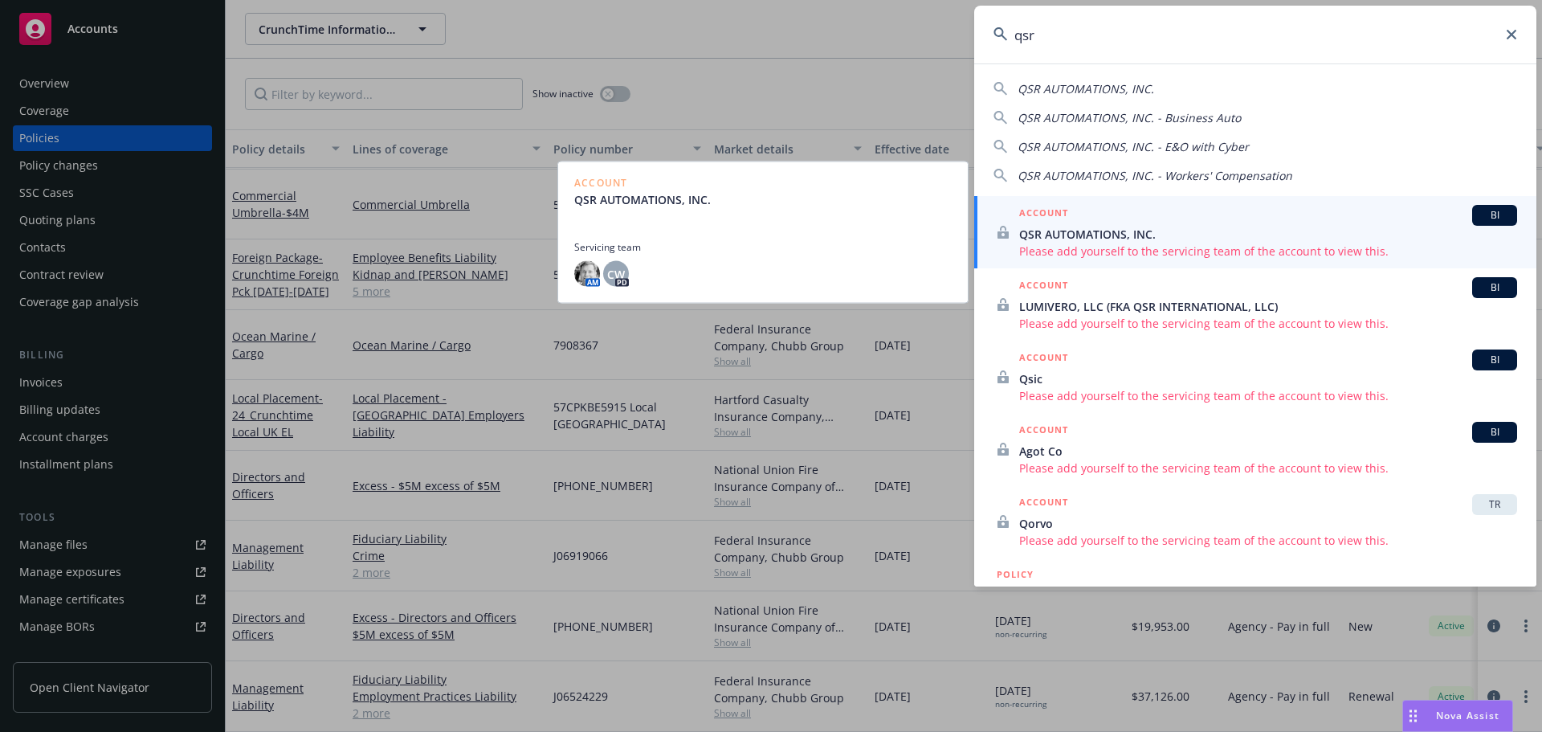
type input "qsr"
click at [1160, 210] on div "ACCOUNT BI" at bounding box center [1268, 215] width 498 height 21
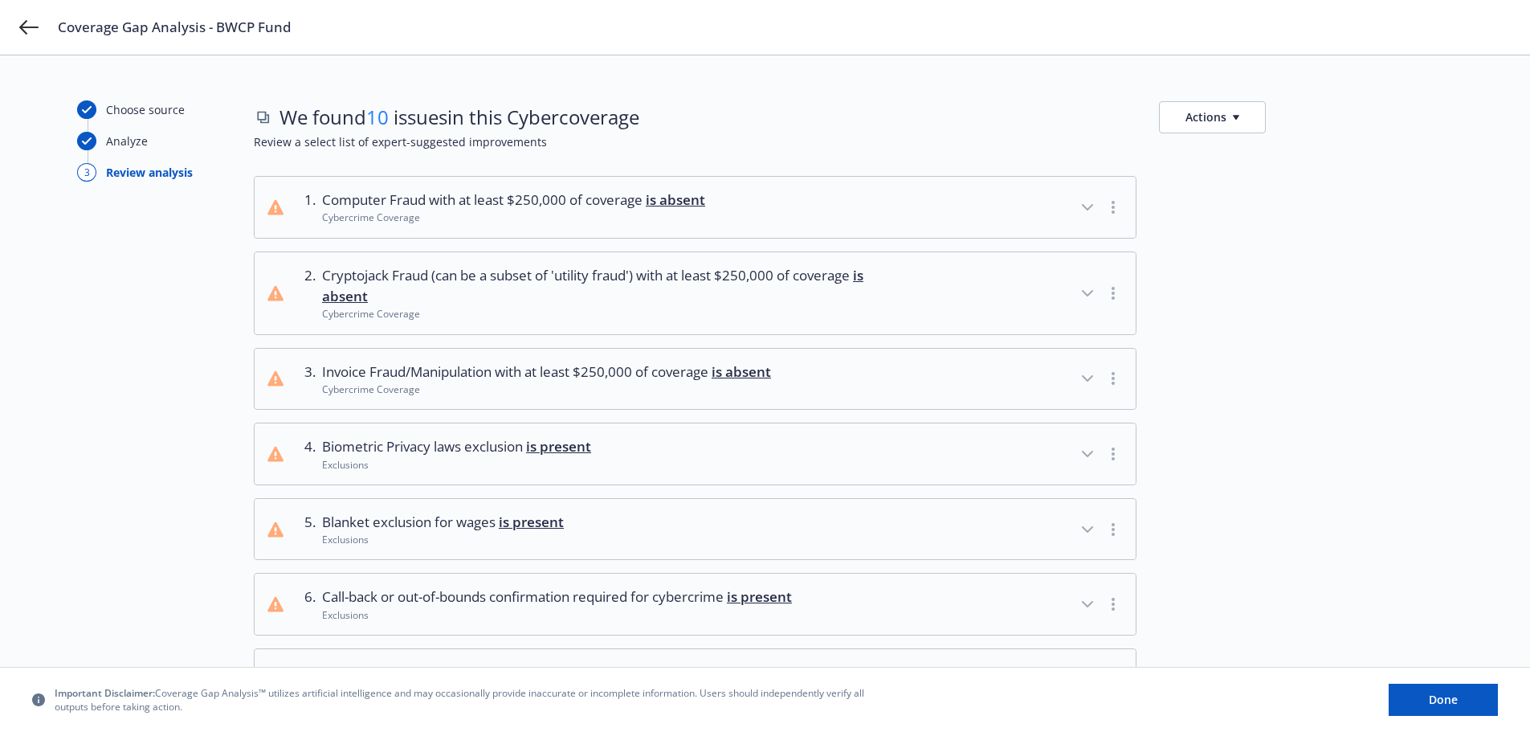
click at [42, 30] on div "Coverage Gap Analysis - BWCP Fund" at bounding box center [765, 27] width 1530 height 55
click at [31, 30] on icon at bounding box center [28, 27] width 19 height 19
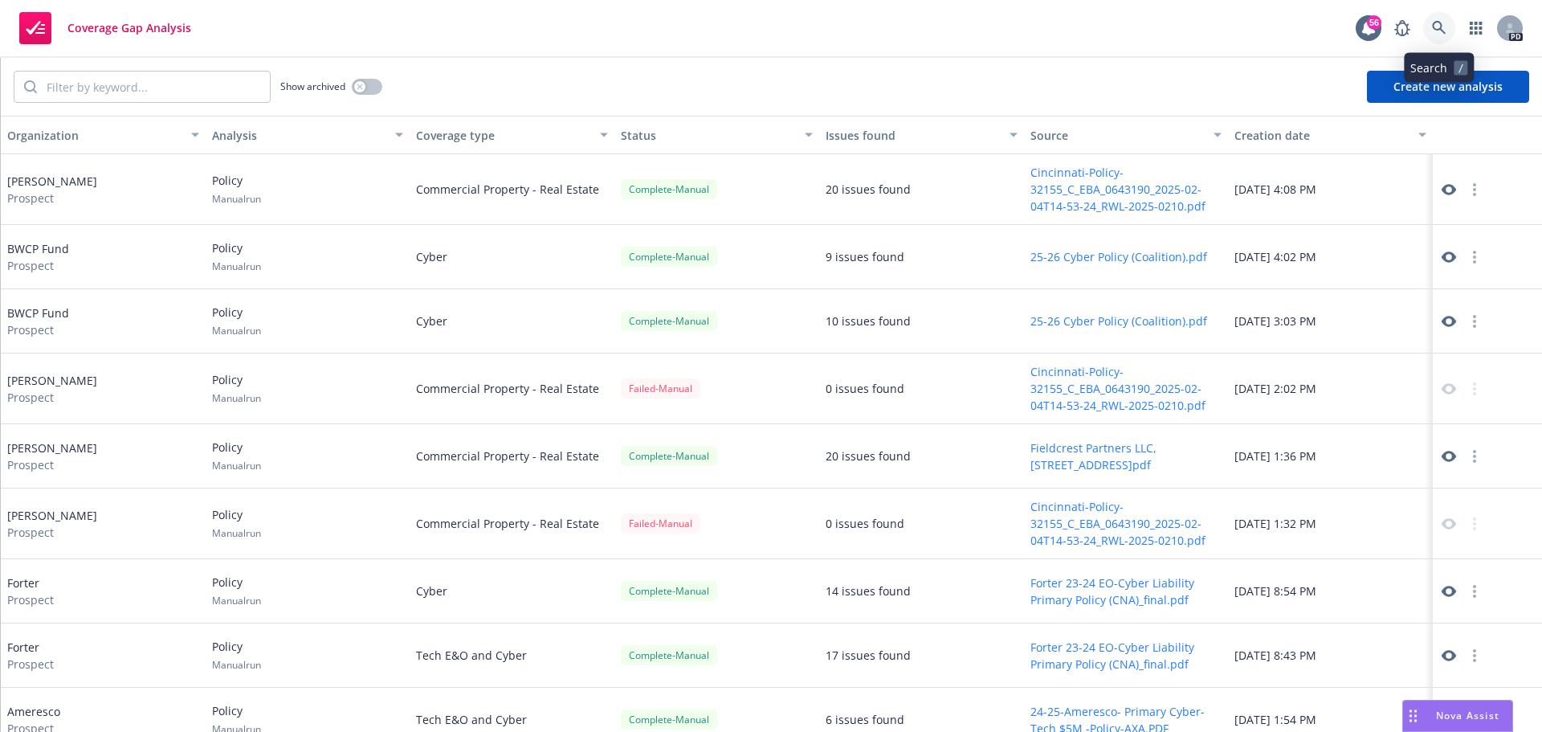
click at [1437, 35] on icon at bounding box center [1439, 28] width 14 height 14
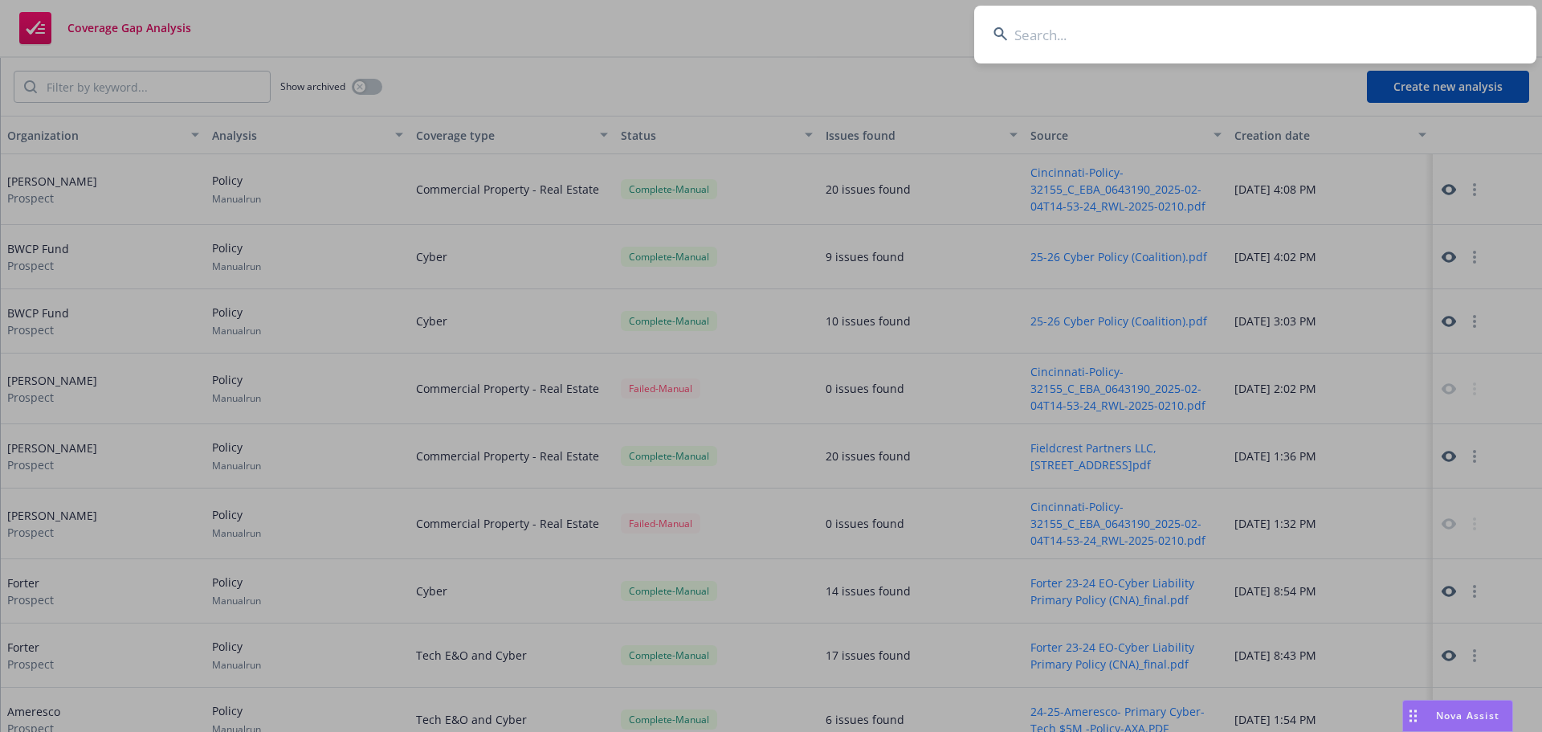
click at [1081, 47] on input at bounding box center [1255, 35] width 562 height 58
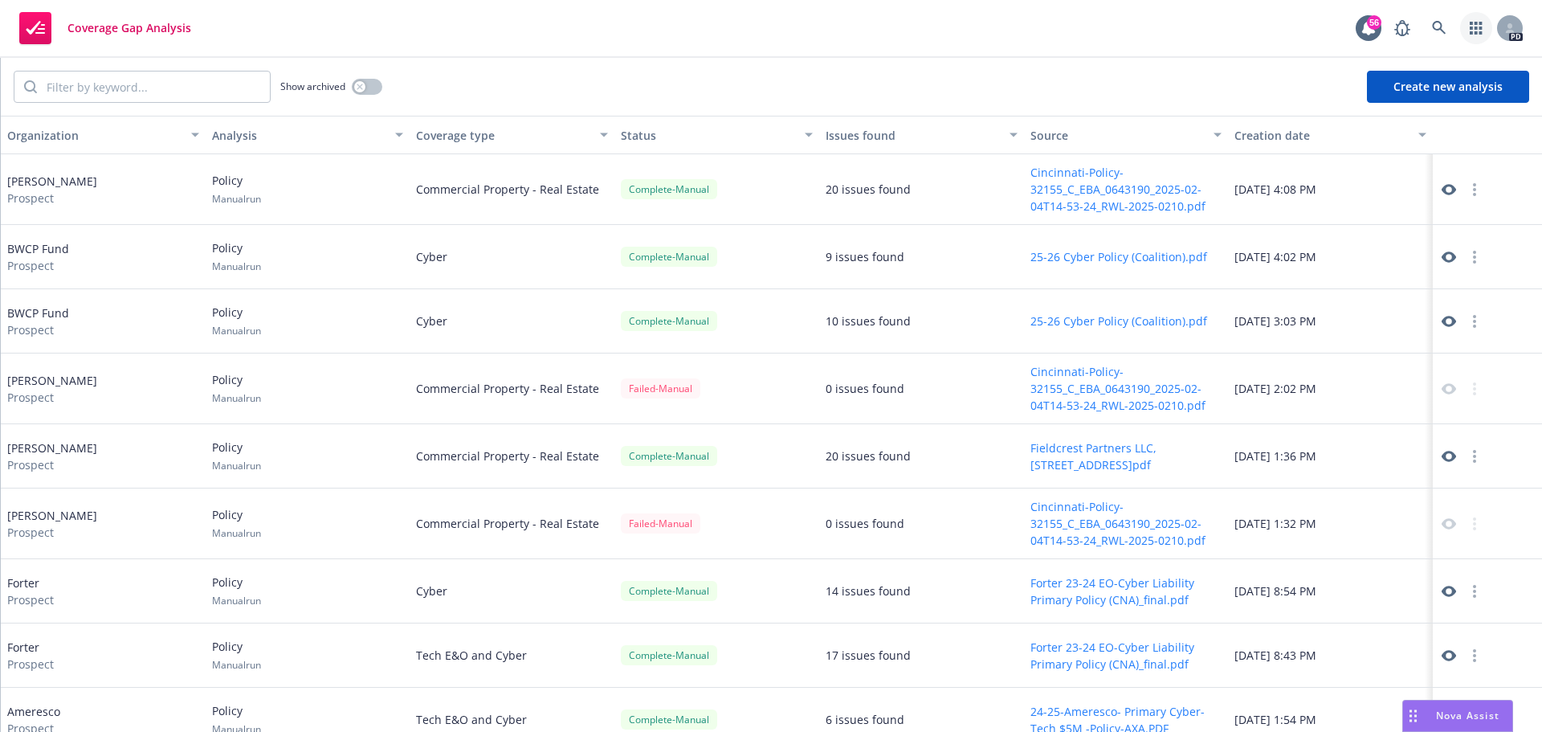
click at [1483, 29] on link "button" at bounding box center [1476, 28] width 32 height 32
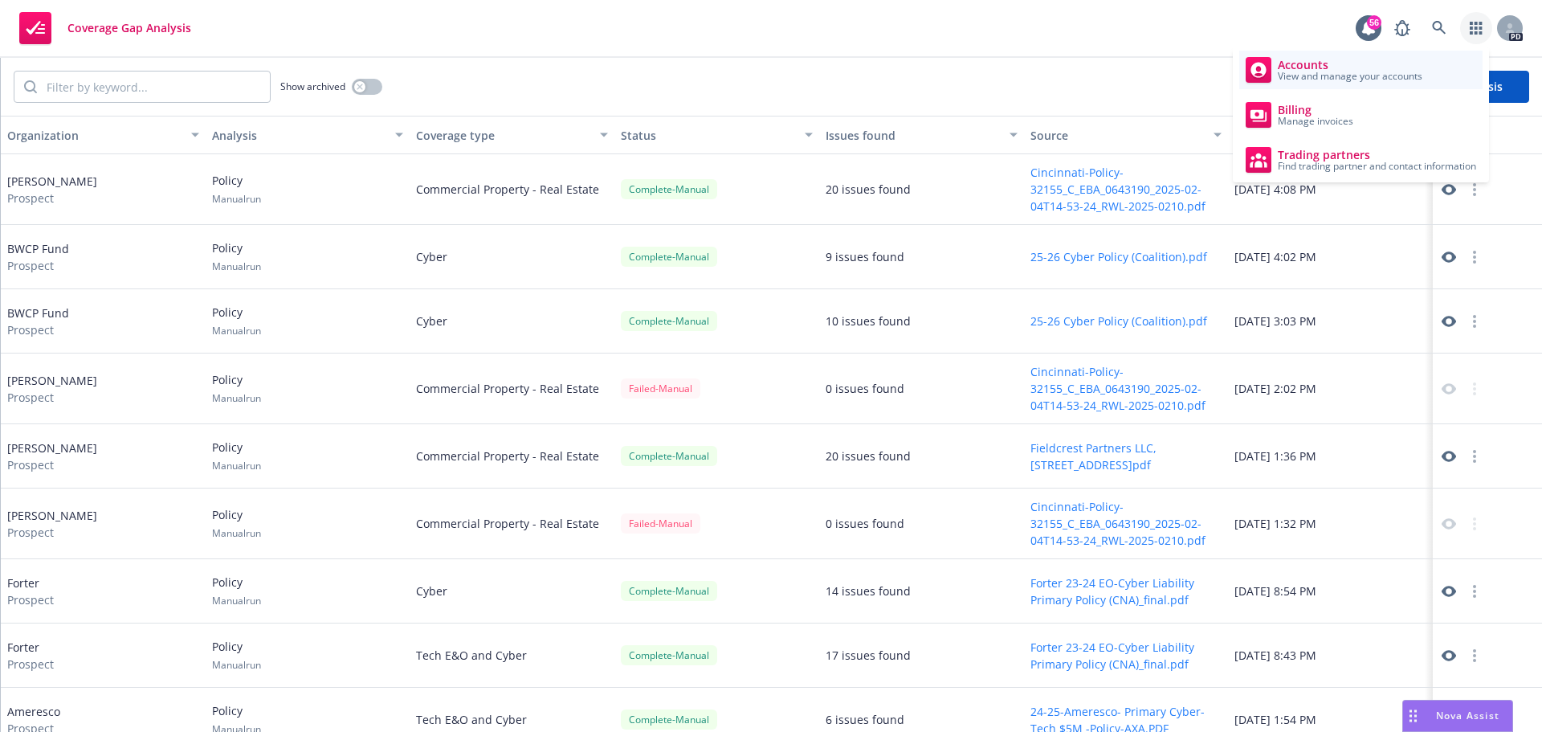
click at [1367, 67] on span "Accounts" at bounding box center [1350, 65] width 145 height 13
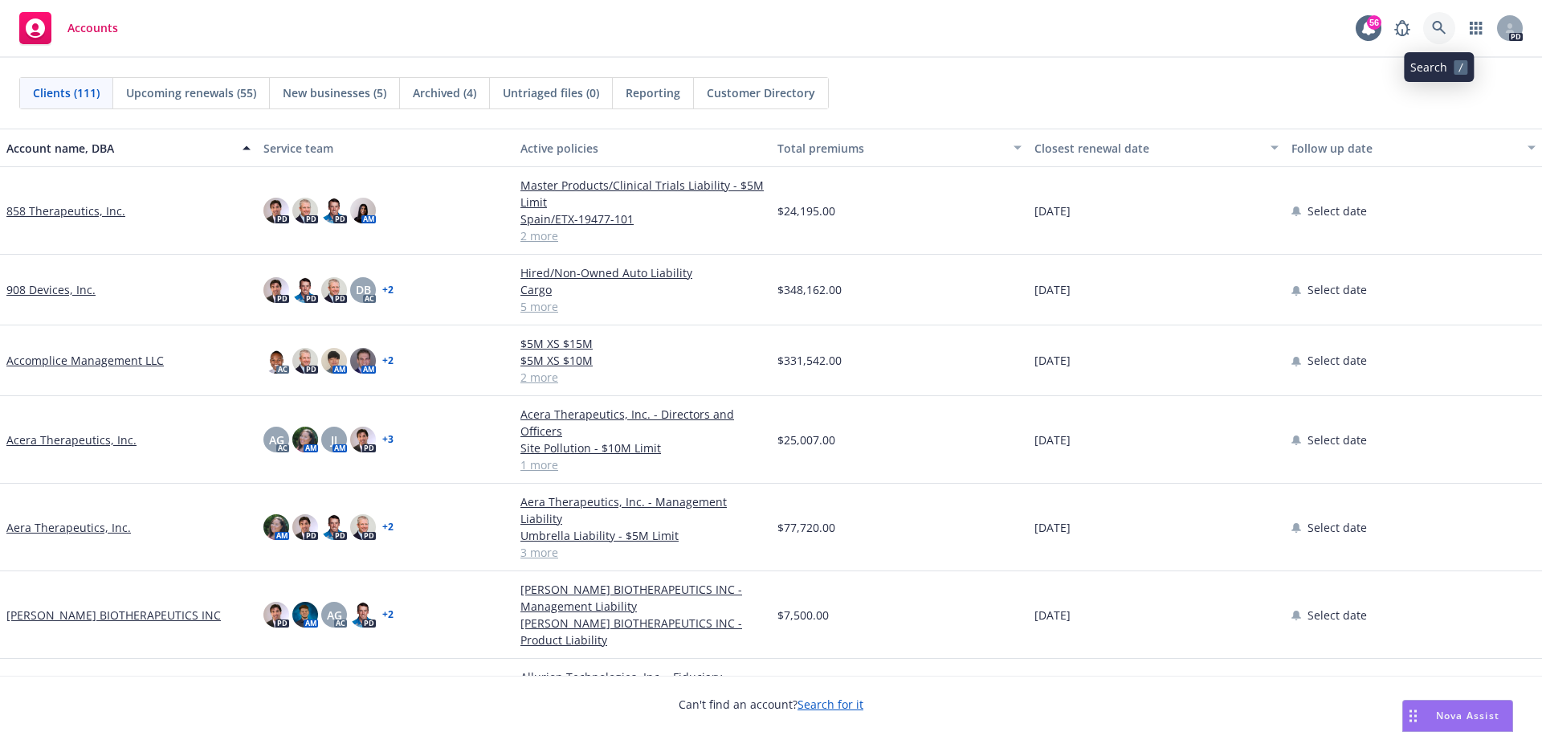
click at [1433, 32] on icon at bounding box center [1439, 28] width 14 height 14
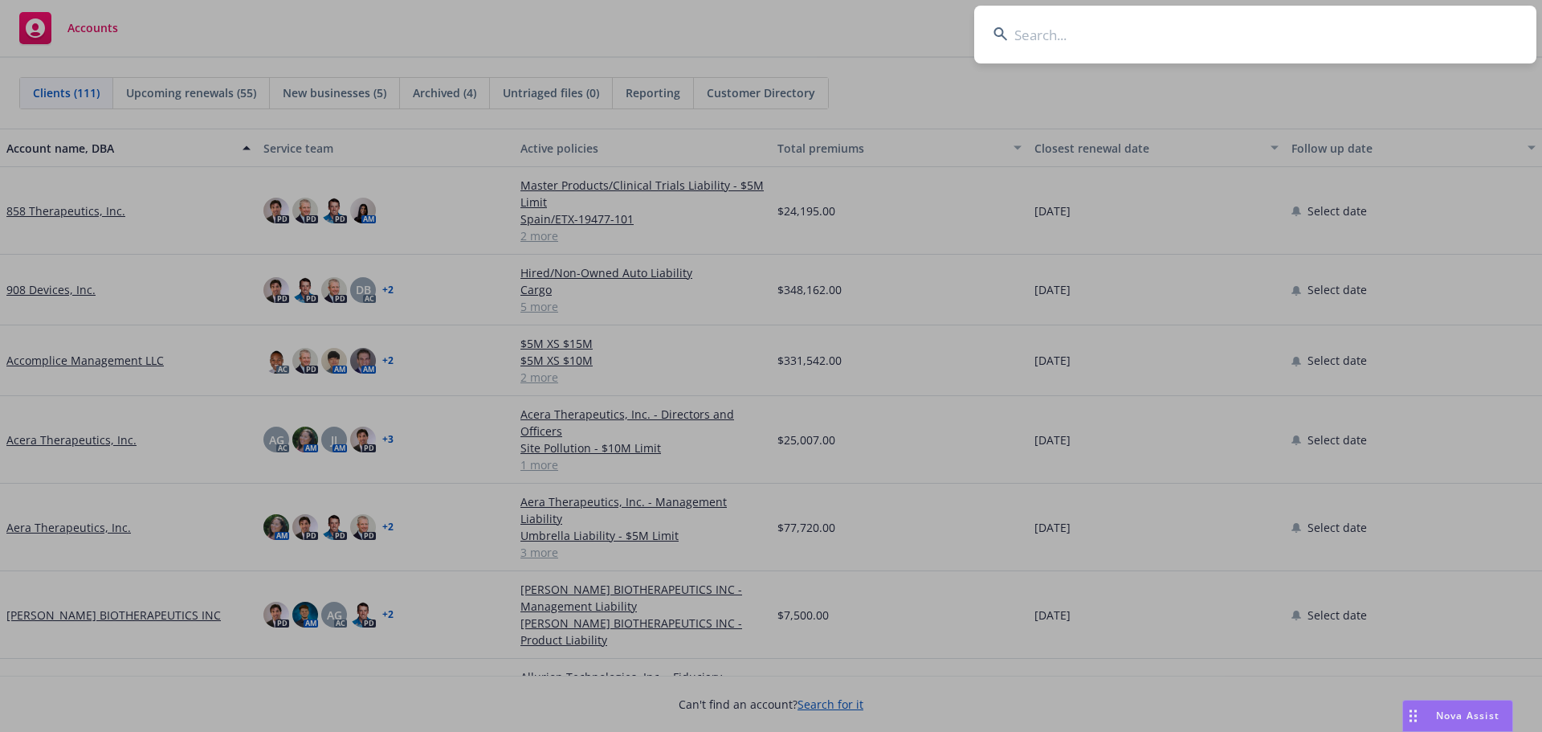
click at [1076, 31] on input at bounding box center [1255, 35] width 562 height 58
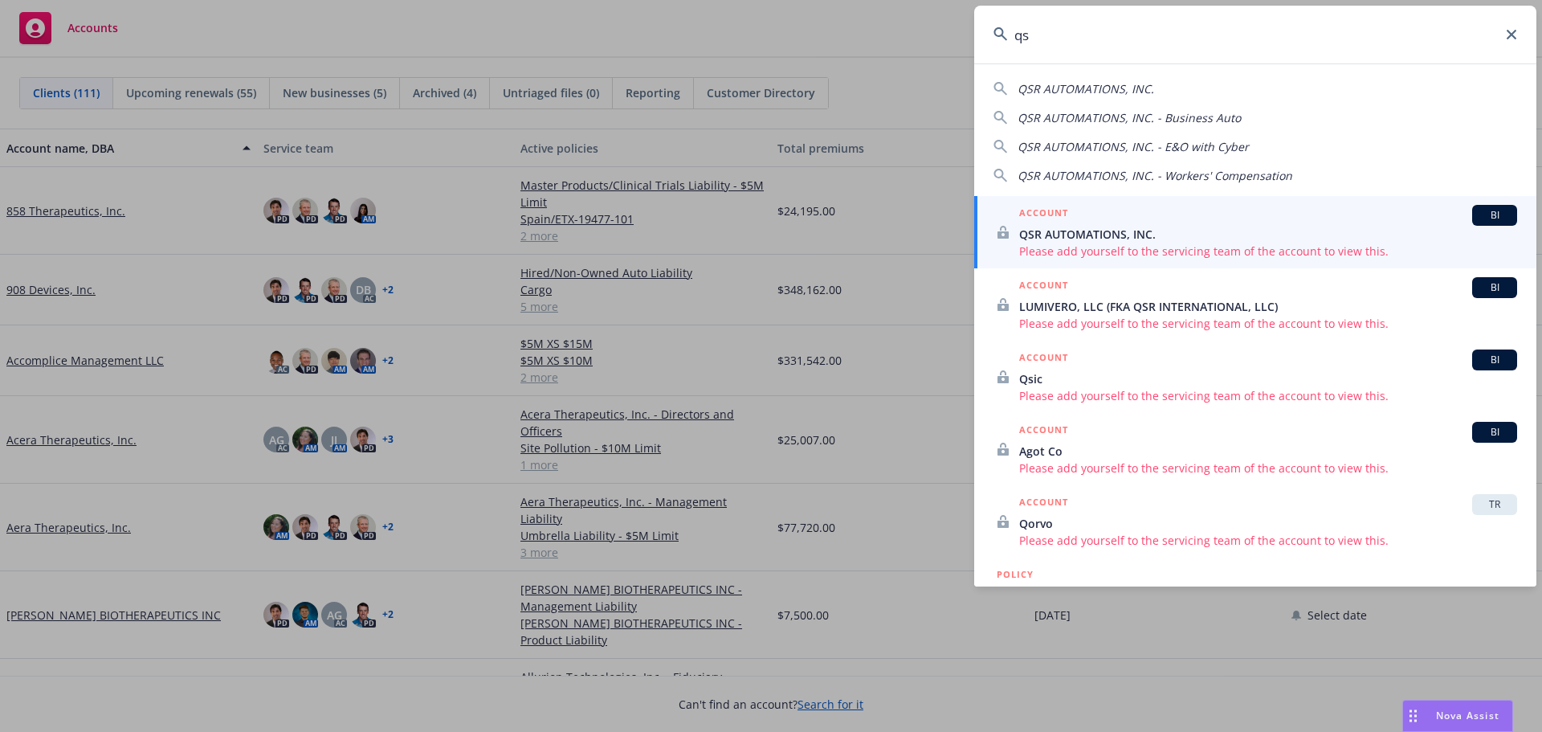
type input "q"
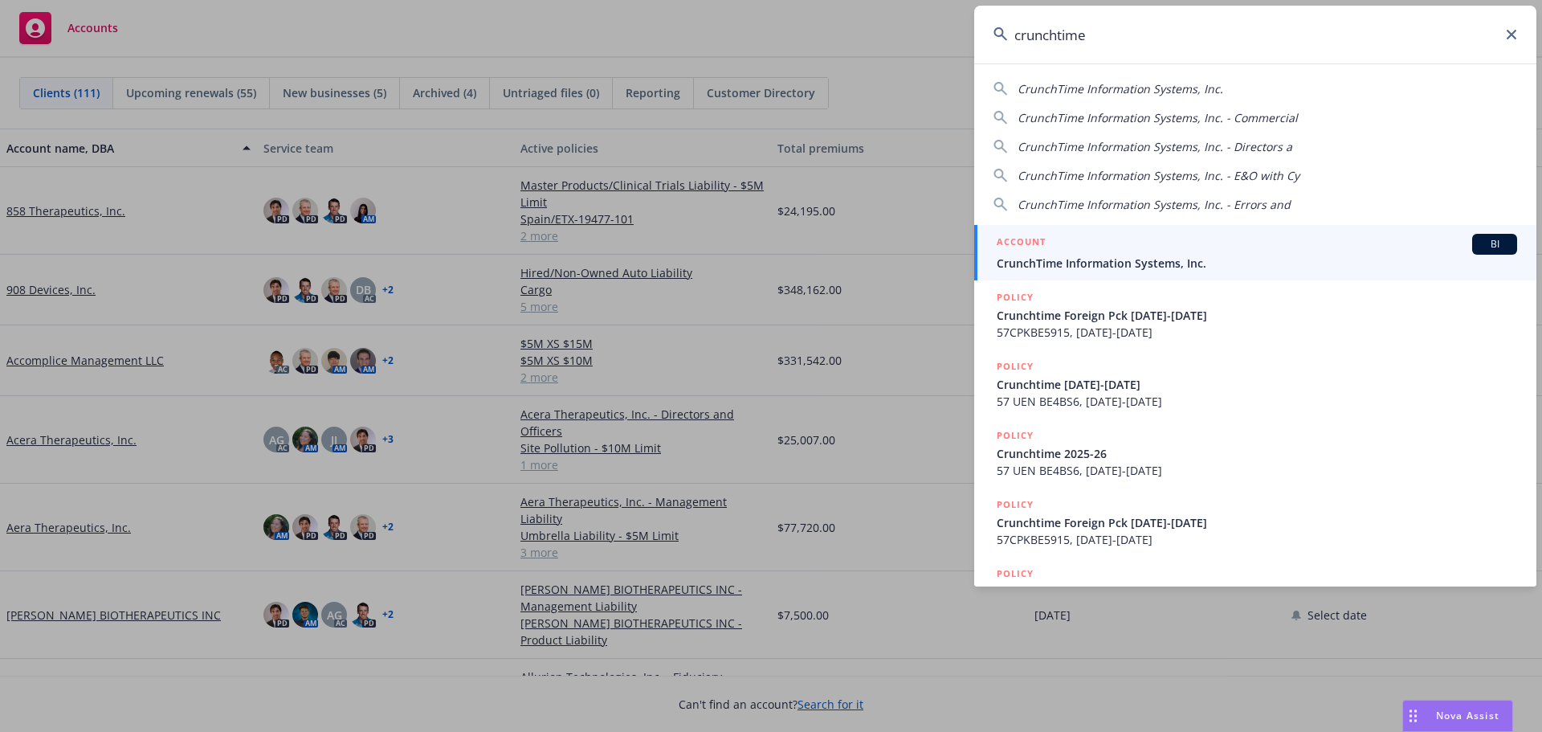
type input "crunchtime"
click at [1096, 239] on div "ACCOUNT BI" at bounding box center [1257, 244] width 521 height 21
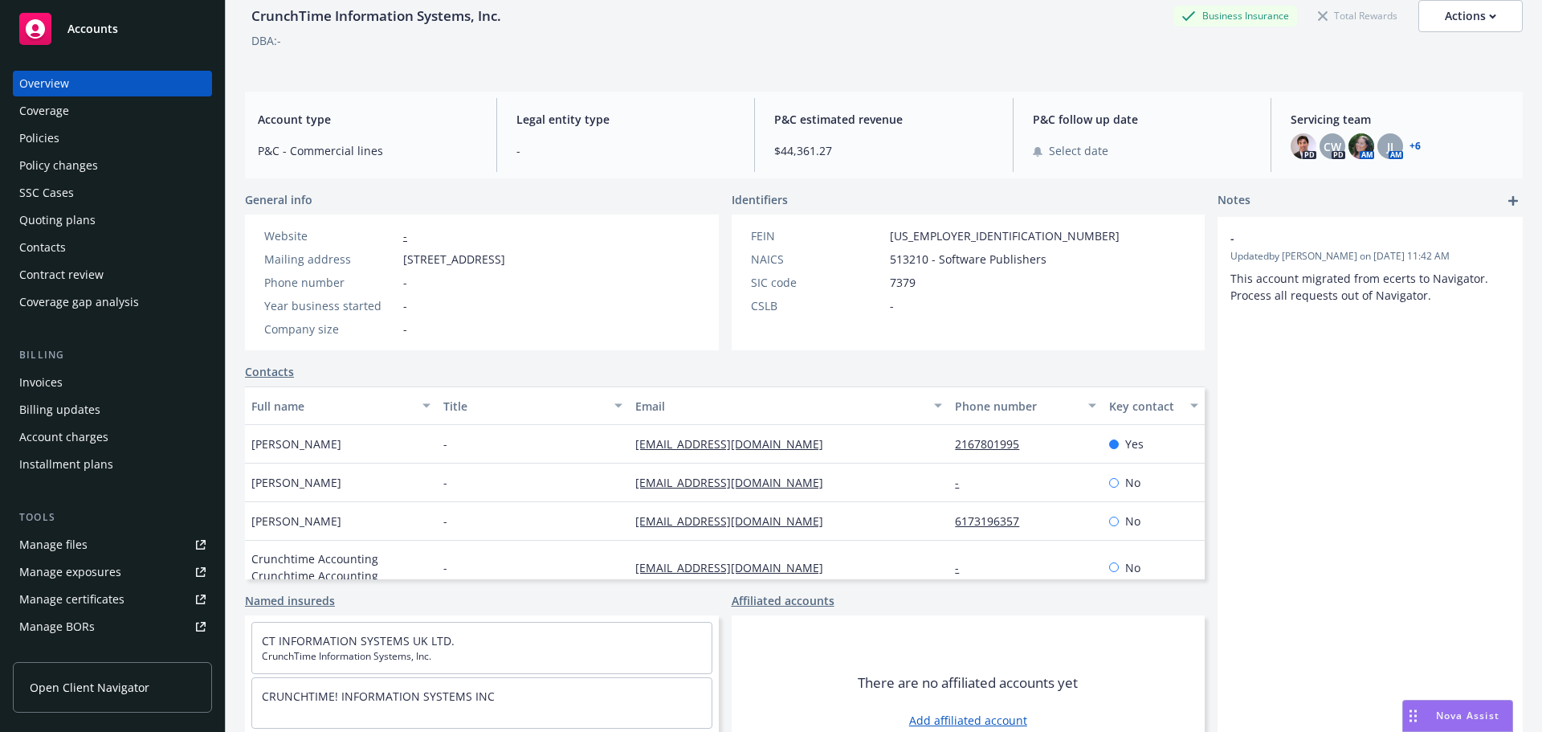
scroll to position [132, 0]
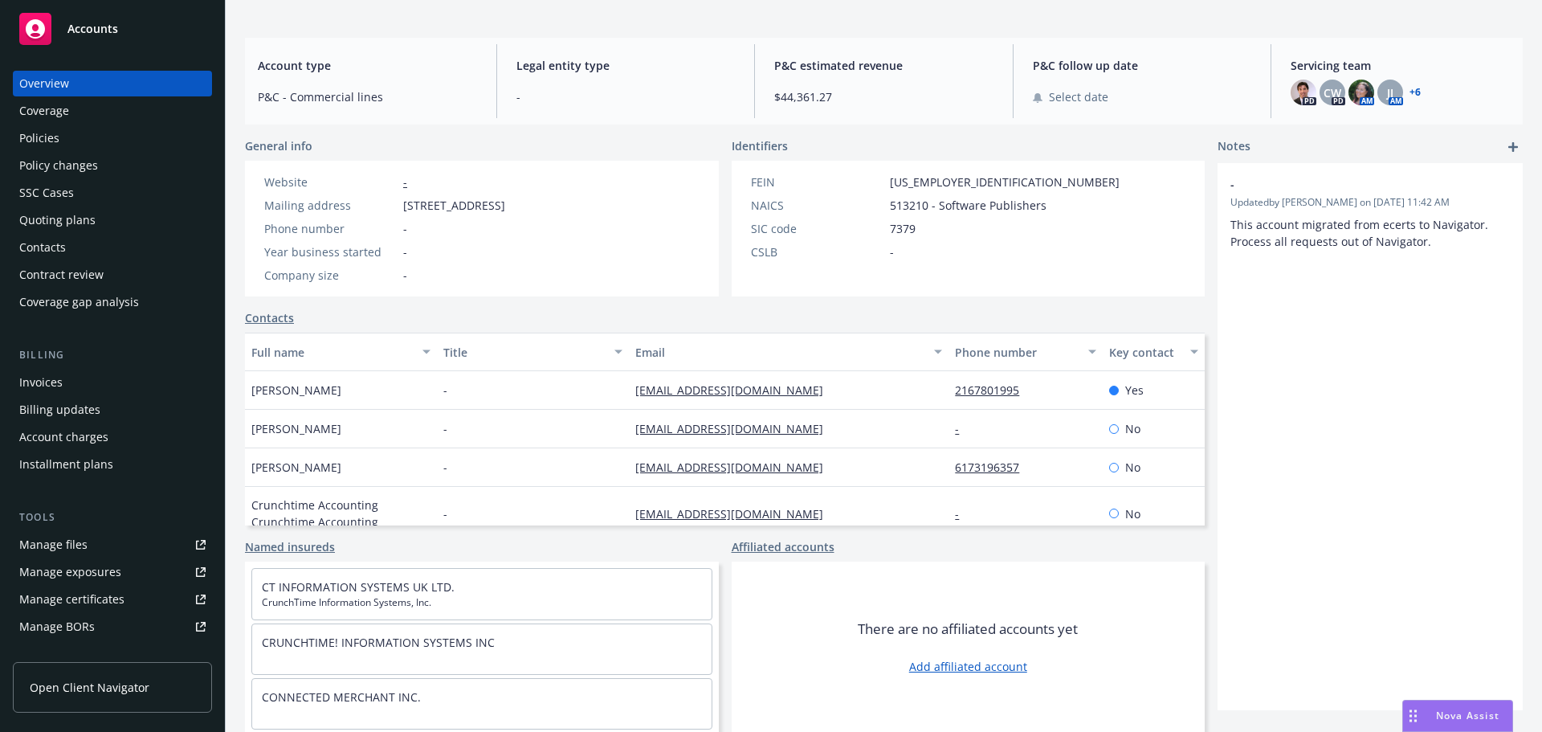
click at [104, 88] on div "Overview" at bounding box center [112, 84] width 186 height 26
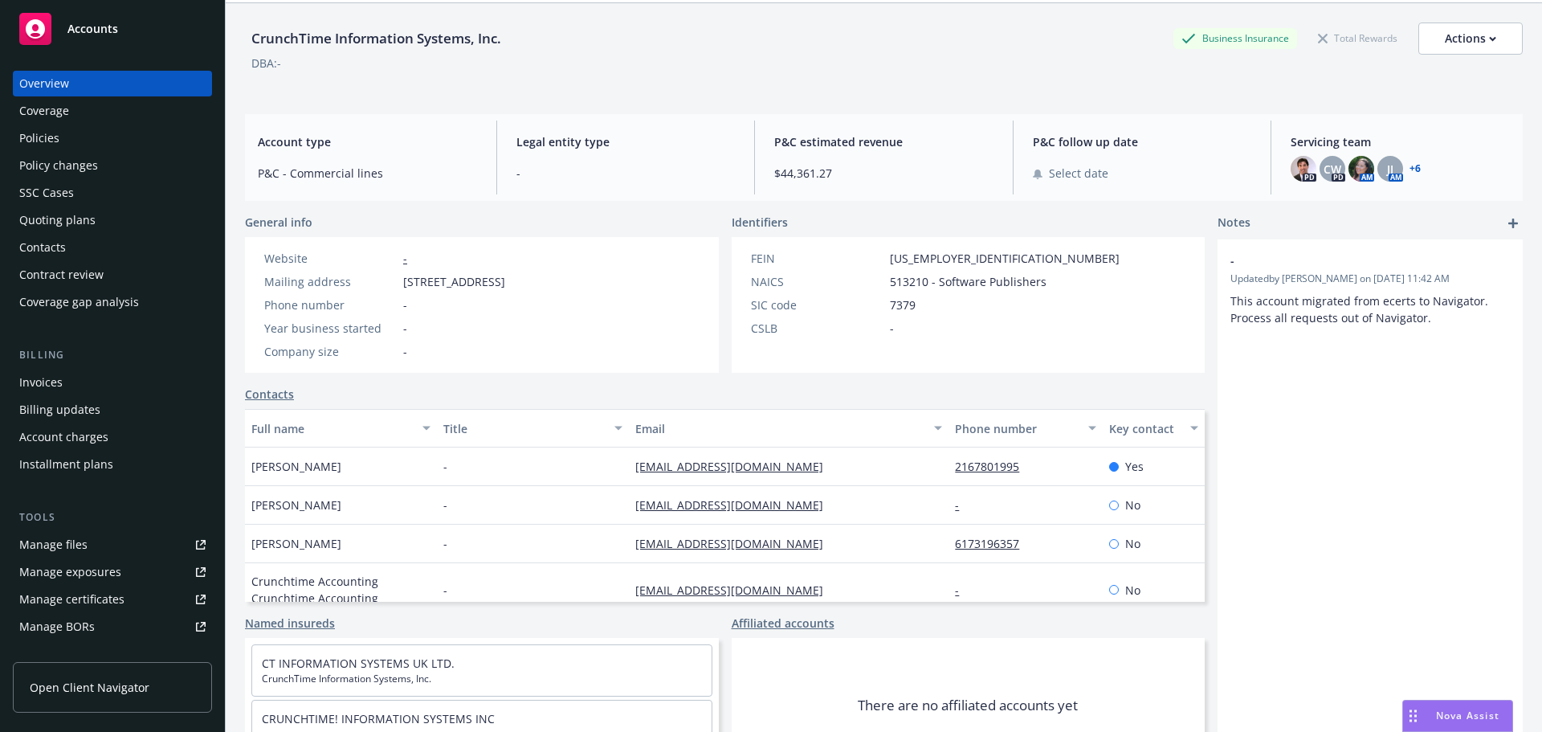
scroll to position [0, 0]
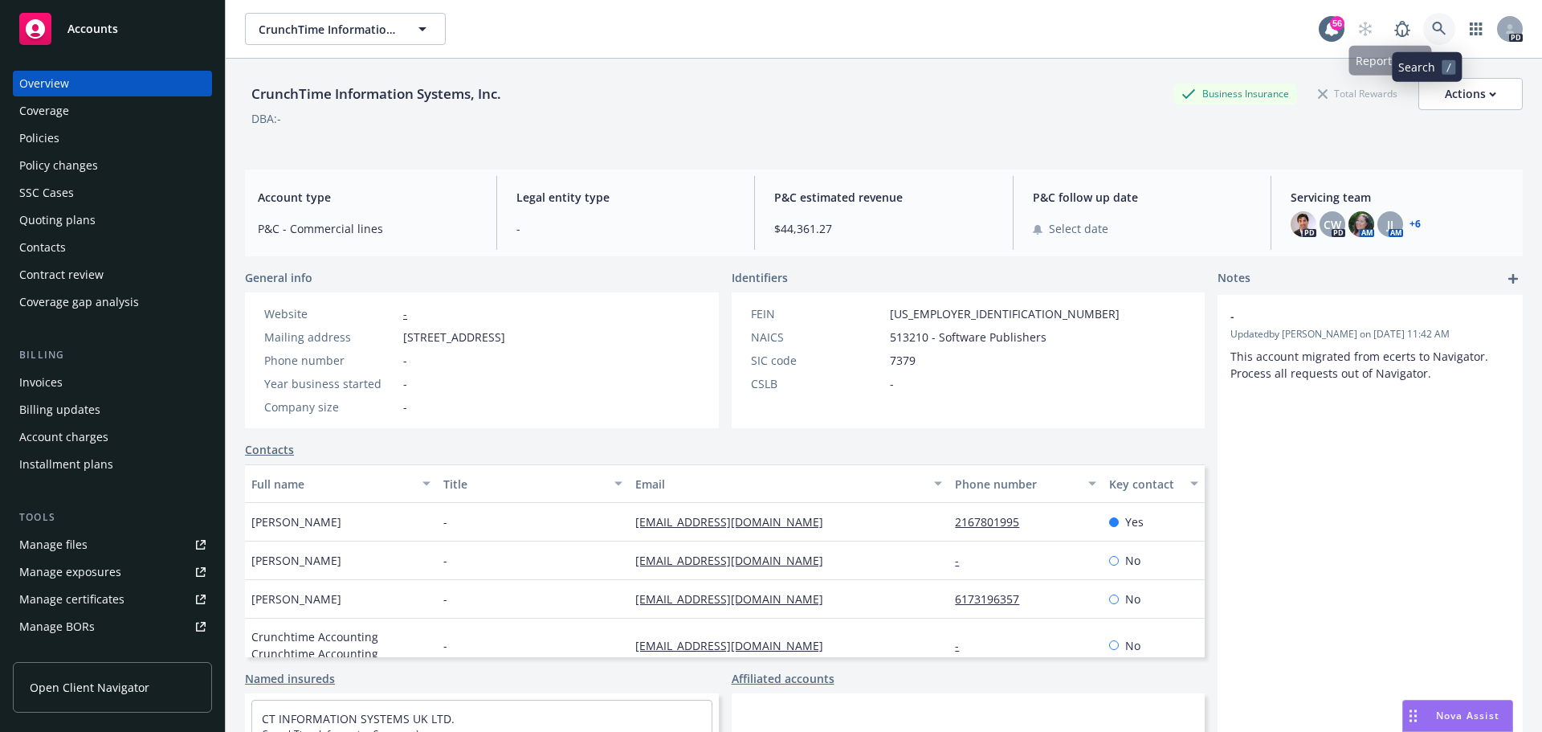
click at [1432, 27] on icon at bounding box center [1439, 29] width 14 height 14
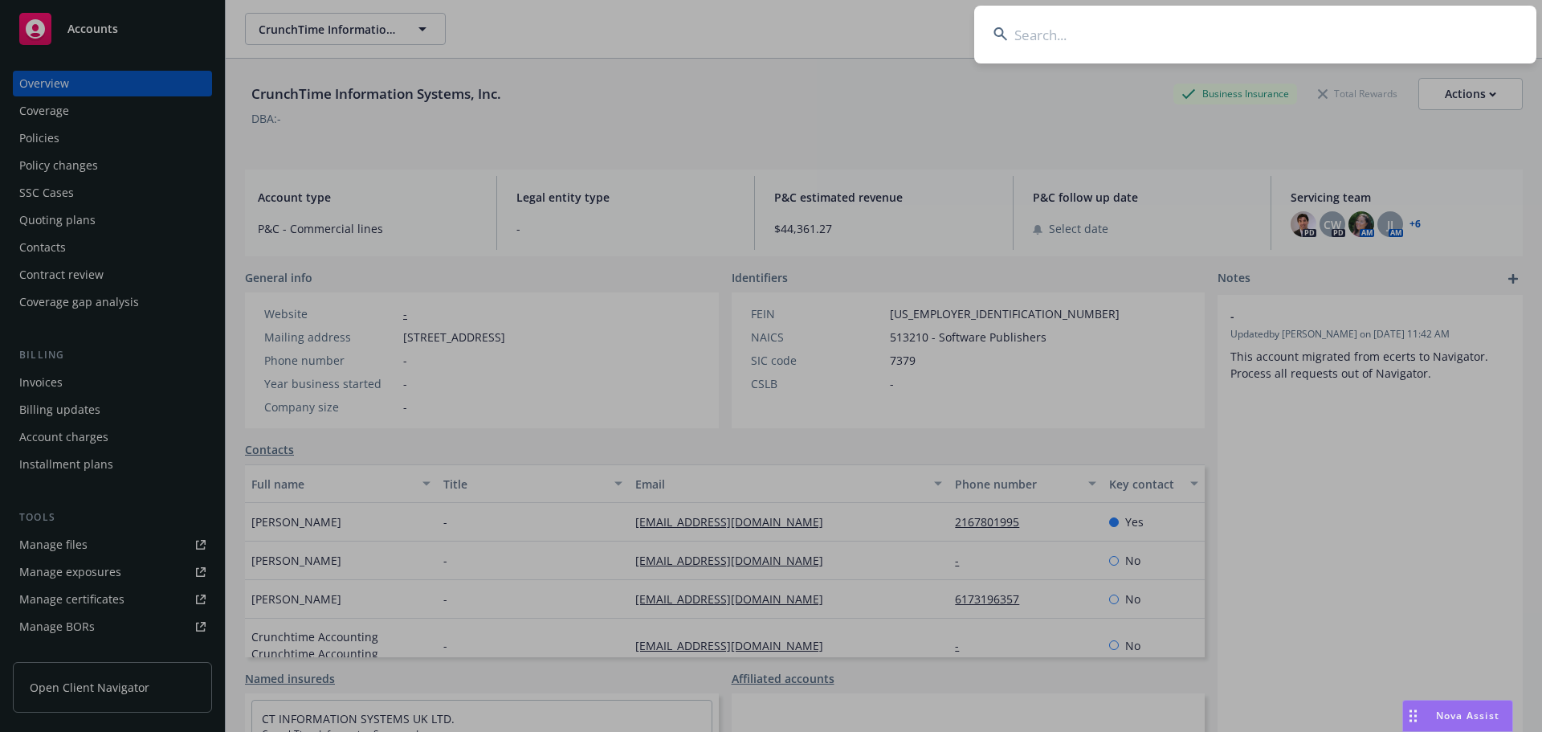
click at [1334, 39] on input at bounding box center [1255, 35] width 562 height 58
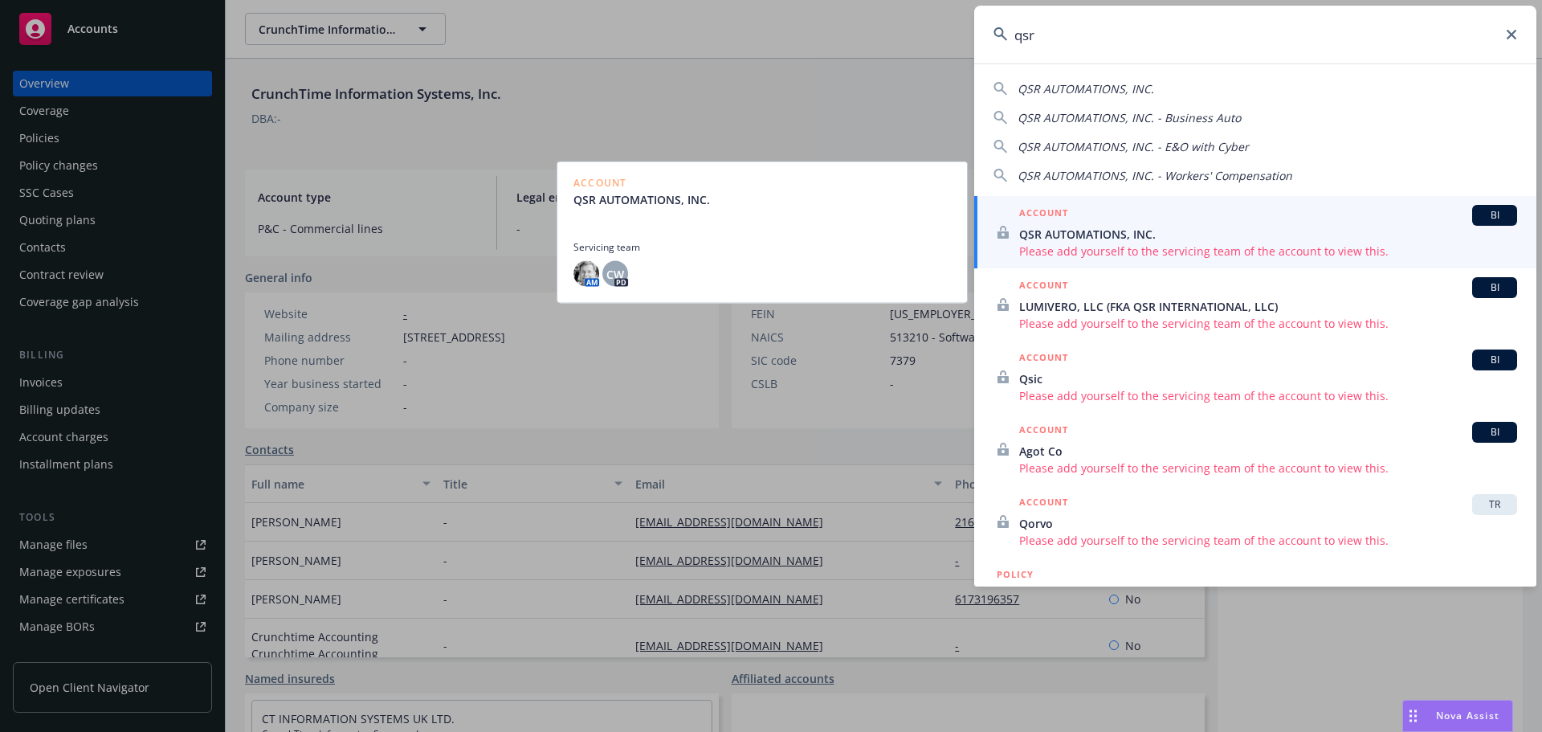
type input "qsr"
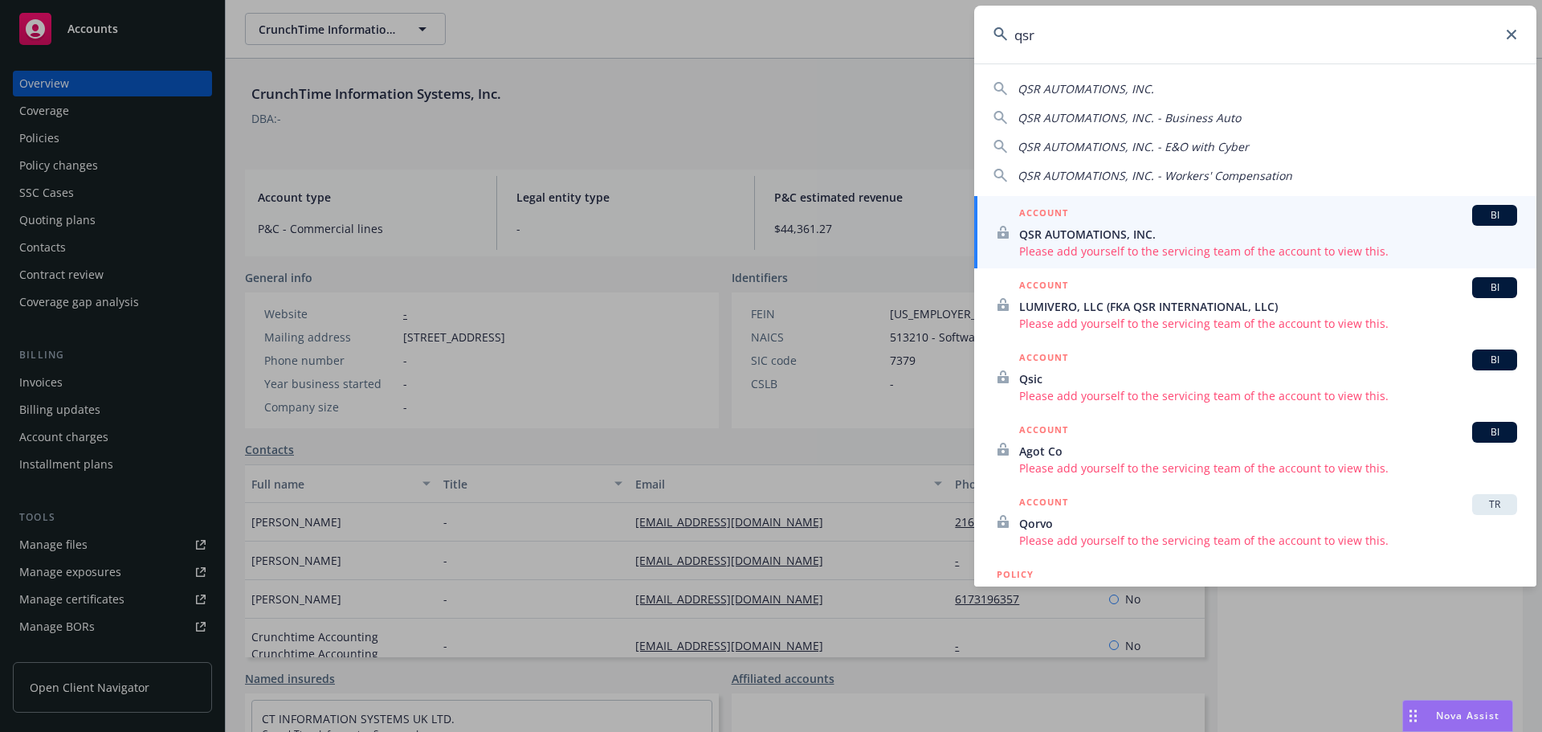
click at [1229, 224] on div "ACCOUNT BI" at bounding box center [1268, 215] width 498 height 21
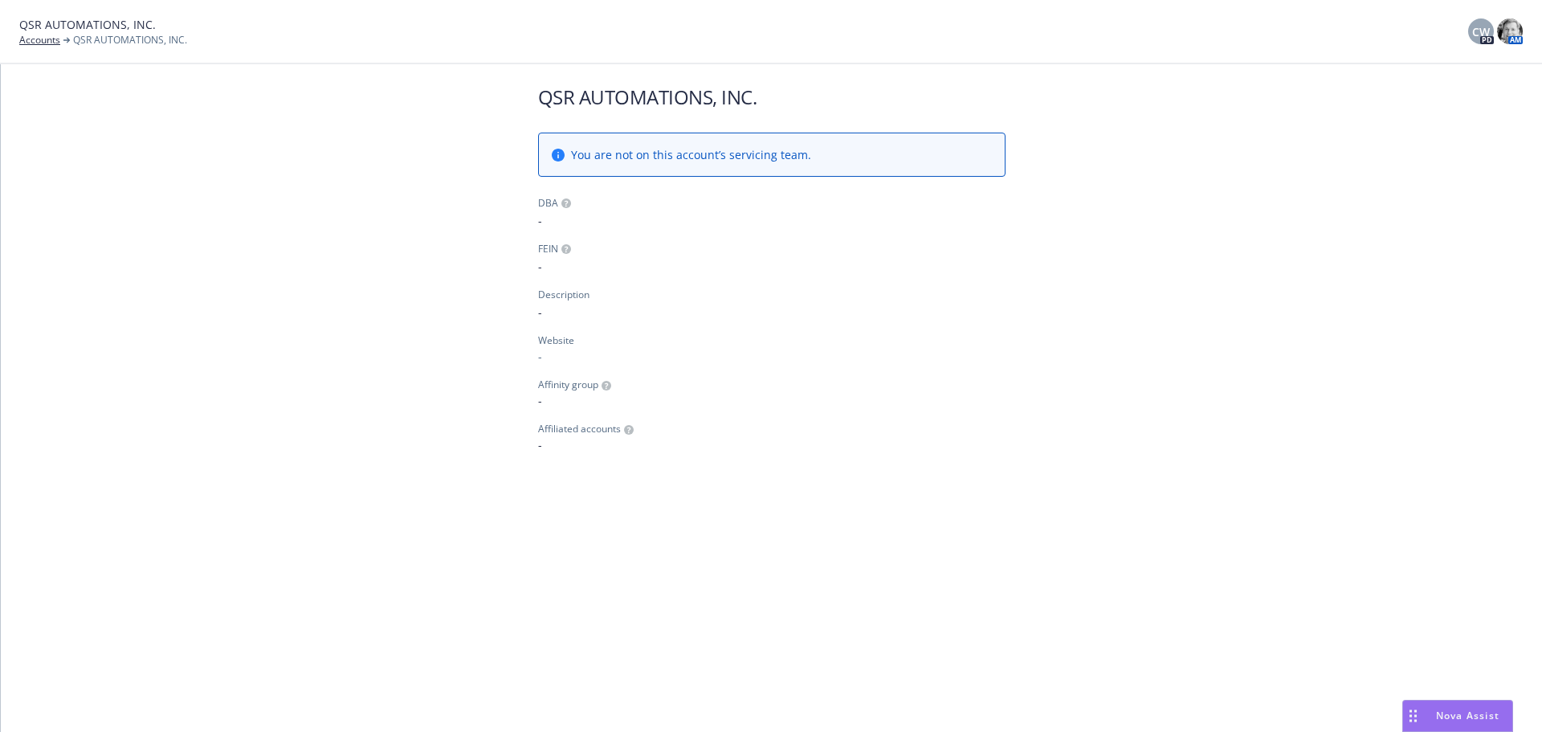
click at [706, 161] on span "You are not on this account’s servicing team." at bounding box center [691, 154] width 240 height 17
